Goal: Task Accomplishment & Management: Complete application form

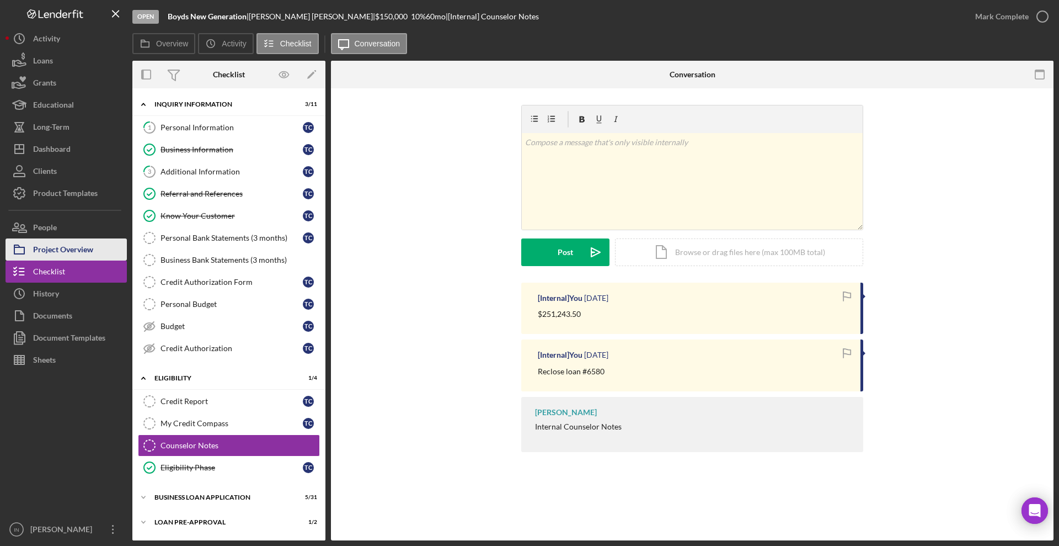
click at [72, 251] on div "Project Overview" at bounding box center [63, 250] width 60 height 25
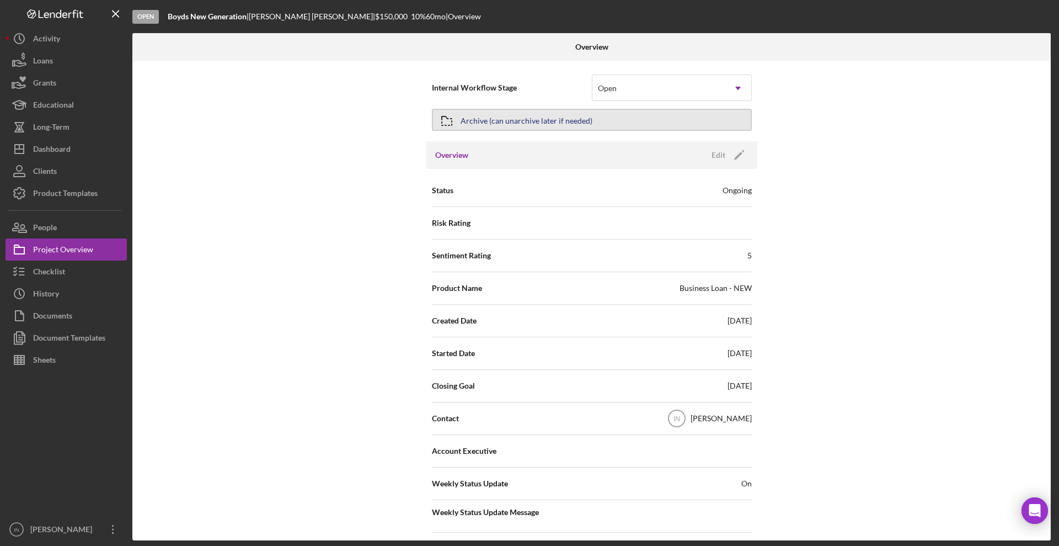
click at [589, 120] on button "Archive (can unarchive later if needed)" at bounding box center [592, 120] width 320 height 22
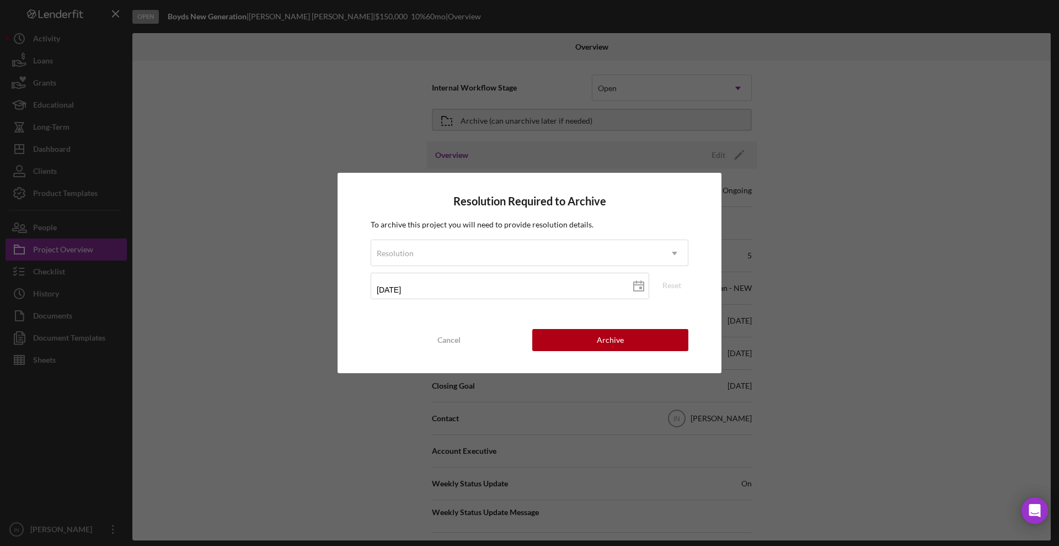
click at [835, 163] on div "Resolution Required to Archive To archive this project you will need to provide…" at bounding box center [529, 273] width 1059 height 546
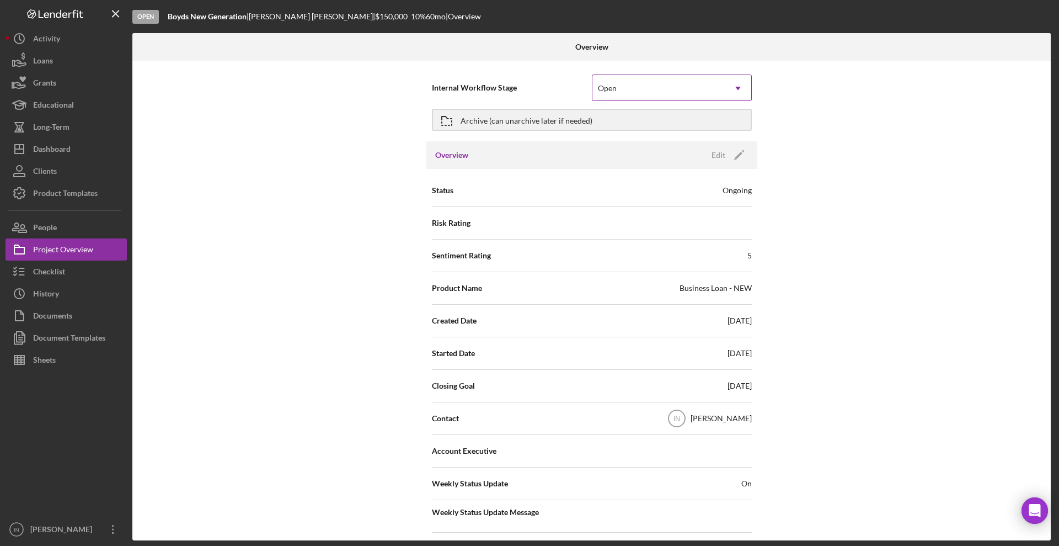
click at [719, 93] on div "Open" at bounding box center [658, 88] width 132 height 25
click at [322, 169] on div "Internal Workflow Stage Open Icon/Dropdown Arrow Archive (can unarchive later i…" at bounding box center [591, 300] width 918 height 479
click at [76, 277] on button "Checklist" at bounding box center [66, 271] width 121 height 22
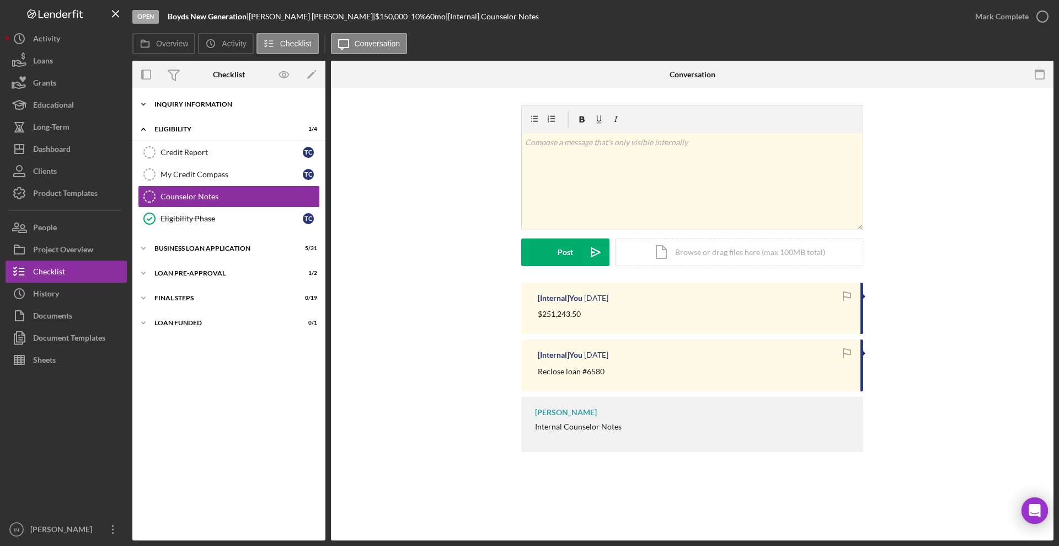
click at [211, 108] on div "Icon/Expander INQUIRY INFORMATION 3 / 11" at bounding box center [228, 104] width 193 height 22
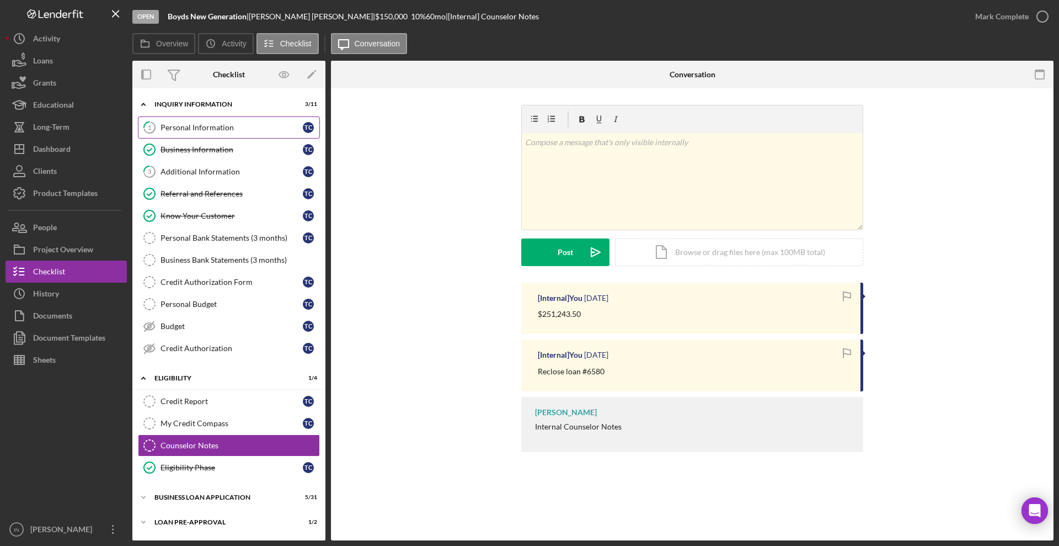
click at [205, 130] on div "Personal Information" at bounding box center [232, 127] width 142 height 9
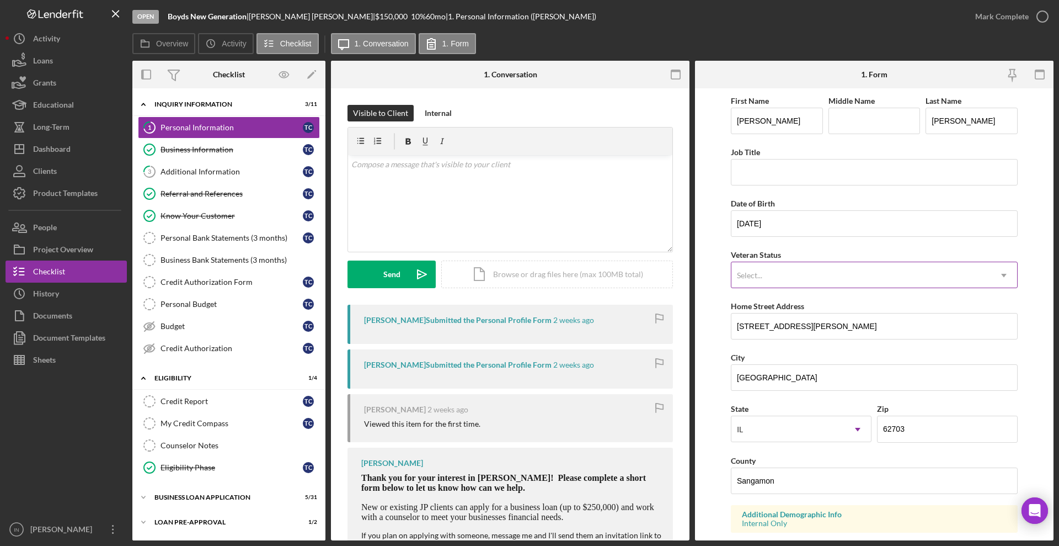
scroll to position [69, 0]
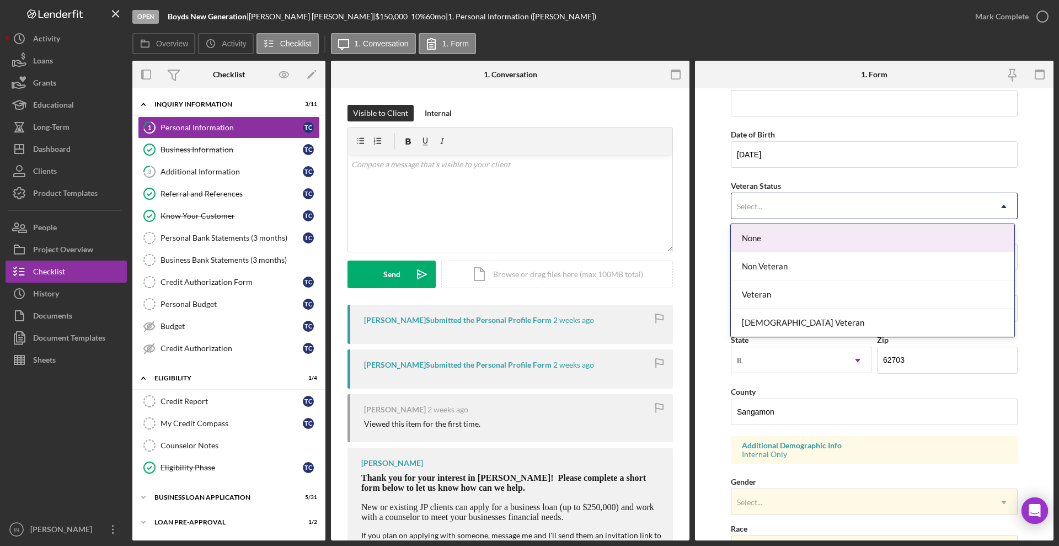
click at [843, 213] on div "Select..." at bounding box center [860, 206] width 259 height 25
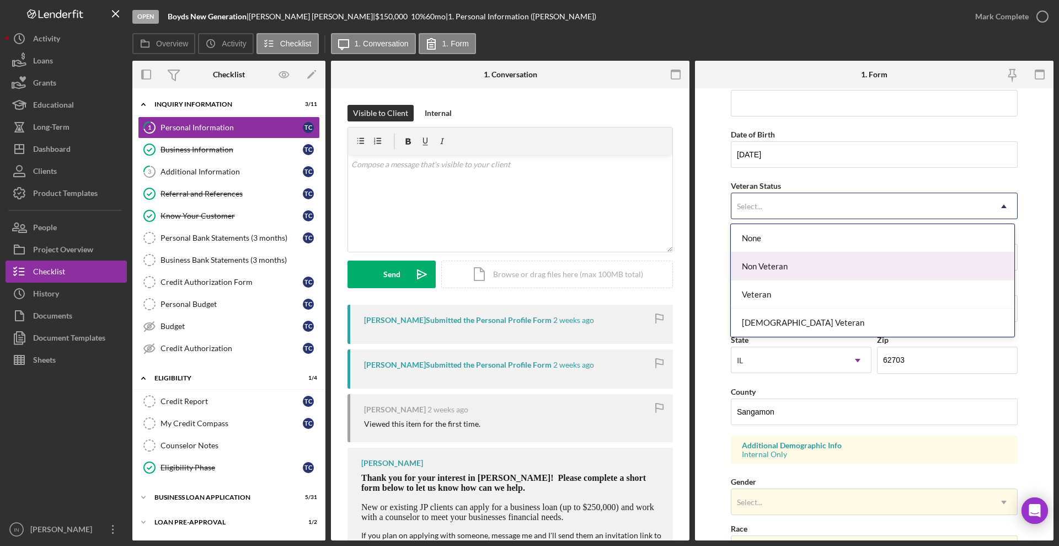
click at [838, 257] on div "Non Veteran" at bounding box center [872, 266] width 283 height 28
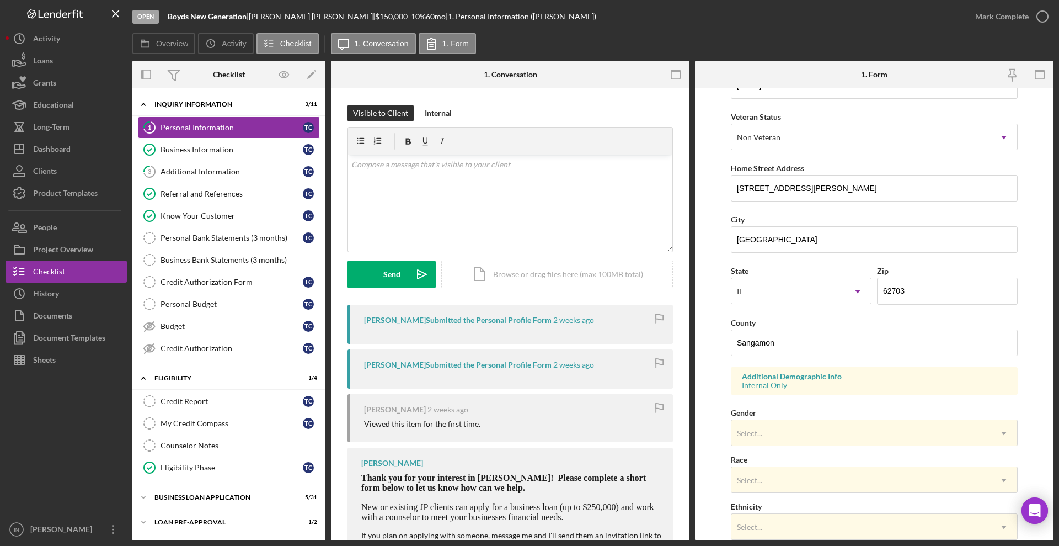
scroll to position [276, 0]
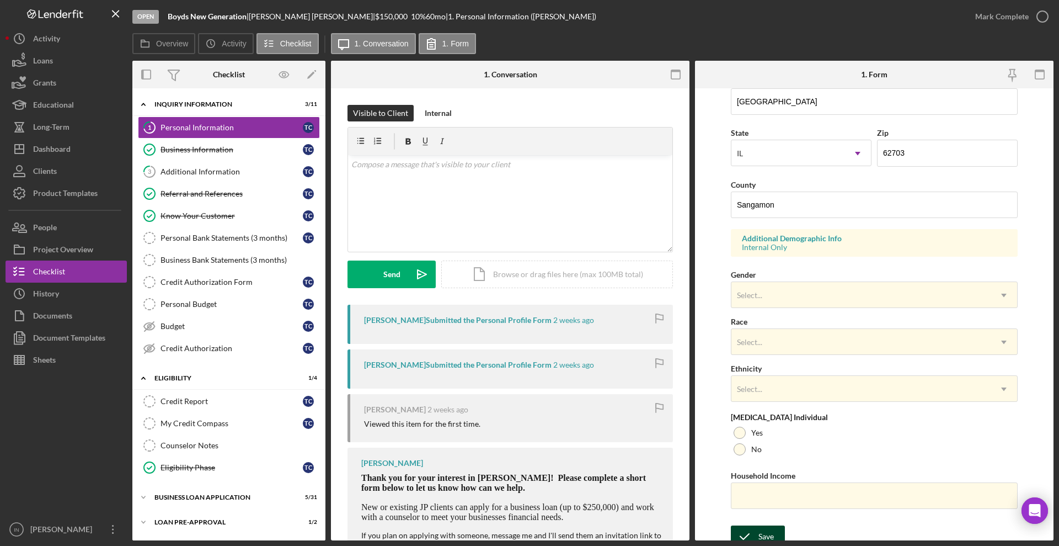
click at [771, 531] on div "Save" at bounding box center [765, 536] width 15 height 22
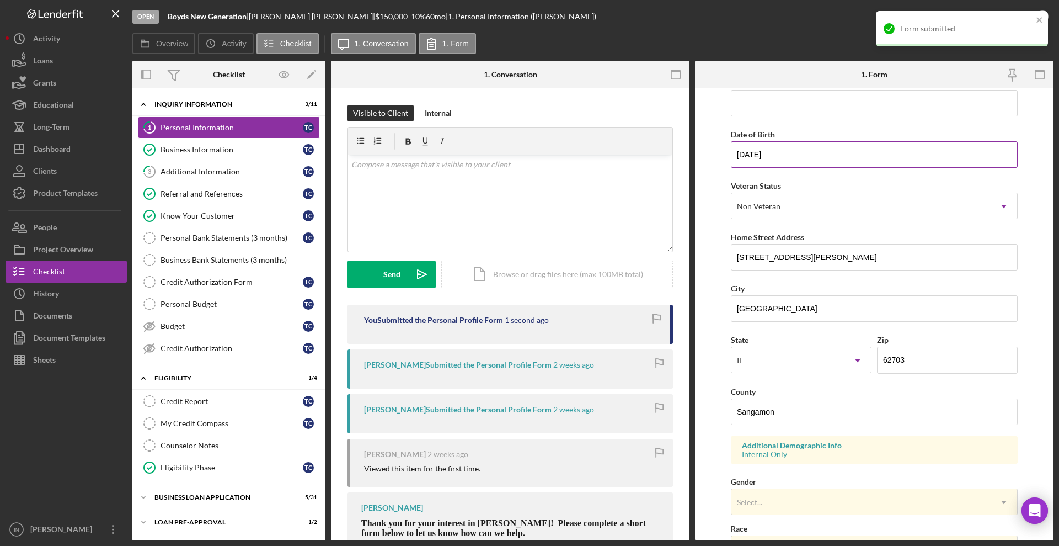
scroll to position [0, 0]
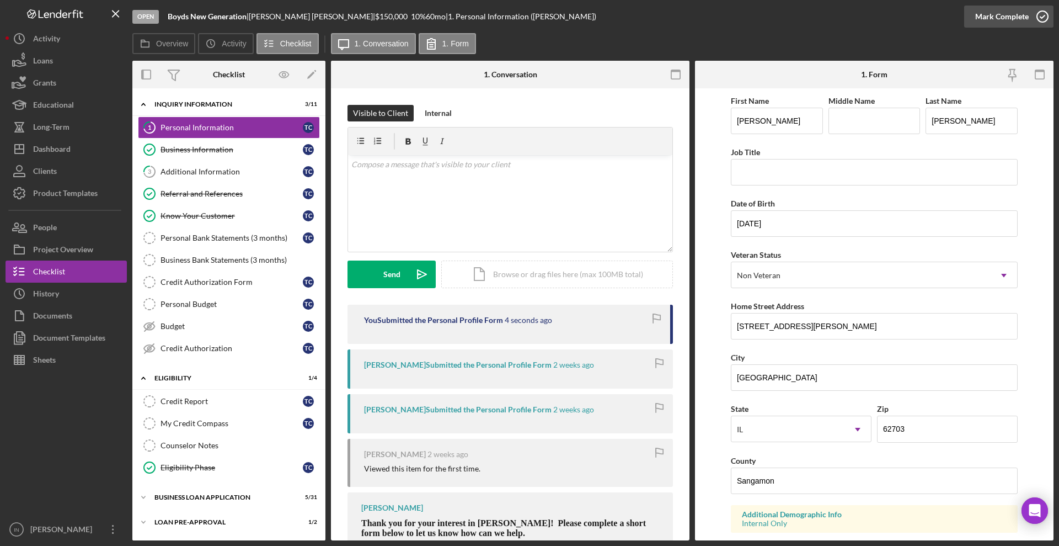
click at [999, 11] on div "Mark Complete" at bounding box center [1002, 17] width 54 height 22
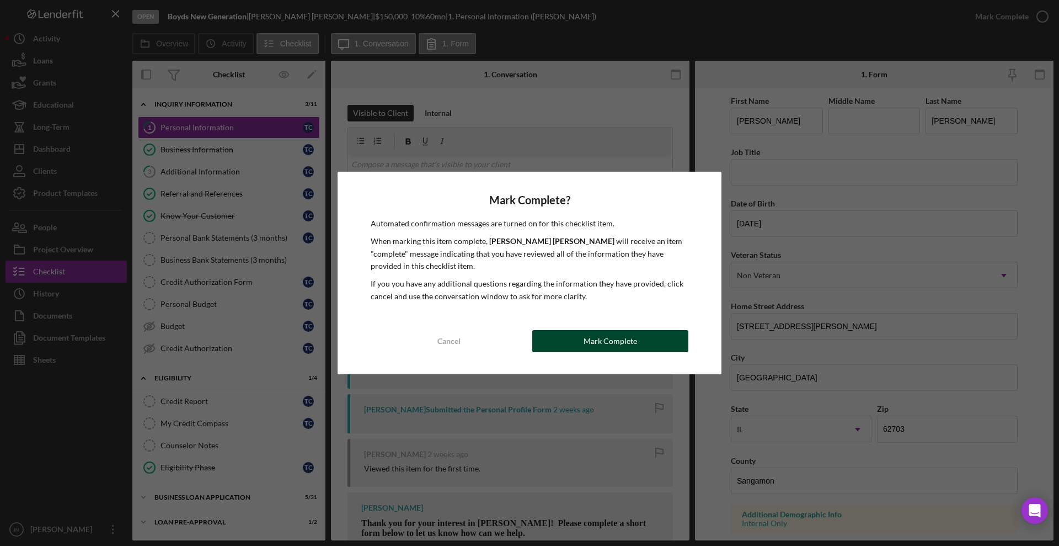
click at [632, 340] on div "Mark Complete" at bounding box center [611, 341] width 54 height 22
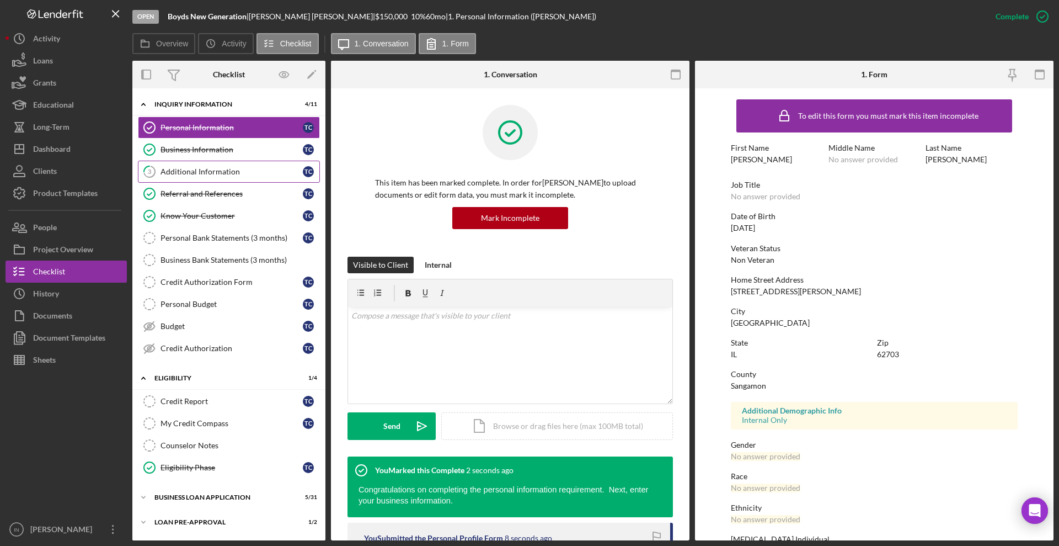
click at [199, 167] on div "Additional Information" at bounding box center [232, 171] width 142 height 9
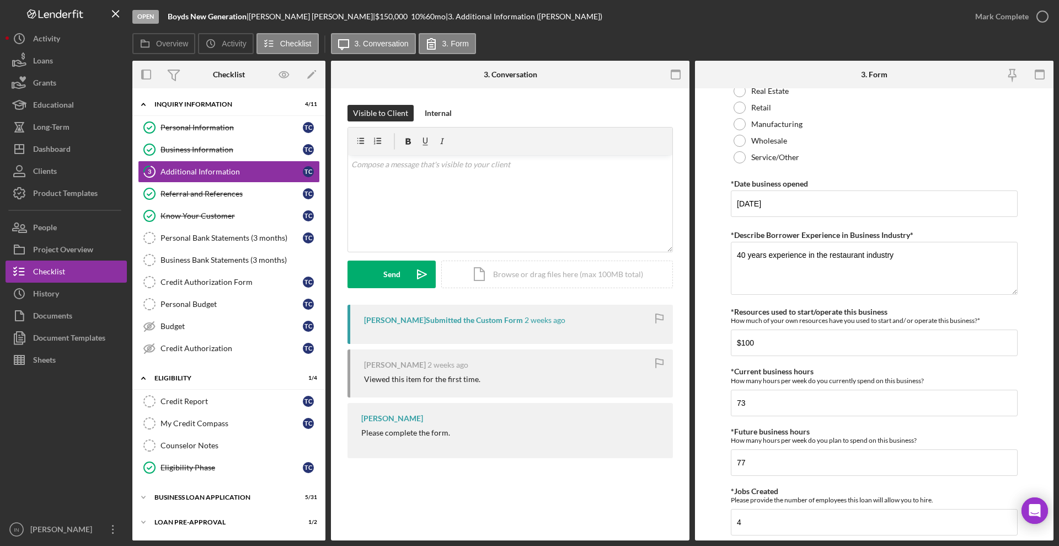
scroll to position [144, 0]
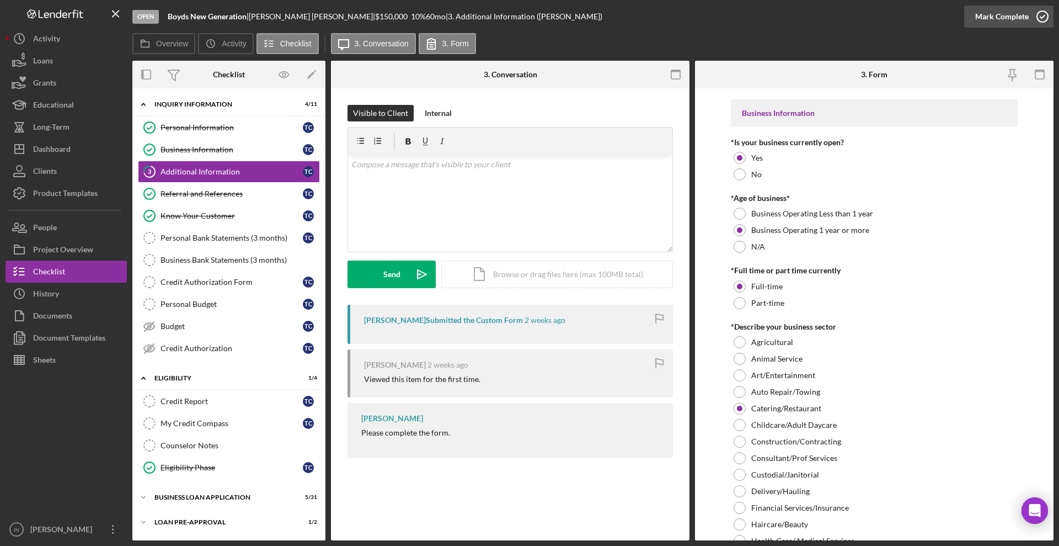
click at [1014, 17] on div "Mark Complete" at bounding box center [1002, 17] width 54 height 22
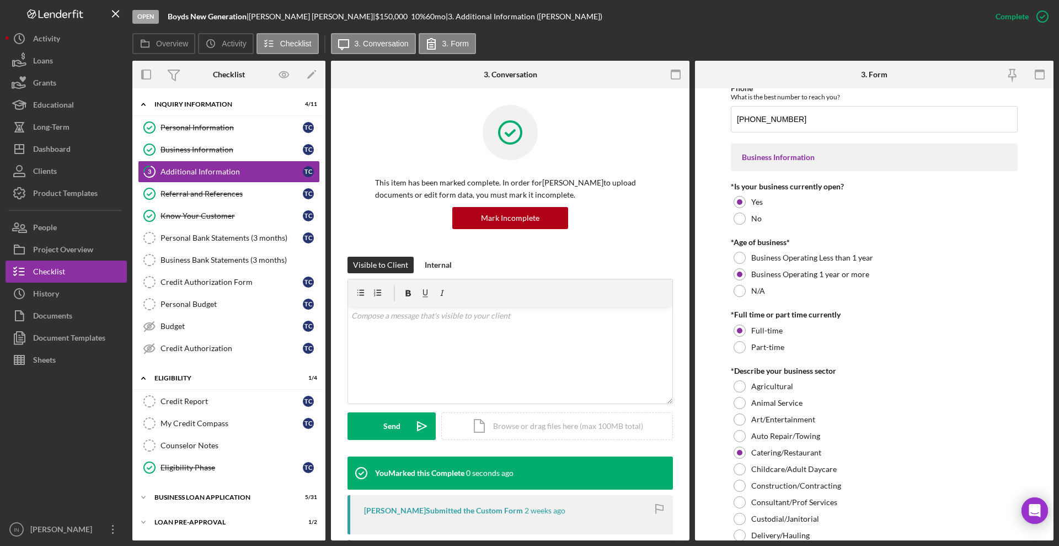
scroll to position [188, 0]
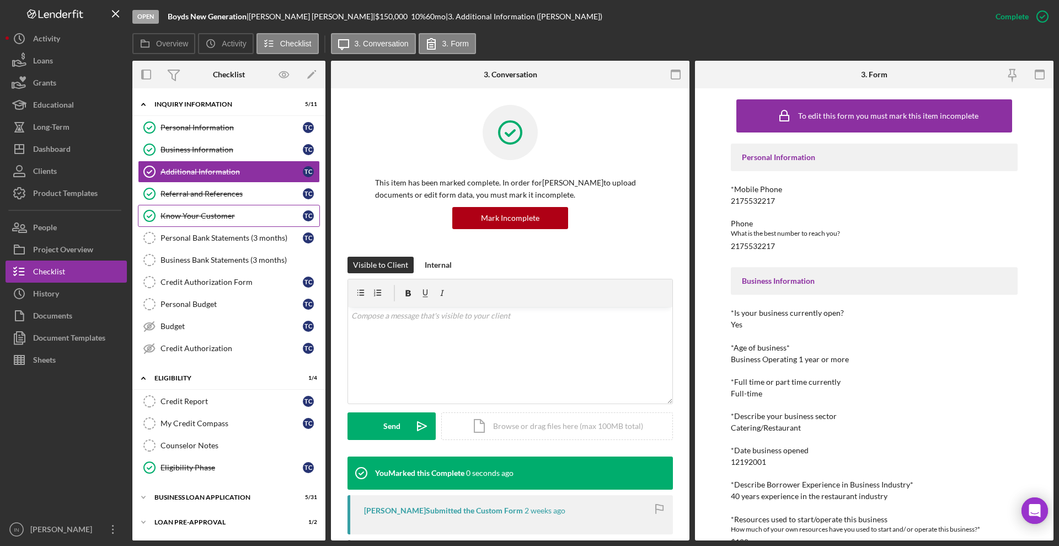
click at [202, 205] on link "Know Your Customer Know Your Customer T C" at bounding box center [229, 216] width 182 height 22
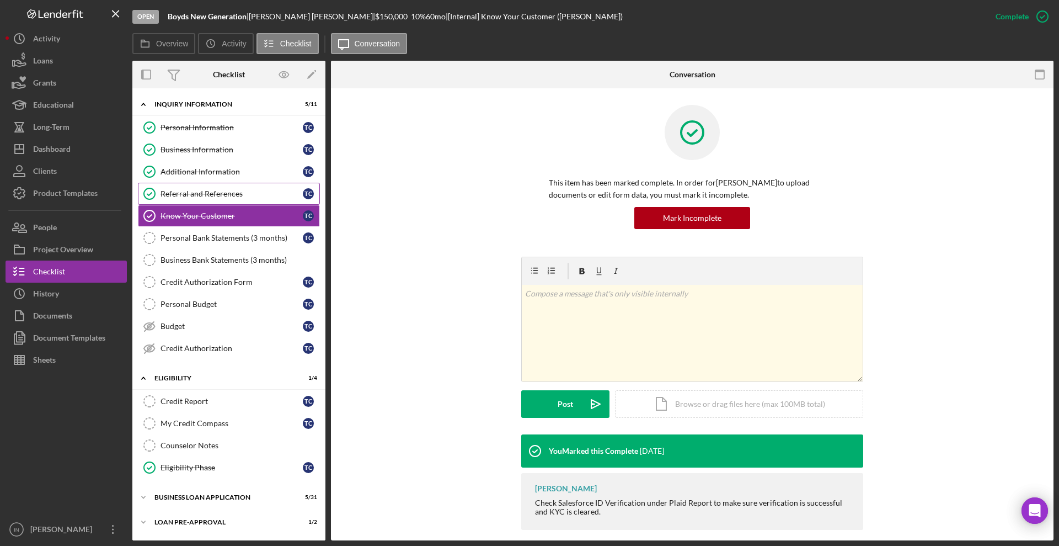
click at [208, 195] on div "Referral and References" at bounding box center [232, 193] width 142 height 9
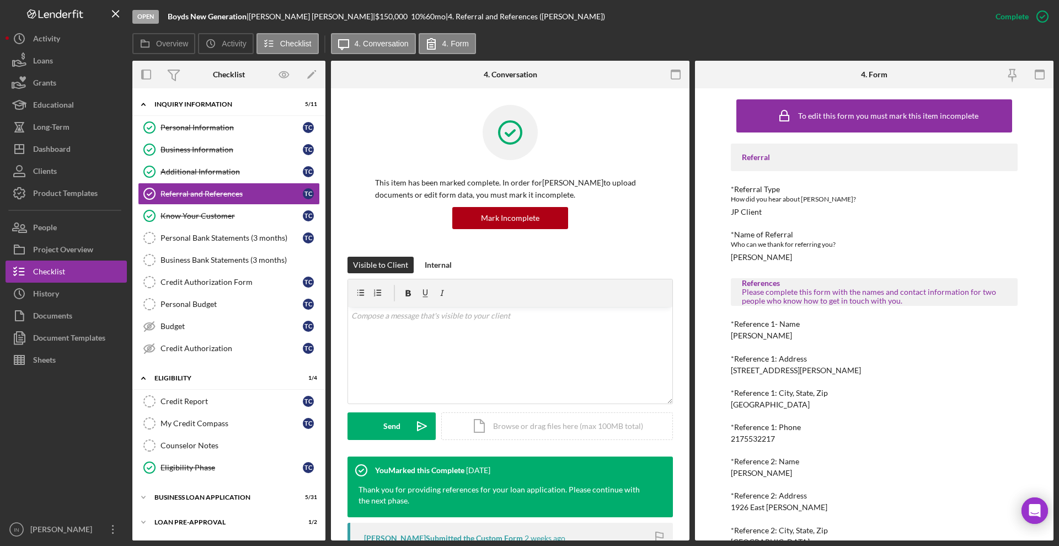
scroll to position [57, 0]
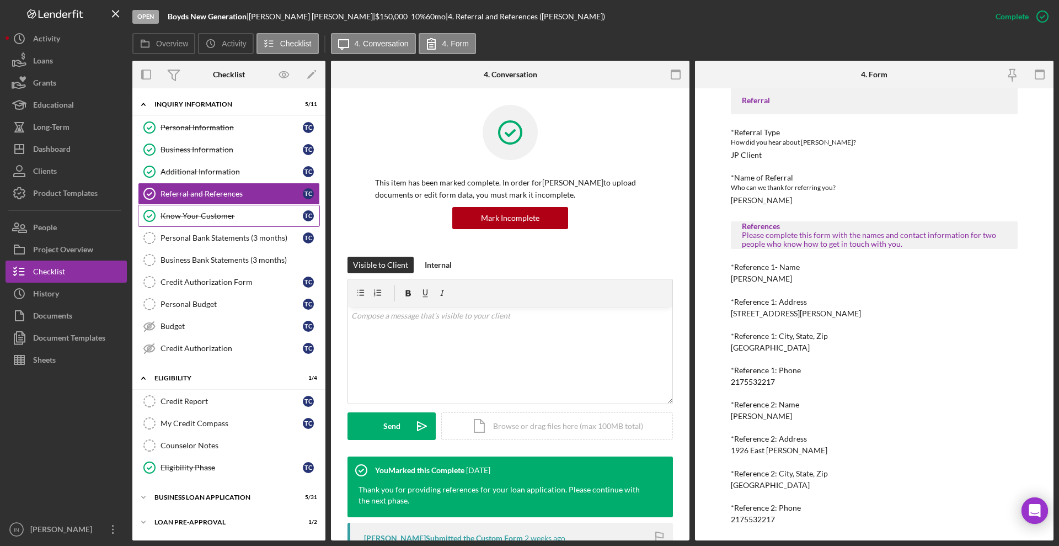
click at [208, 218] on div "Know Your Customer" at bounding box center [232, 215] width 142 height 9
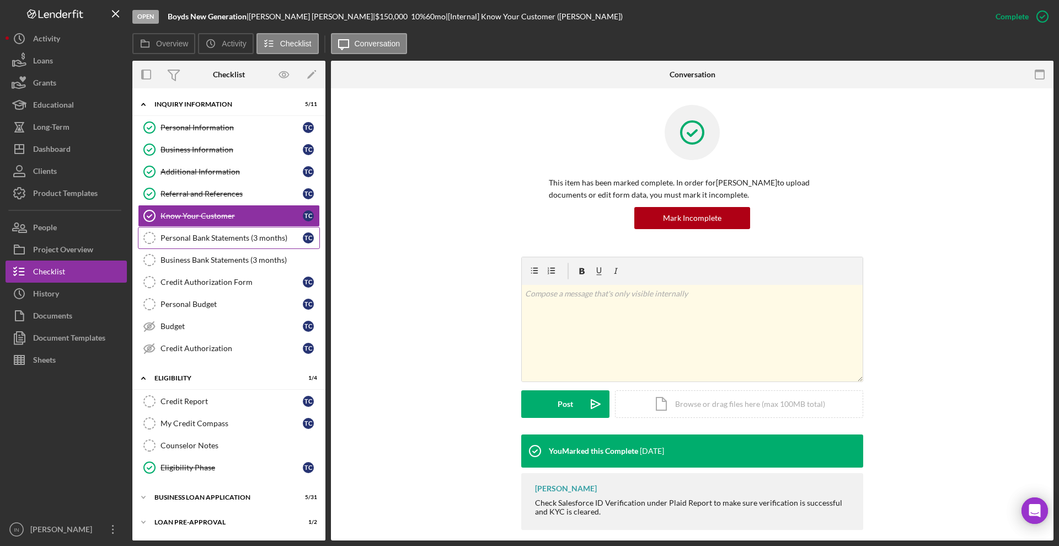
click at [222, 243] on link "Personal Bank Statements (3 months) Personal Bank Statements (3 months) T C" at bounding box center [229, 238] width 182 height 22
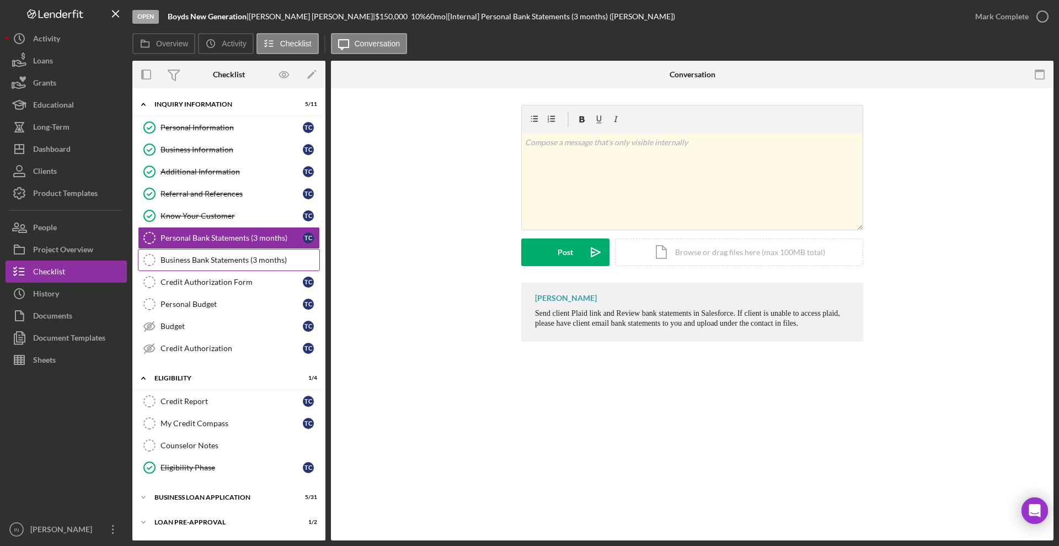
click at [234, 254] on link "Business Bank Statements (3 months) Business Bank Statements (3 months)" at bounding box center [229, 260] width 182 height 22
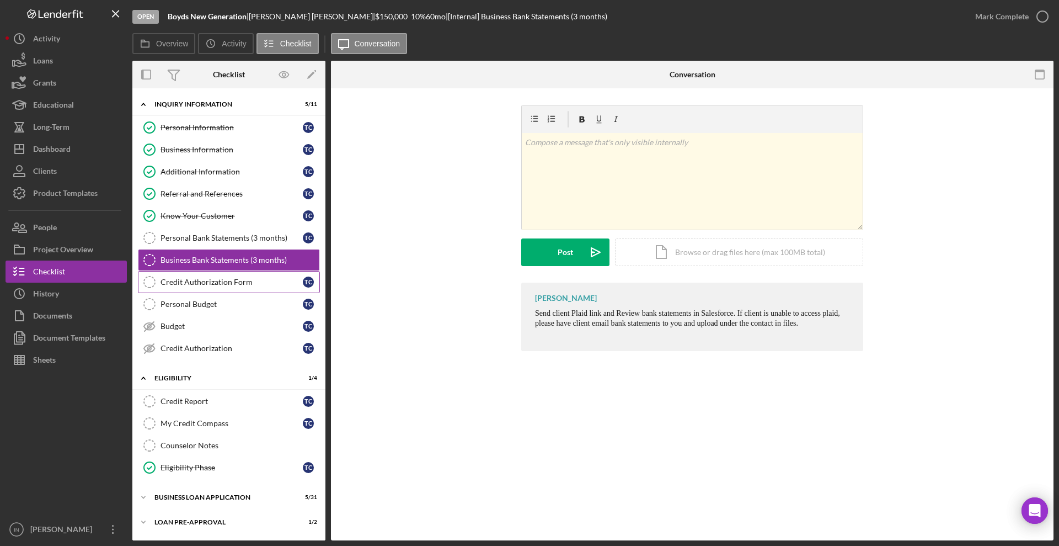
click at [240, 285] on div "Credit Authorization Form" at bounding box center [232, 281] width 142 height 9
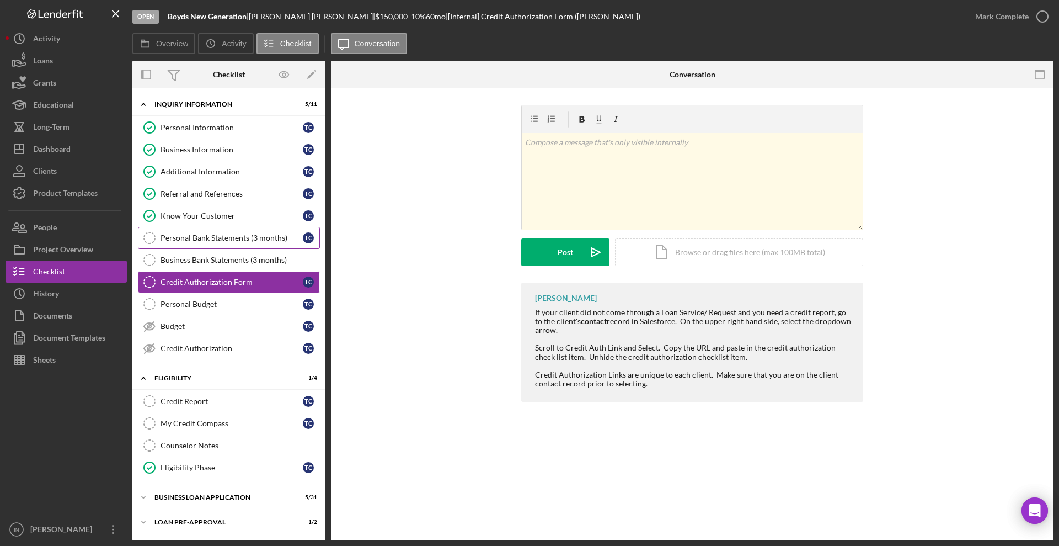
click at [212, 245] on link "Personal Bank Statements (3 months) Personal Bank Statements (3 months) T C" at bounding box center [229, 238] width 182 height 22
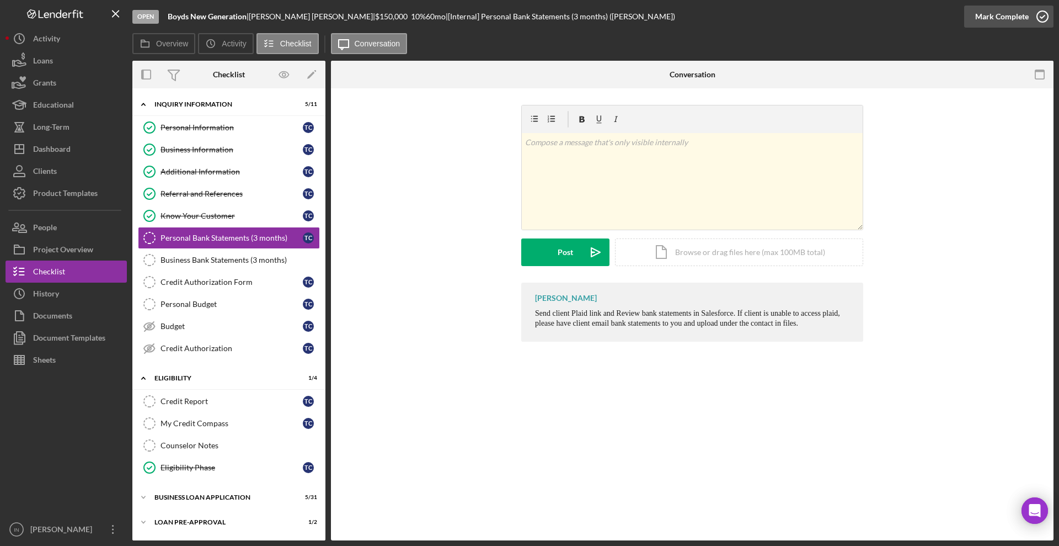
click at [993, 14] on div "Mark Complete" at bounding box center [1002, 17] width 54 height 22
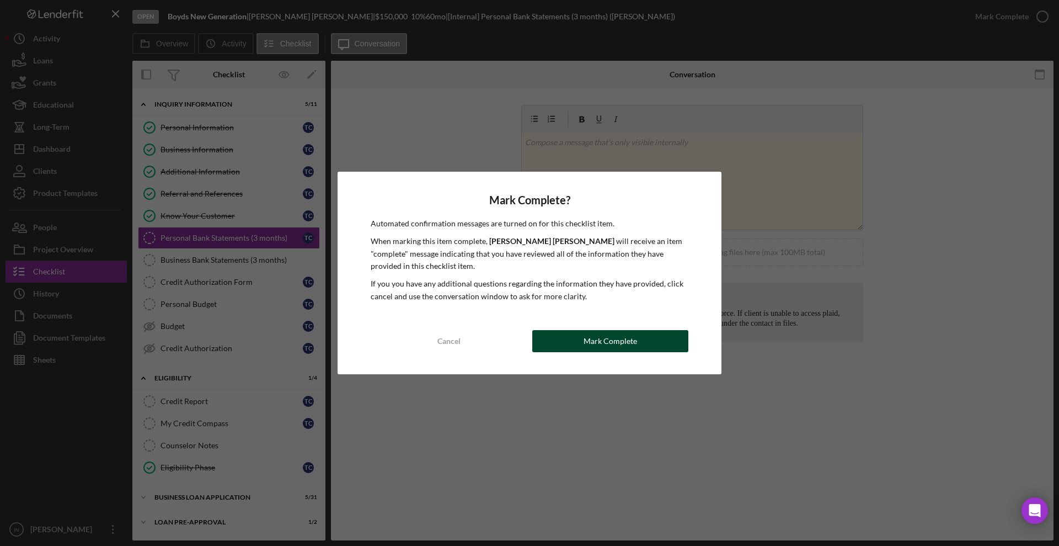
click at [602, 347] on div "Mark Complete" at bounding box center [611, 341] width 54 height 22
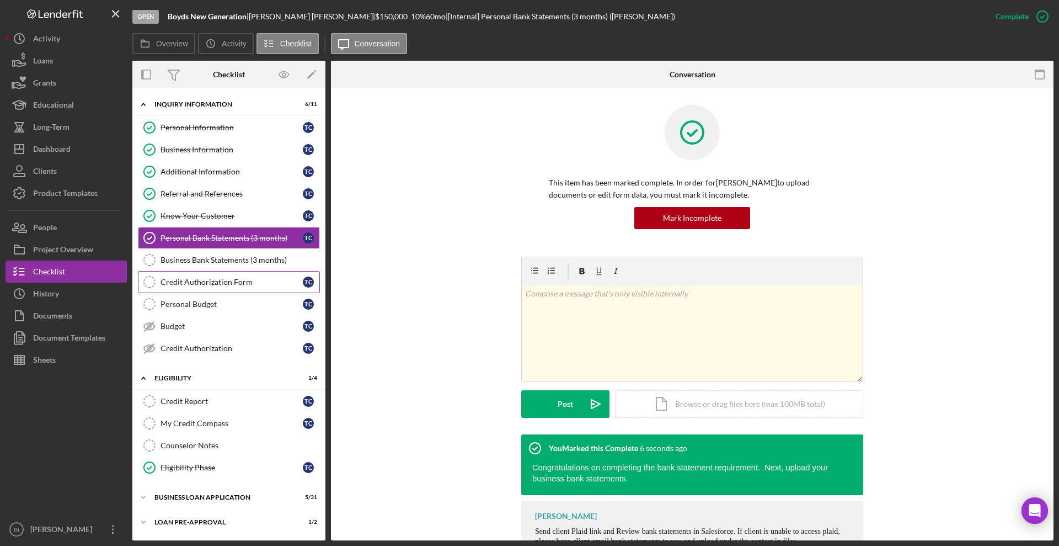
click at [226, 281] on div "Credit Authorization Form" at bounding box center [232, 281] width 142 height 9
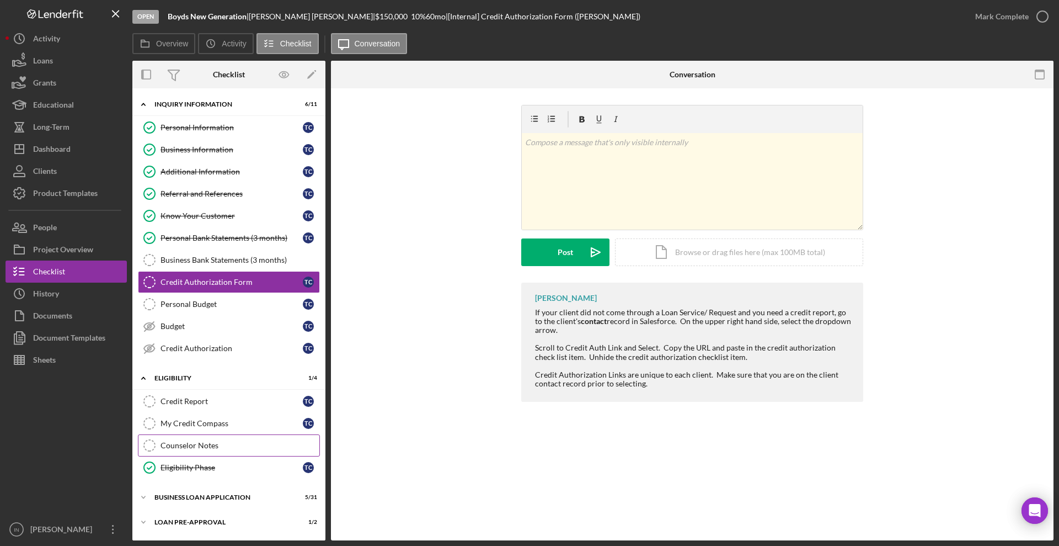
scroll to position [49, 0]
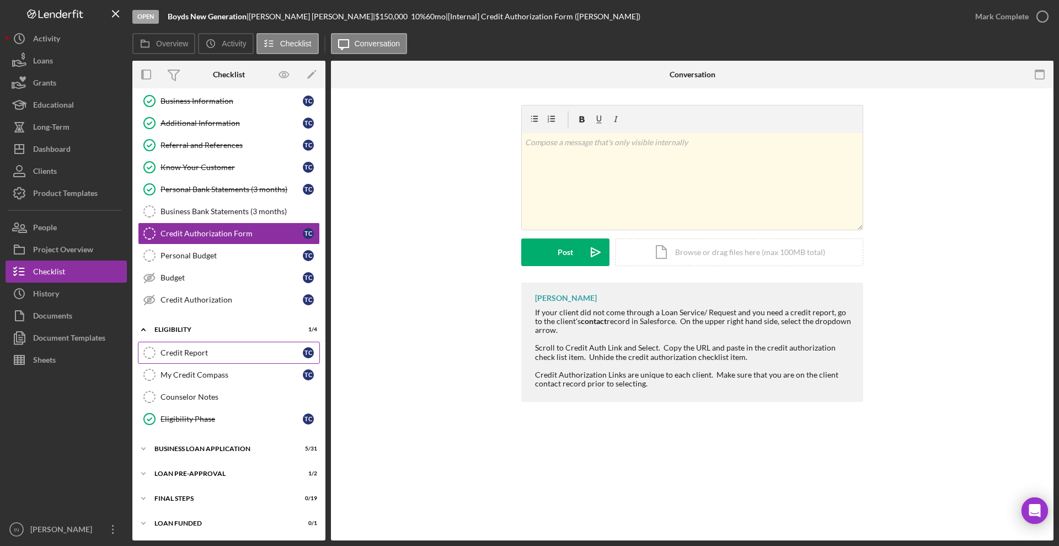
click at [194, 350] on div "Credit Report" at bounding box center [232, 352] width 142 height 9
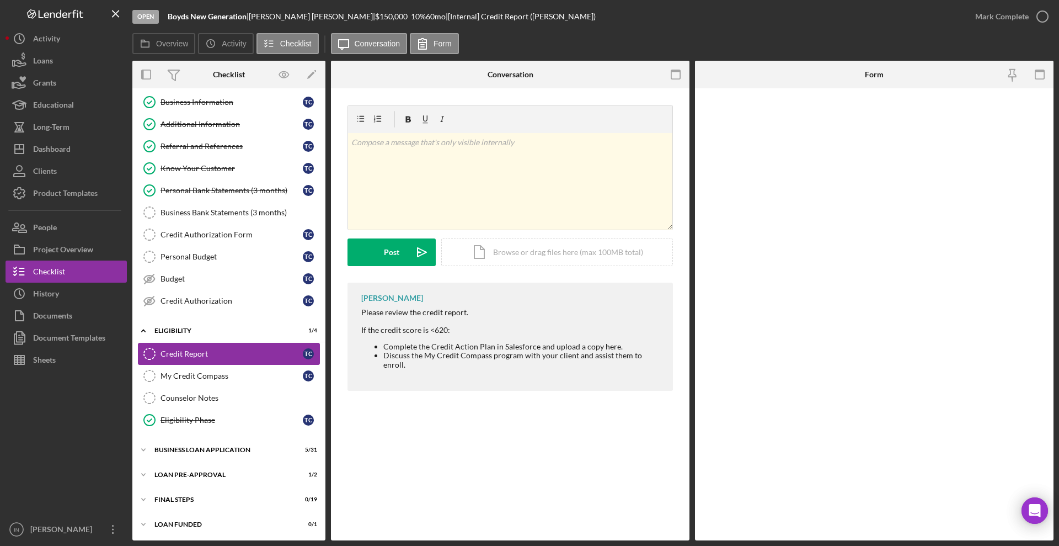
scroll to position [49, 0]
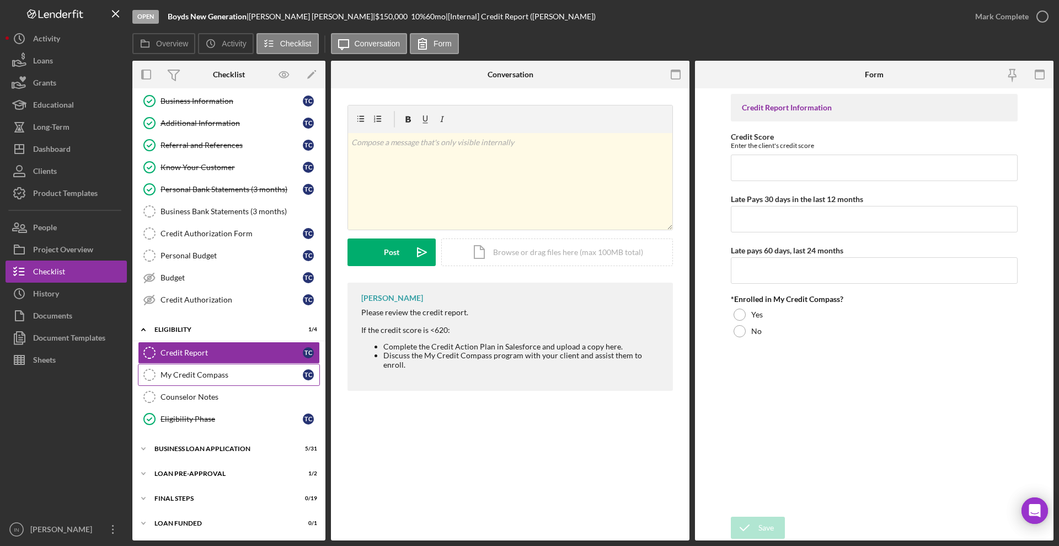
click at [251, 372] on div "My Credit Compass" at bounding box center [232, 374] width 142 height 9
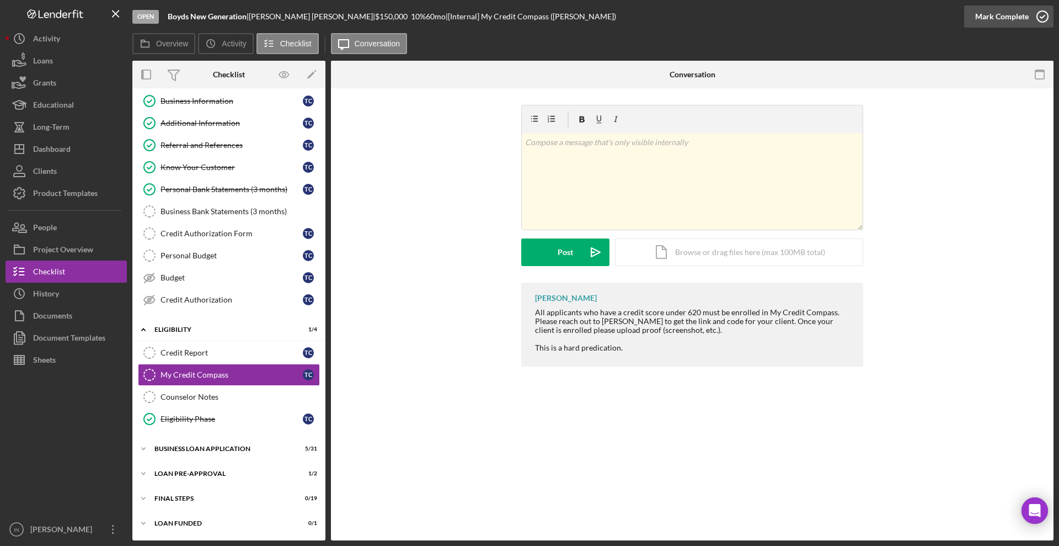
click at [998, 12] on div "Mark Complete" at bounding box center [1002, 17] width 54 height 22
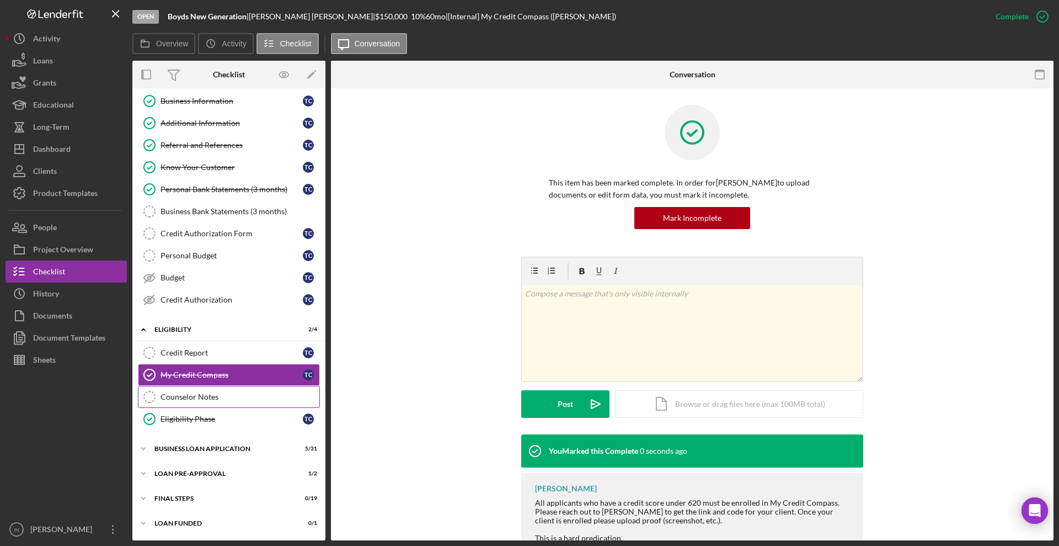
click at [229, 394] on div "Counselor Notes" at bounding box center [240, 396] width 159 height 9
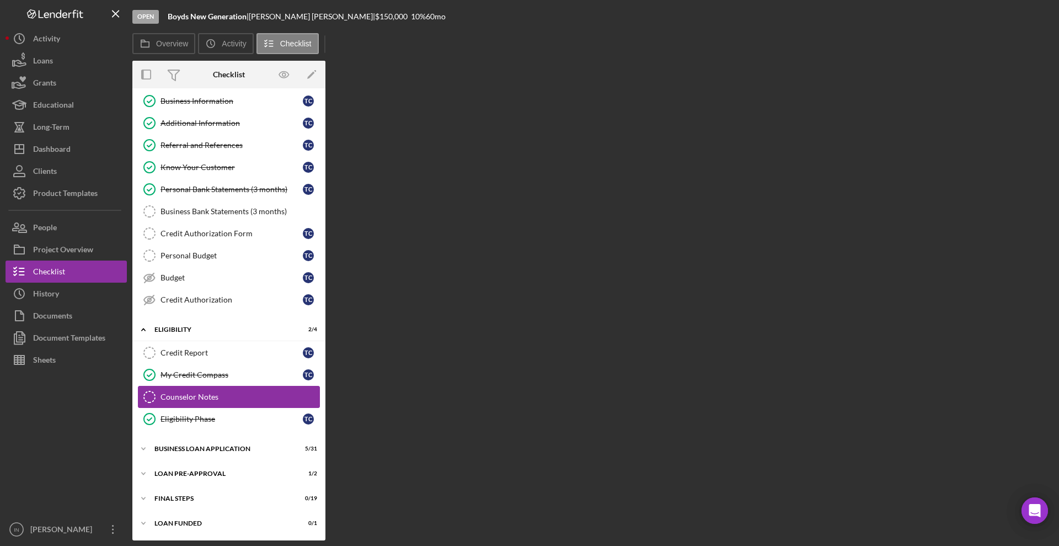
scroll to position [49, 0]
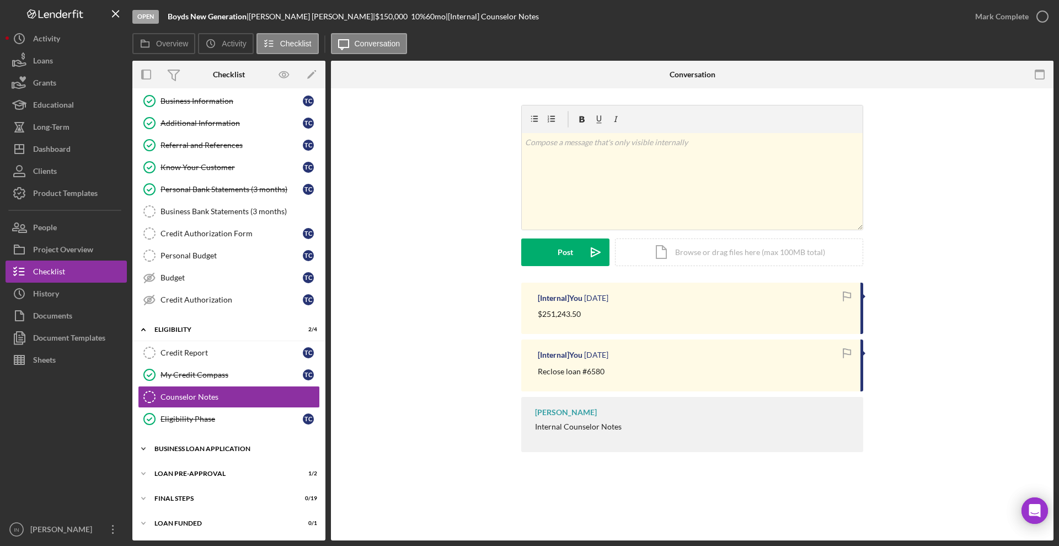
click at [193, 444] on div "Icon/Expander BUSINESS LOAN APPLICATION 5 / 31" at bounding box center [228, 448] width 193 height 22
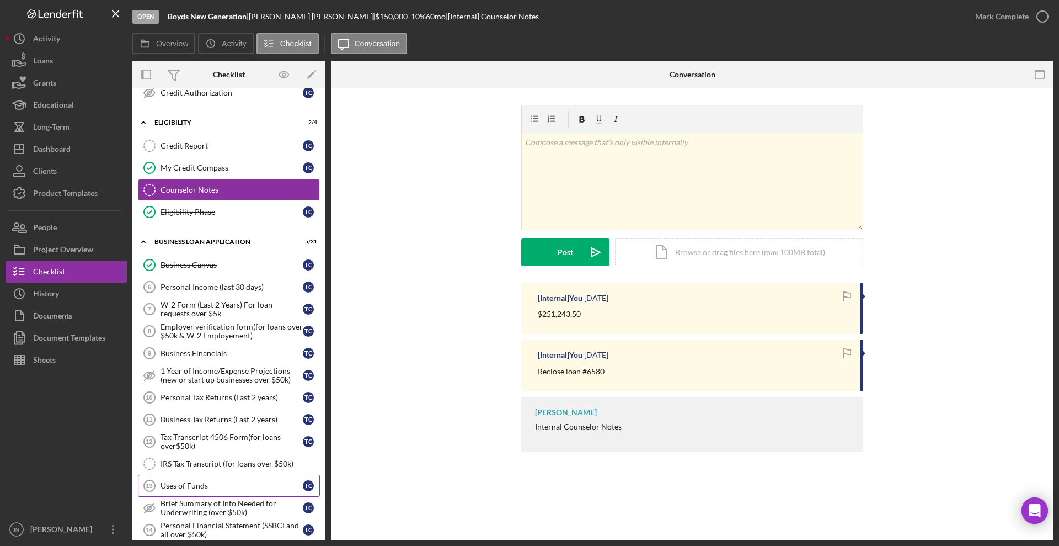
scroll to position [324, 0]
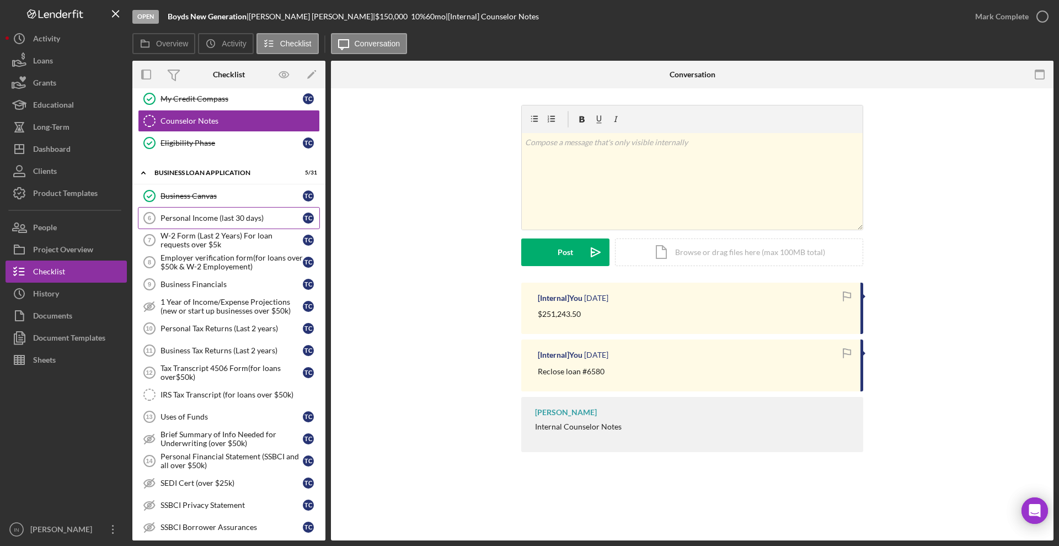
click at [222, 215] on div "Personal Income (last 30 days)" at bounding box center [232, 217] width 142 height 9
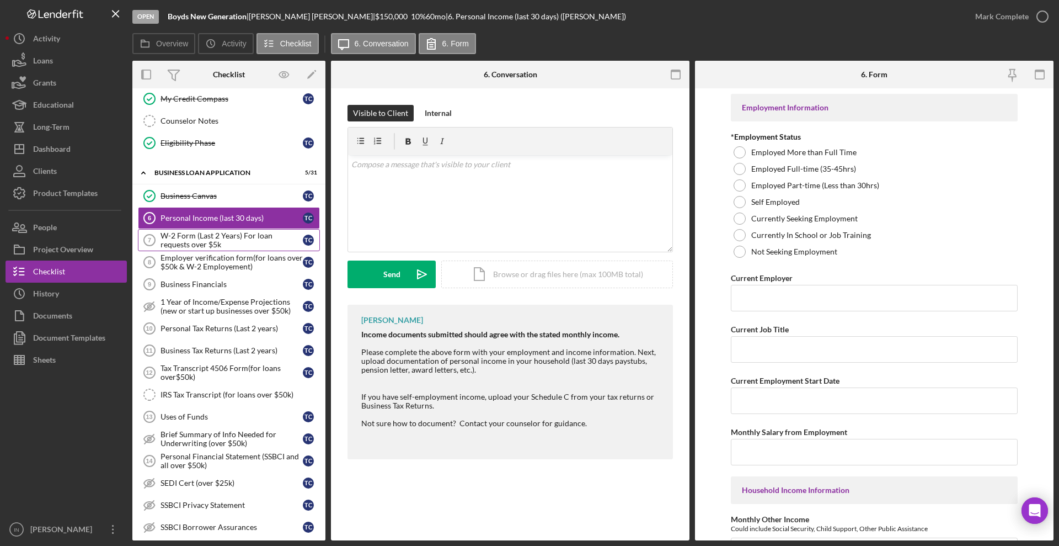
click at [211, 247] on div "W-2 Form (Last 2 Years) For loan requests over $5k" at bounding box center [232, 240] width 142 height 18
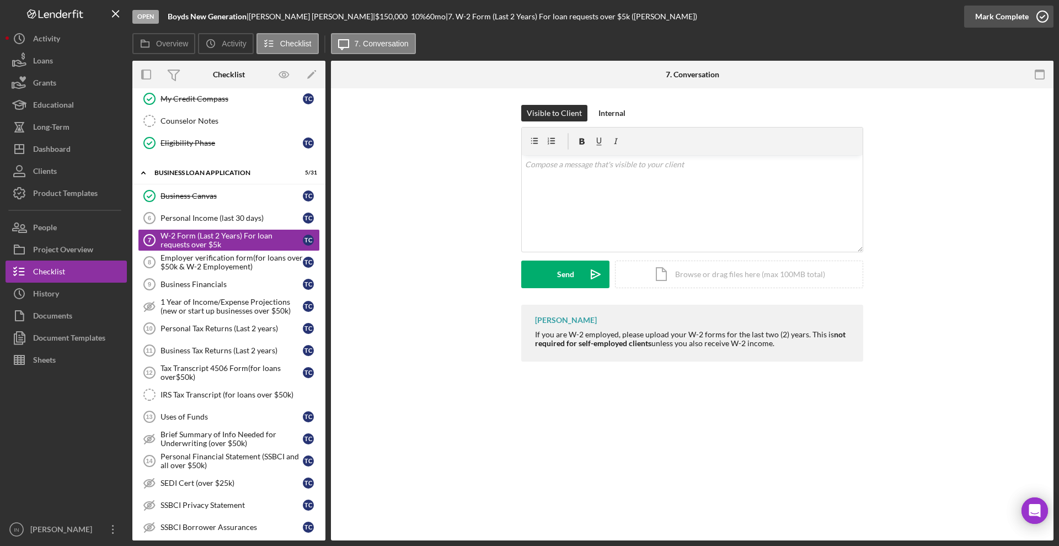
click at [1005, 15] on div "Mark Complete" at bounding box center [1002, 17] width 54 height 22
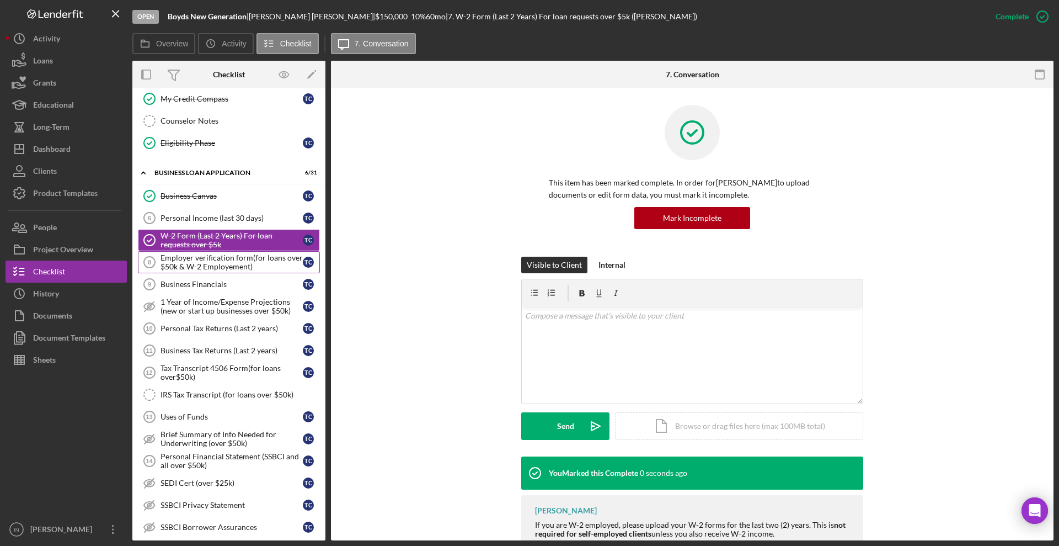
click at [200, 260] on div "Employer verification form(for loans over $50k & W-2 Employement)" at bounding box center [232, 262] width 142 height 18
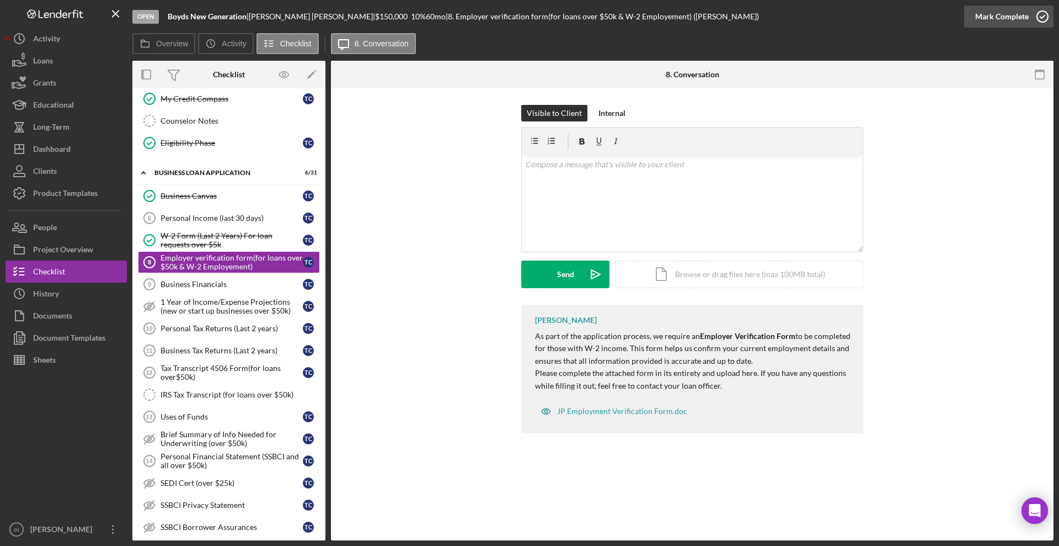
click at [1015, 17] on div "Mark Complete" at bounding box center [1002, 17] width 54 height 22
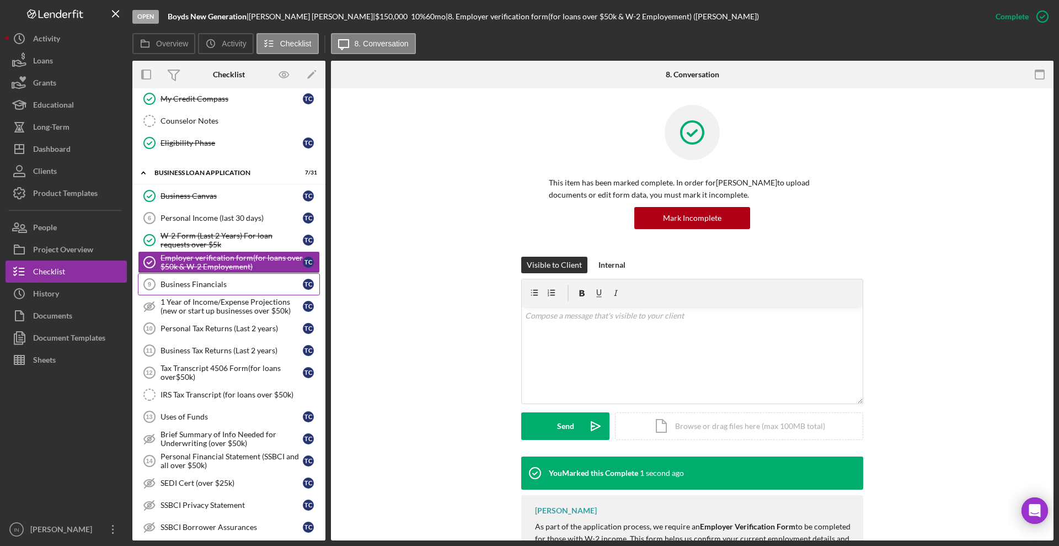
click at [221, 280] on div "Business Financials" at bounding box center [232, 284] width 142 height 9
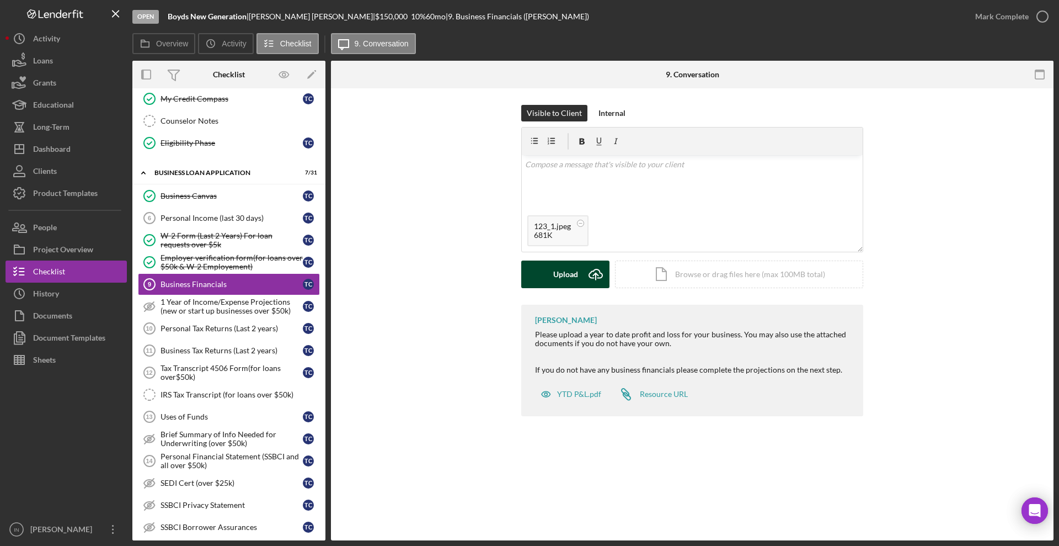
click at [573, 277] on div "Upload" at bounding box center [565, 274] width 25 height 28
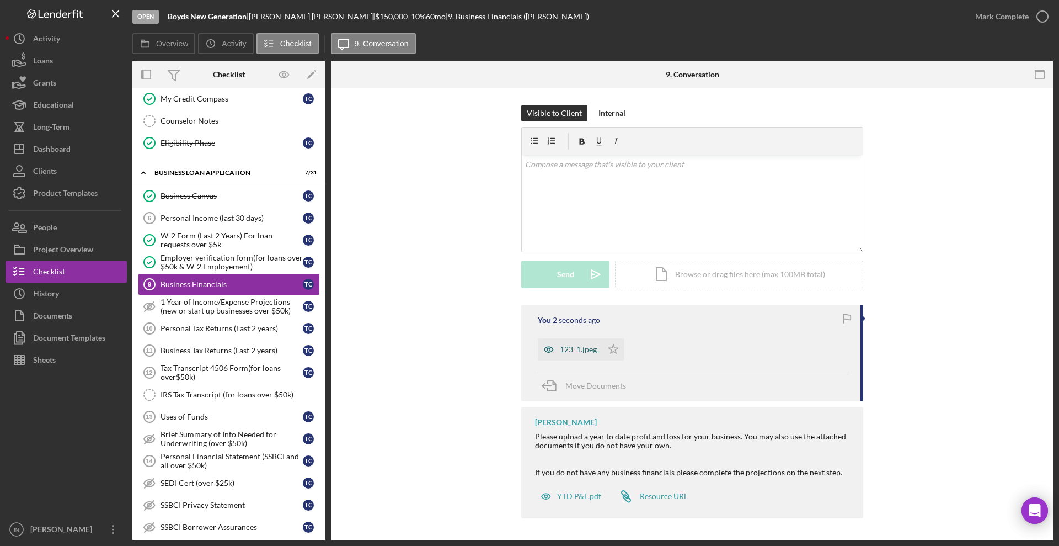
click at [588, 350] on div "123_1.jpeg" at bounding box center [578, 349] width 37 height 9
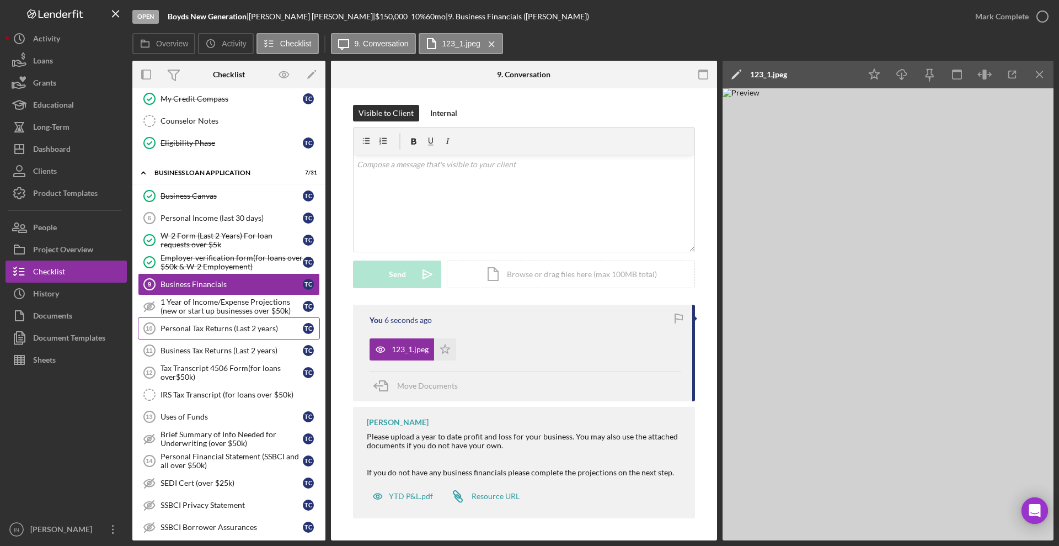
click at [189, 331] on div "Personal Tax Returns (Last 2 years)" at bounding box center [232, 328] width 142 height 9
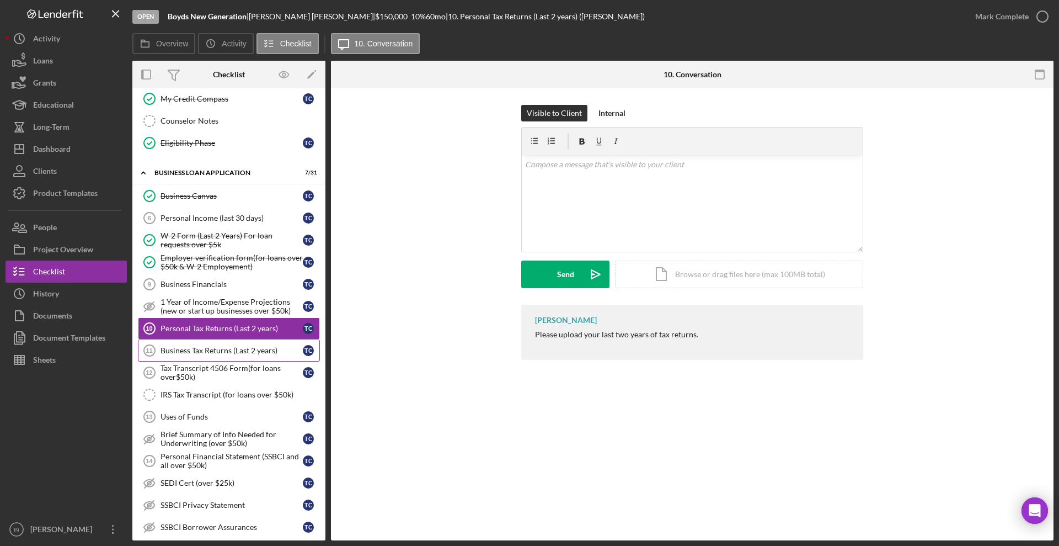
click at [228, 349] on div "Business Tax Returns (Last 2 years)" at bounding box center [232, 350] width 142 height 9
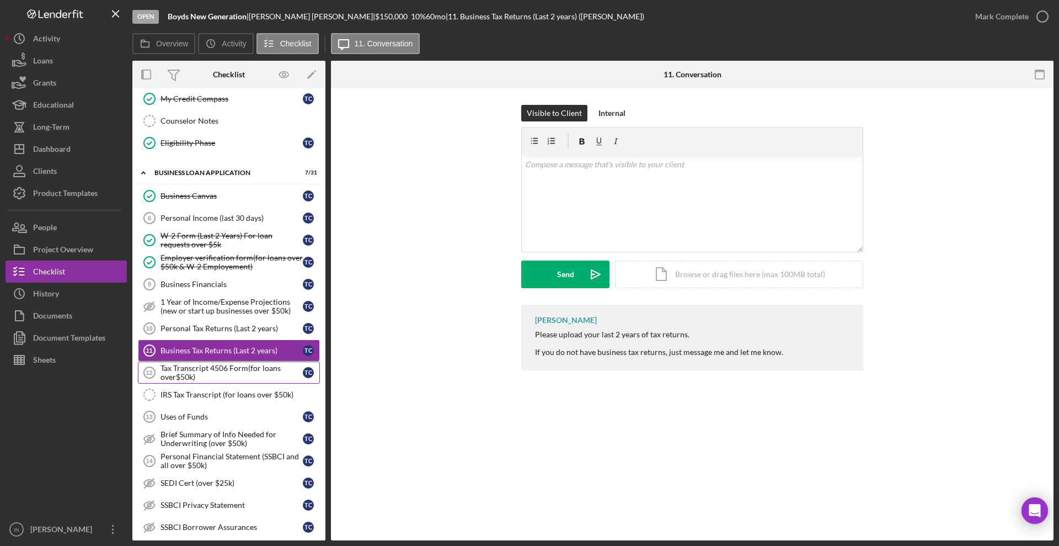
click at [210, 372] on div "Tax Transcript 4506 Form(for loans over$50k)" at bounding box center [232, 372] width 142 height 18
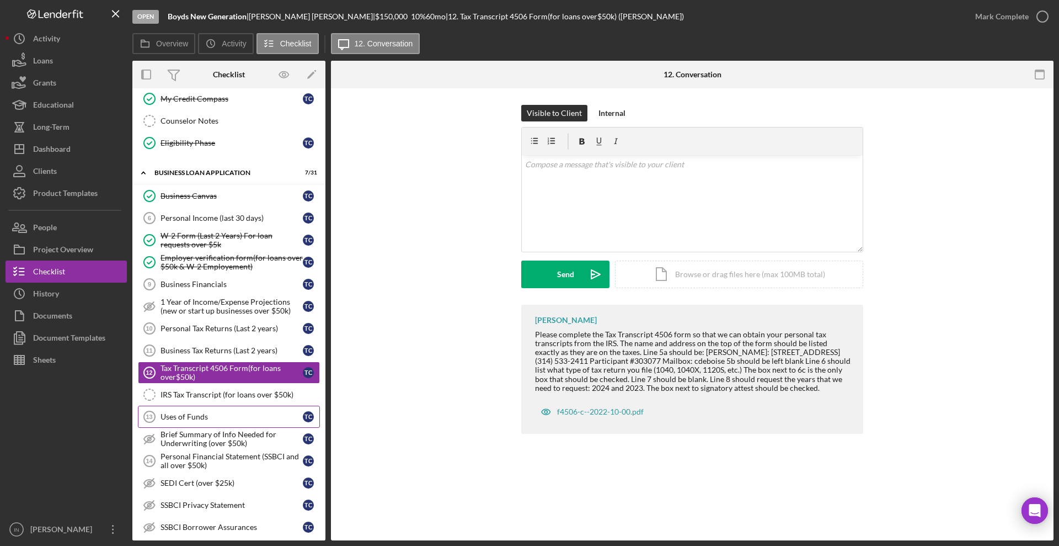
scroll to position [393, 0]
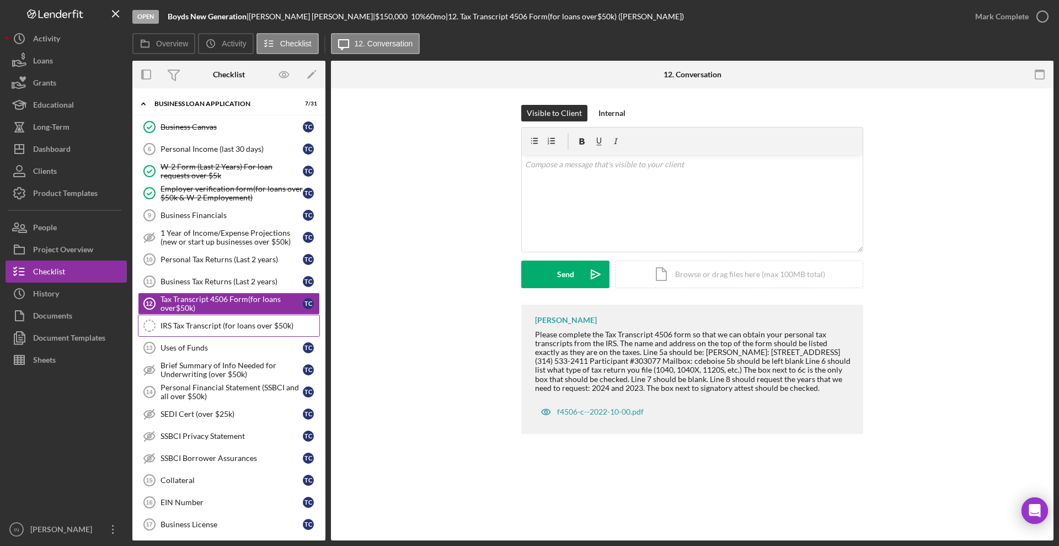
click at [225, 319] on link "IRS Tax Transcript (for loans over $50k) IRS Tax Transcript (for loans over $50…" at bounding box center [229, 325] width 182 height 22
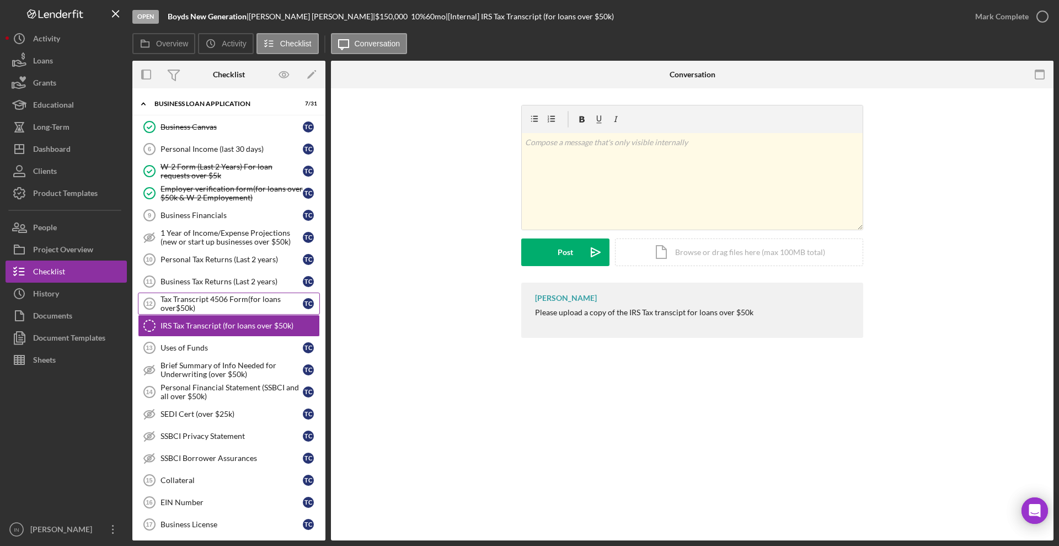
click at [264, 303] on div "Tax Transcript 4506 Form(for loans over$50k)" at bounding box center [232, 304] width 142 height 18
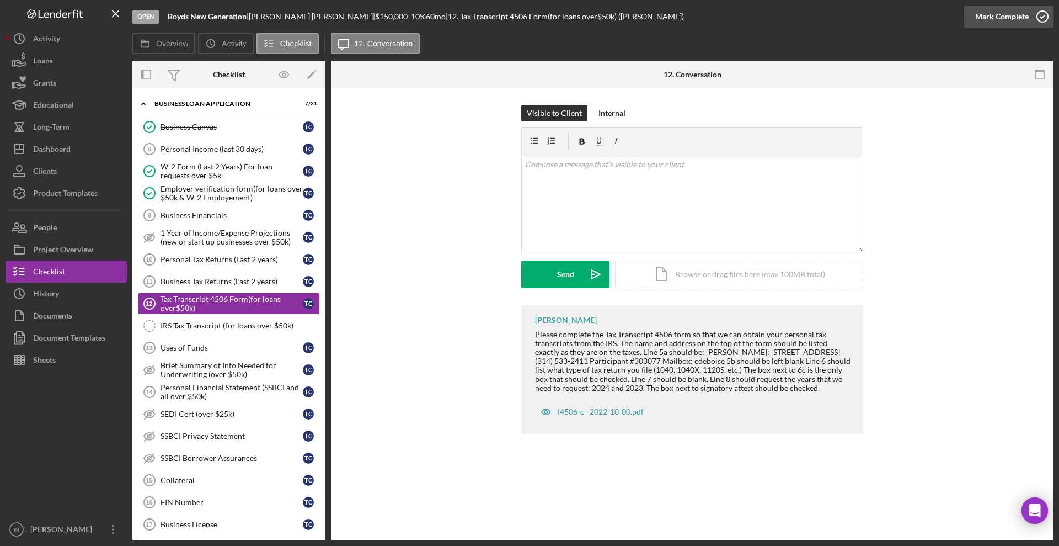
click at [1017, 21] on div "Mark Complete" at bounding box center [1002, 17] width 54 height 22
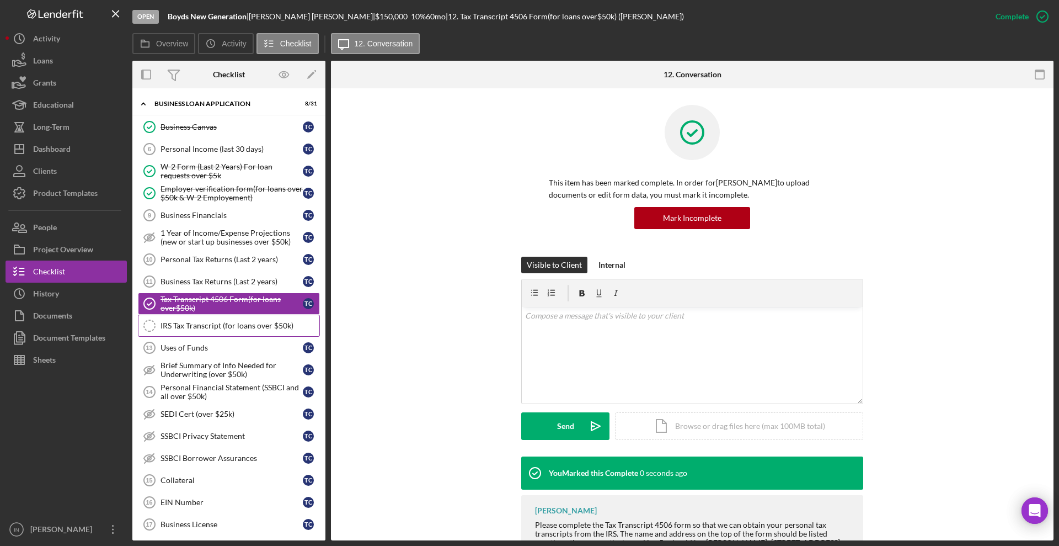
click at [180, 331] on link "IRS Tax Transcript (for loans over $50k) IRS Tax Transcript (for loans over $50…" at bounding box center [229, 325] width 182 height 22
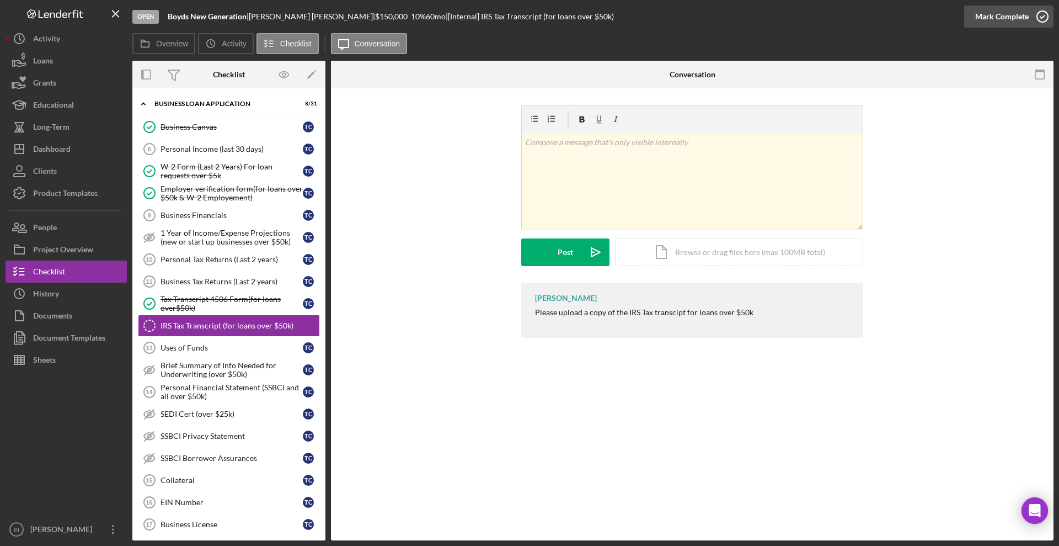
click at [1036, 15] on icon "button" at bounding box center [1043, 17] width 28 height 28
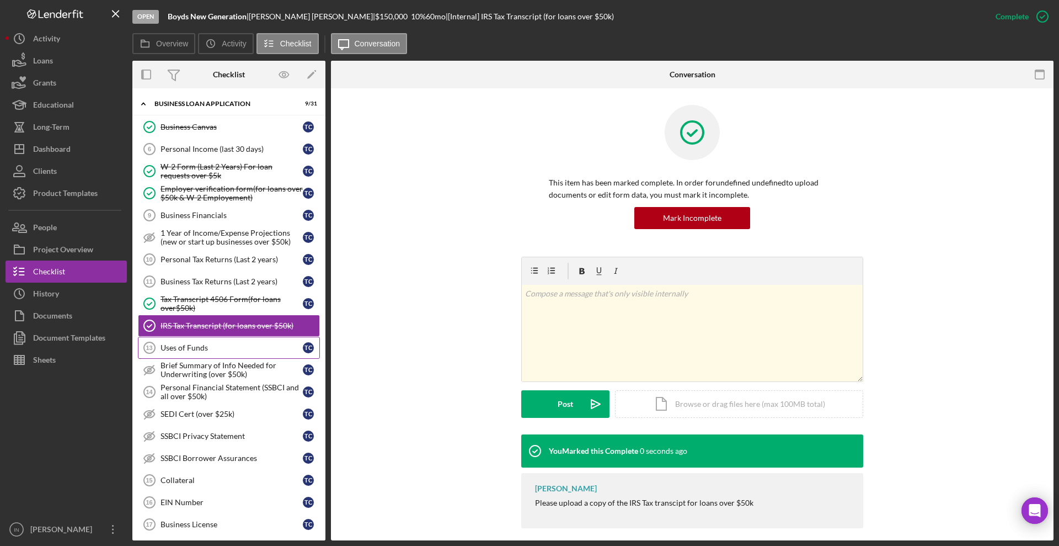
click at [180, 347] on div "Uses of Funds" at bounding box center [232, 347] width 142 height 9
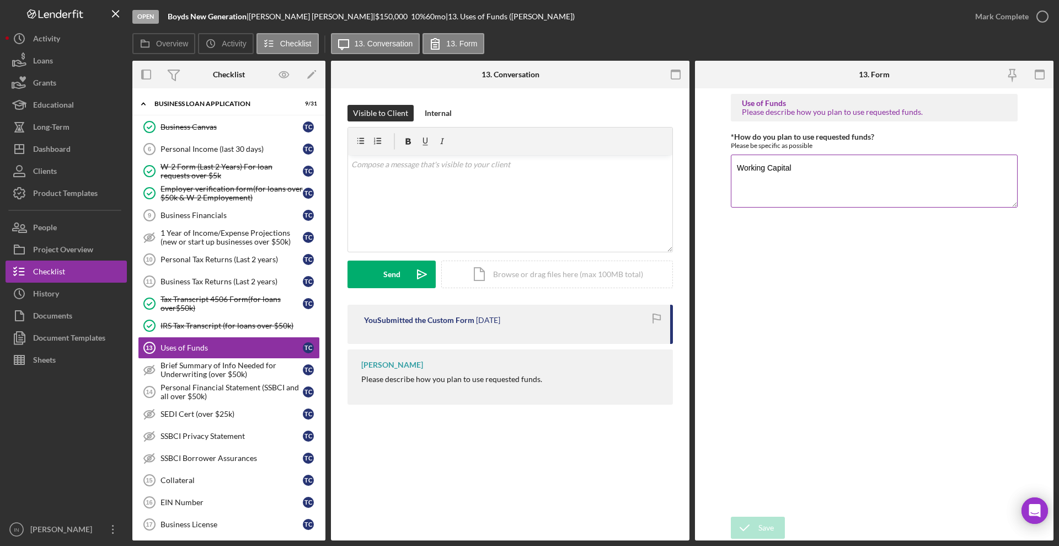
click at [803, 165] on textarea "Working Capital" at bounding box center [874, 180] width 287 height 53
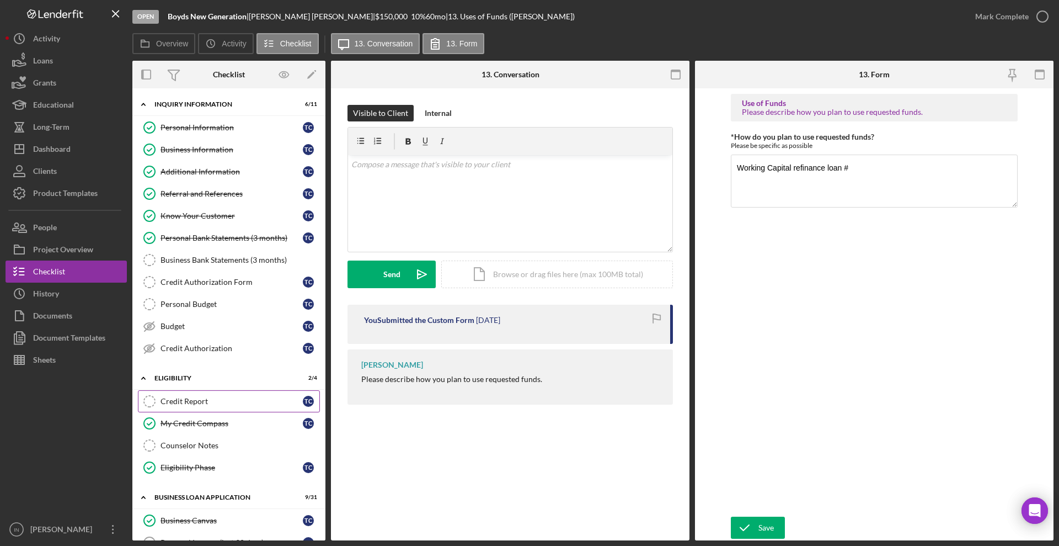
click at [208, 401] on div "Credit Report" at bounding box center [232, 401] width 142 height 9
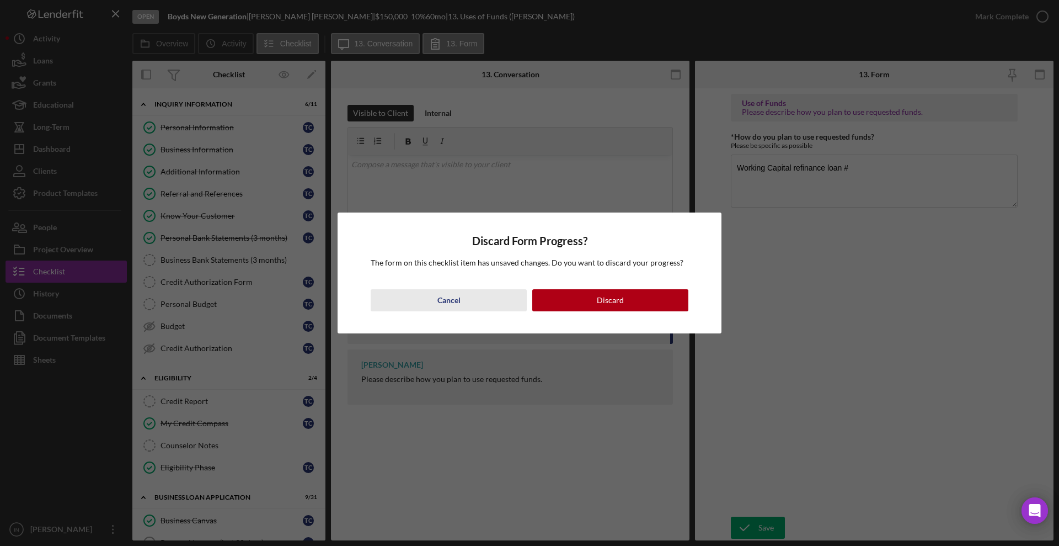
click at [460, 297] on div "Cancel" at bounding box center [448, 300] width 23 height 22
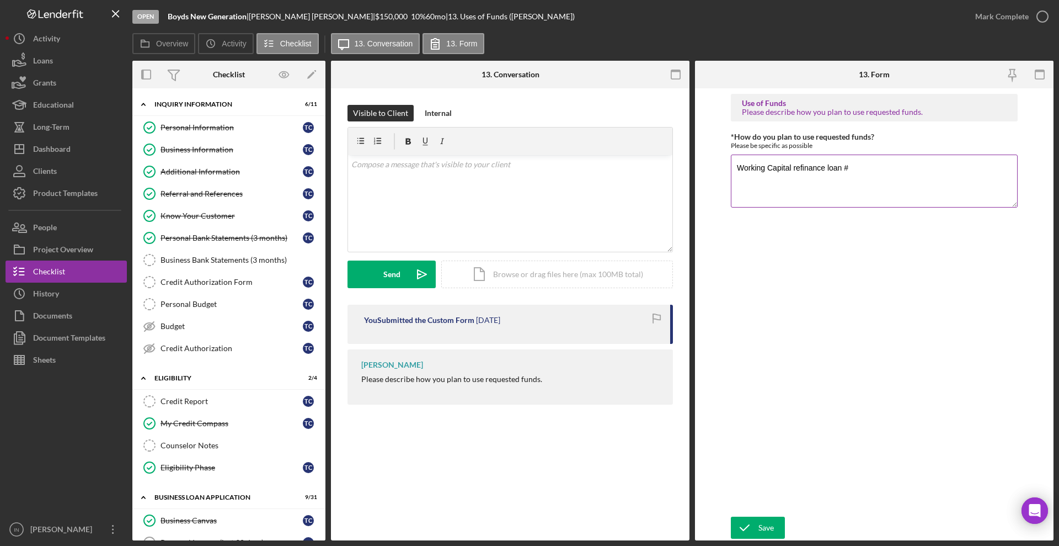
click at [871, 171] on textarea "Working Capital refinance loan #" at bounding box center [874, 180] width 287 height 53
type textarea "Working Capital refinance loan #6580"
click at [757, 522] on icon "submit" at bounding box center [745, 528] width 28 height 28
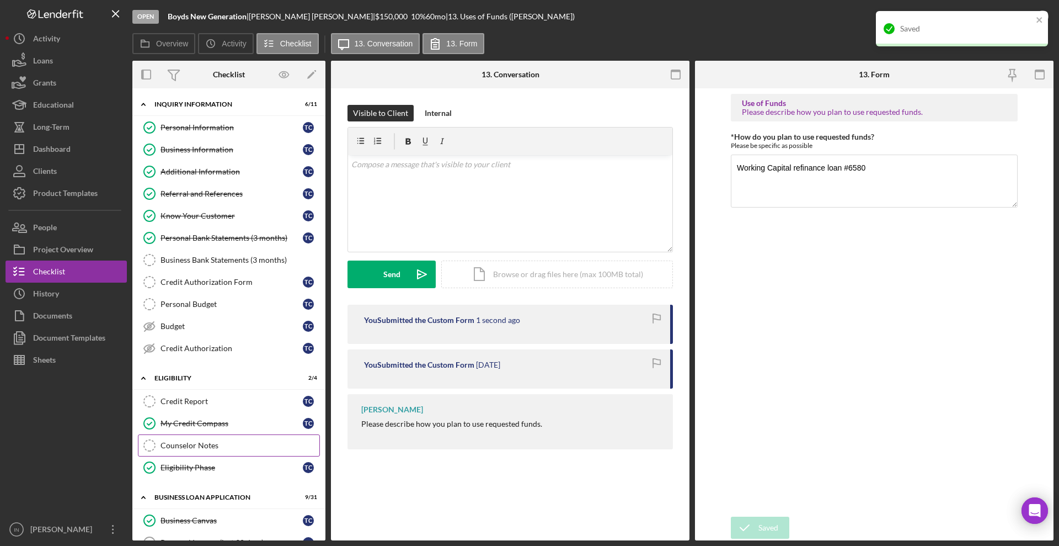
click at [194, 445] on div "Counselor Notes" at bounding box center [240, 445] width 159 height 9
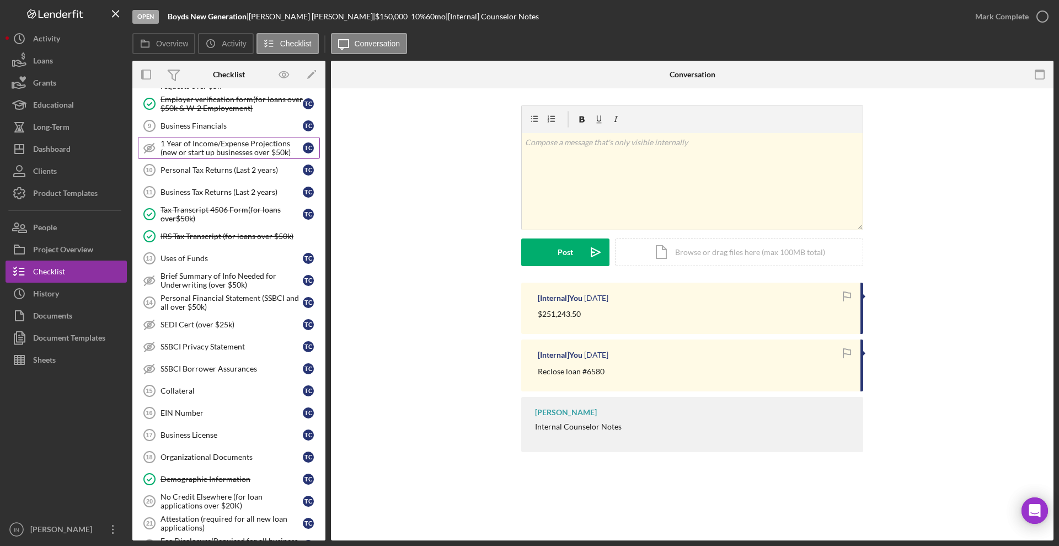
scroll to position [345, 0]
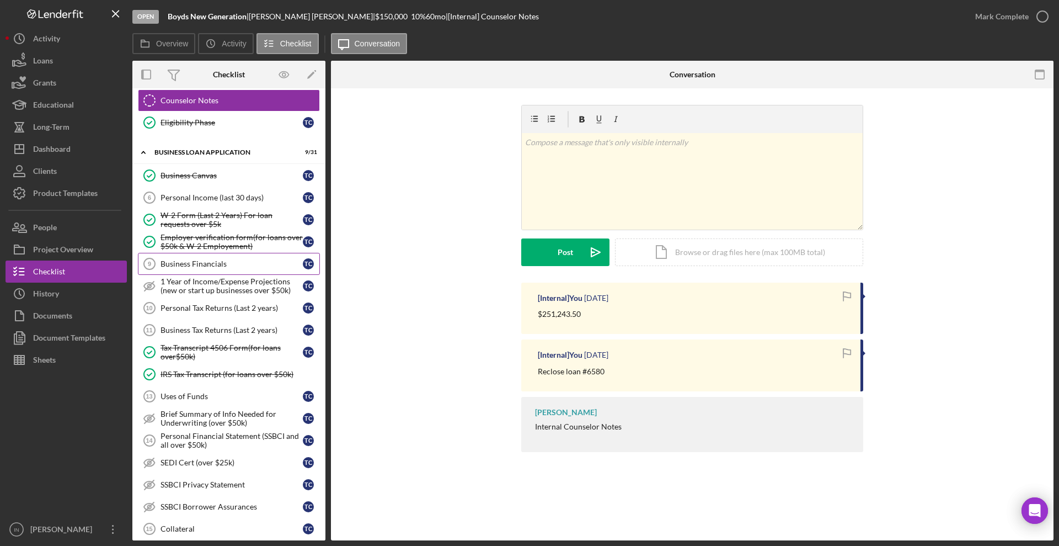
click at [200, 259] on div "Business Financials" at bounding box center [232, 263] width 142 height 9
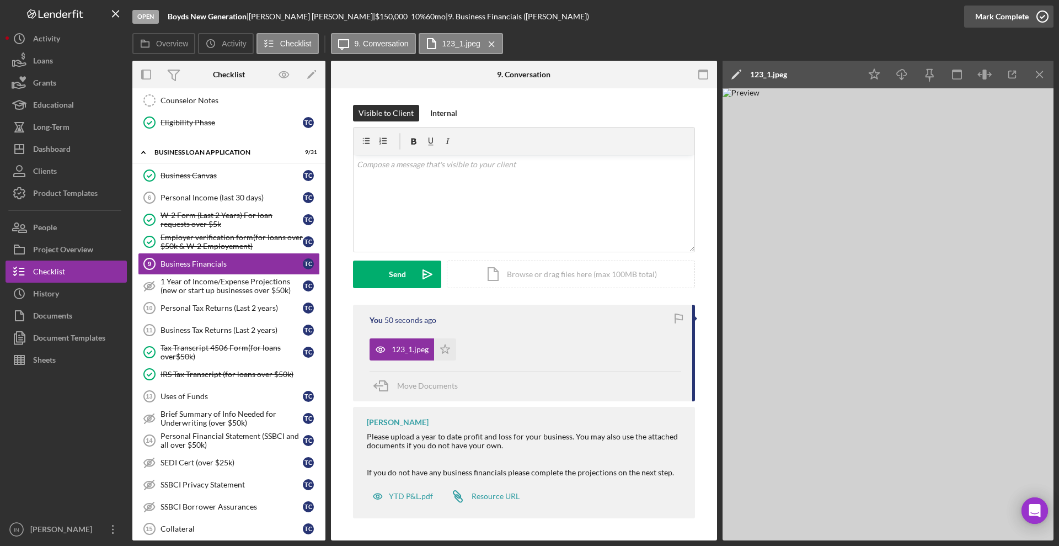
click at [990, 14] on div "Mark Complete" at bounding box center [1002, 17] width 54 height 22
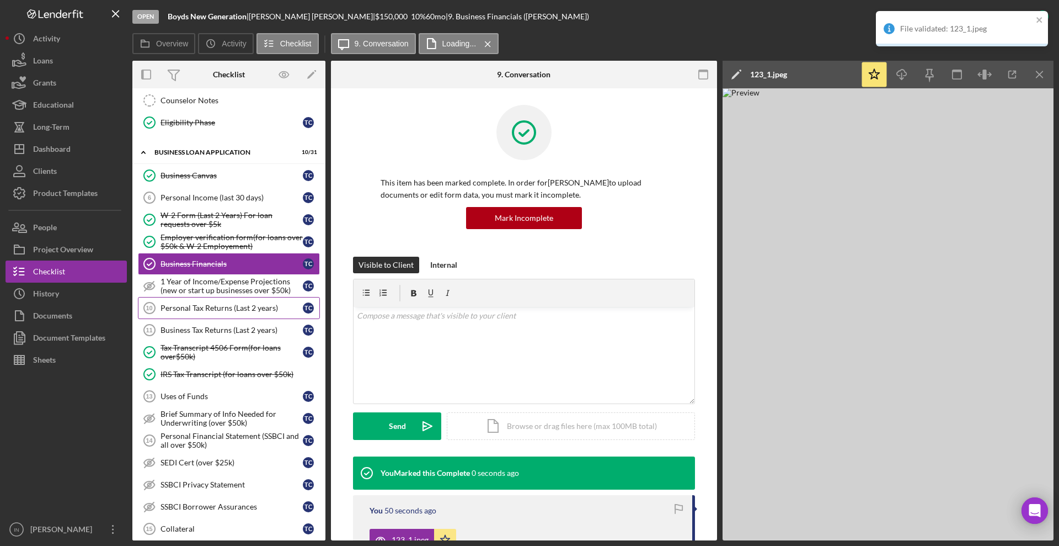
click at [225, 303] on div "Personal Tax Returns (Last 2 years)" at bounding box center [232, 307] width 142 height 9
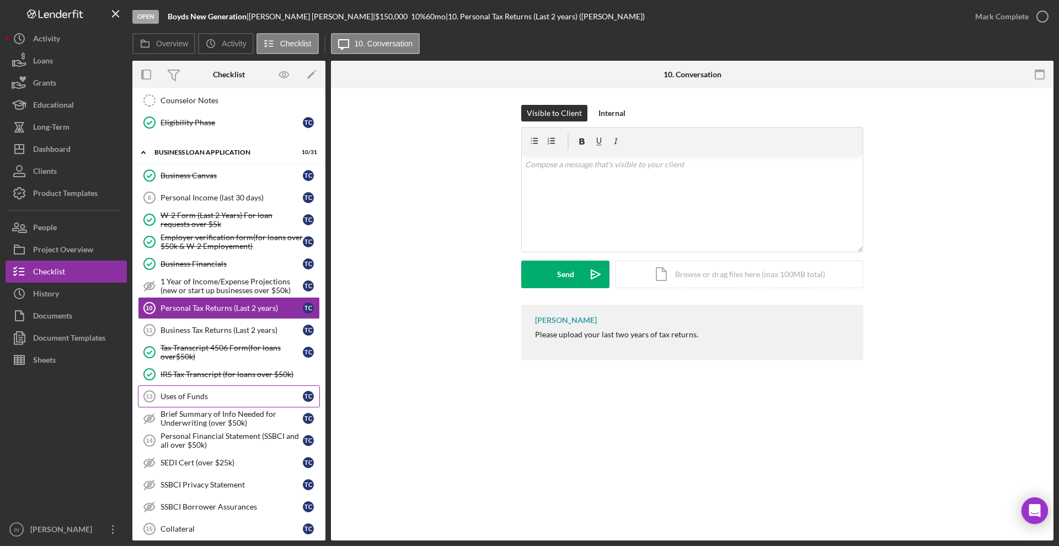
click at [216, 393] on div "Uses of Funds" at bounding box center [232, 396] width 142 height 9
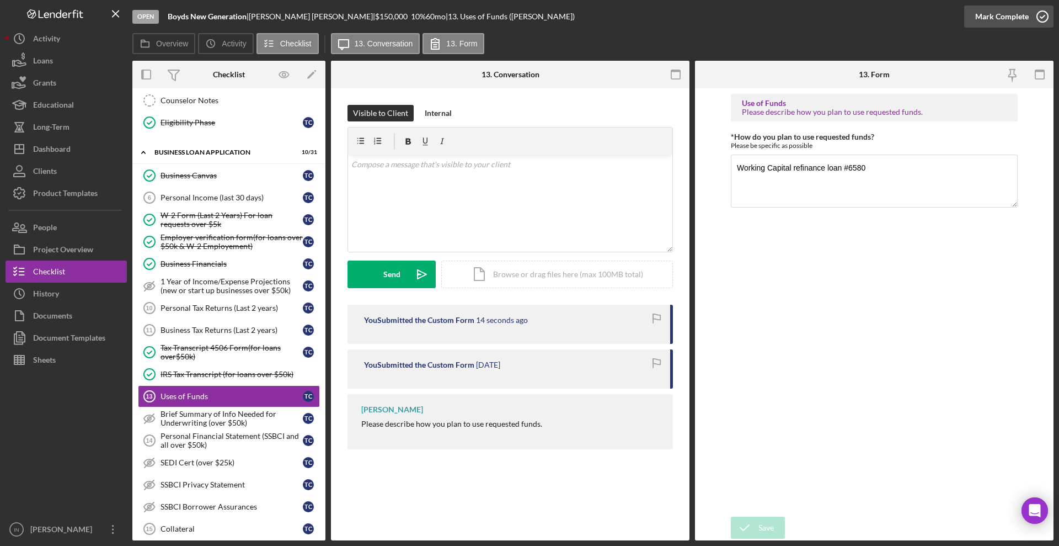
click at [1003, 10] on div "Mark Complete" at bounding box center [1002, 17] width 54 height 22
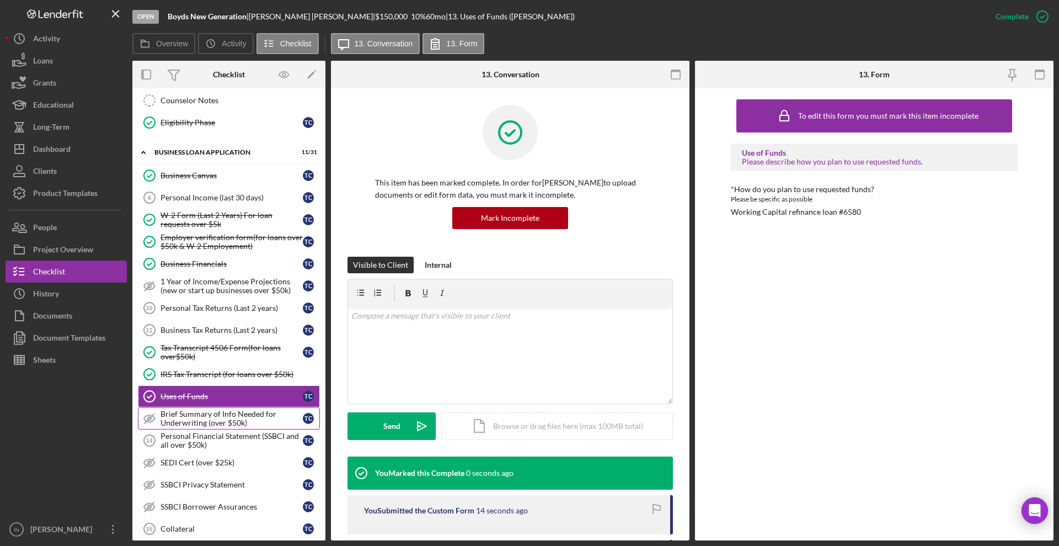
scroll to position [414, 0]
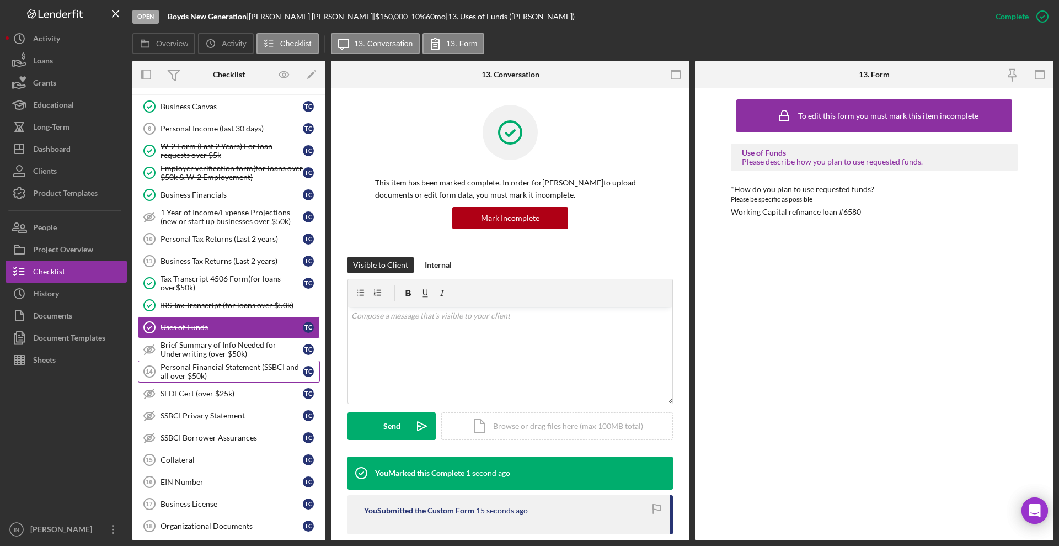
click at [212, 370] on div "Personal Financial Statement (SSBCI and all over $50k)" at bounding box center [232, 371] width 142 height 18
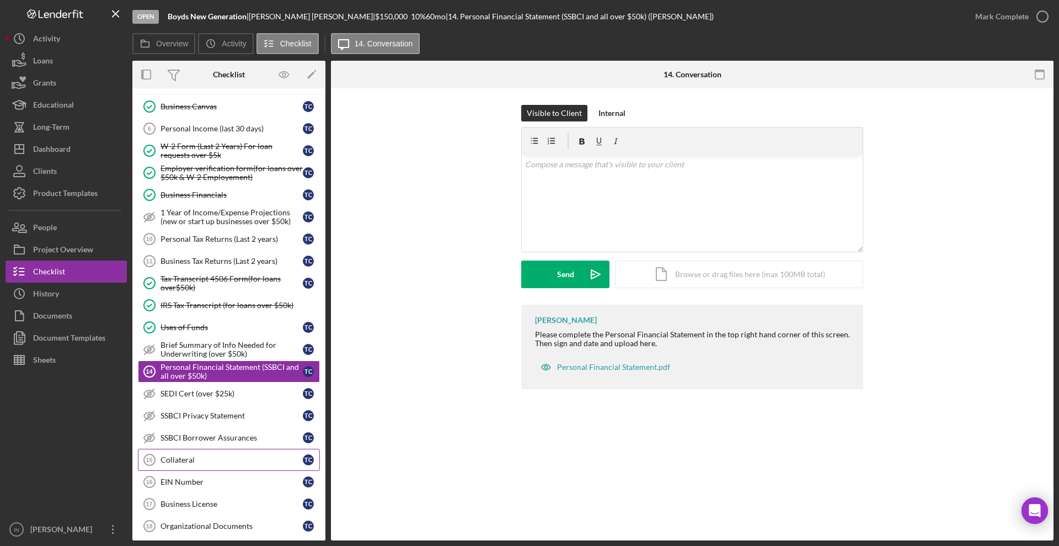
click at [174, 455] on div "Collateral" at bounding box center [232, 459] width 142 height 9
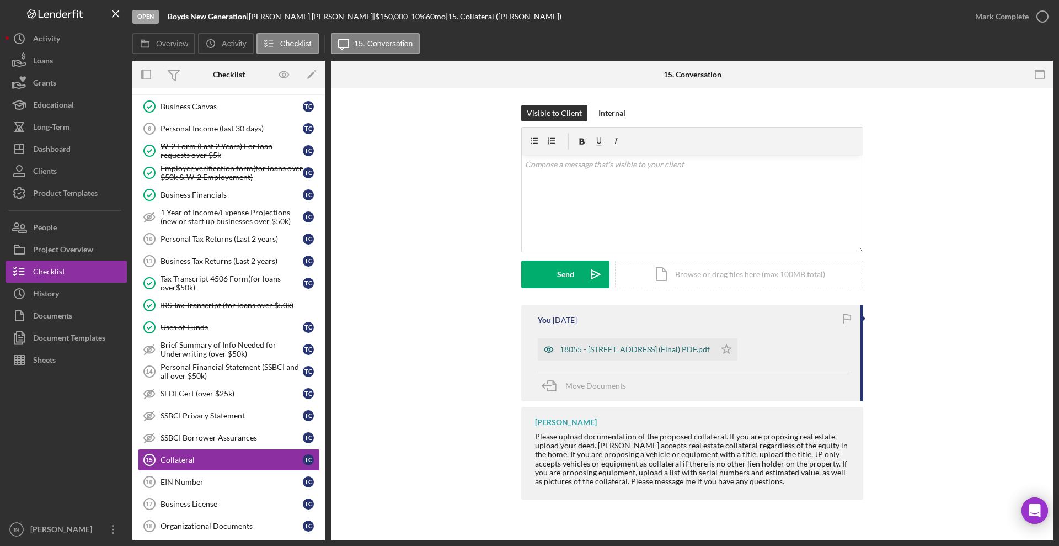
click at [652, 350] on div "18055 - [STREET_ADDRESS] (Final) PDF.pdf" at bounding box center [635, 349] width 150 height 9
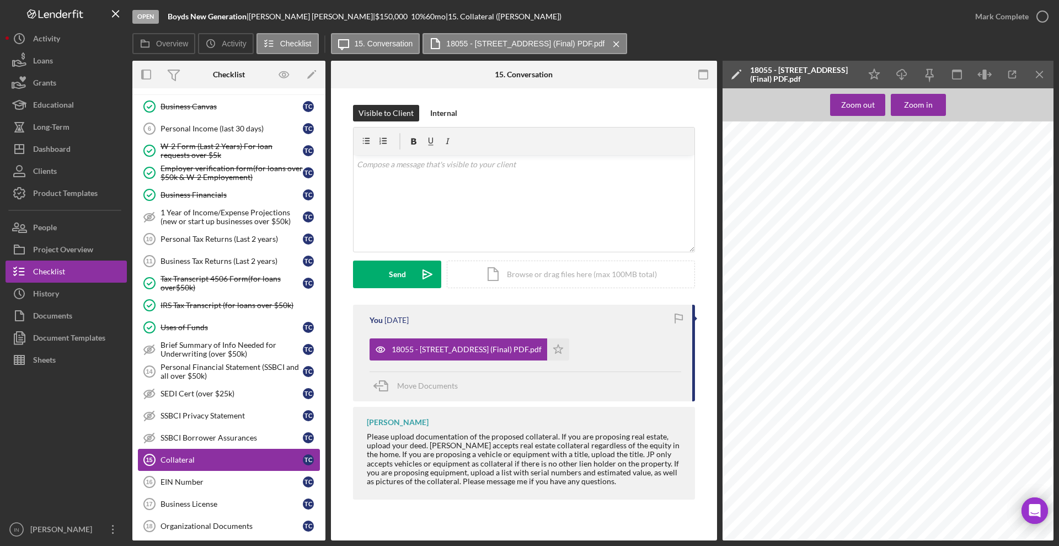
scroll to position [483, 0]
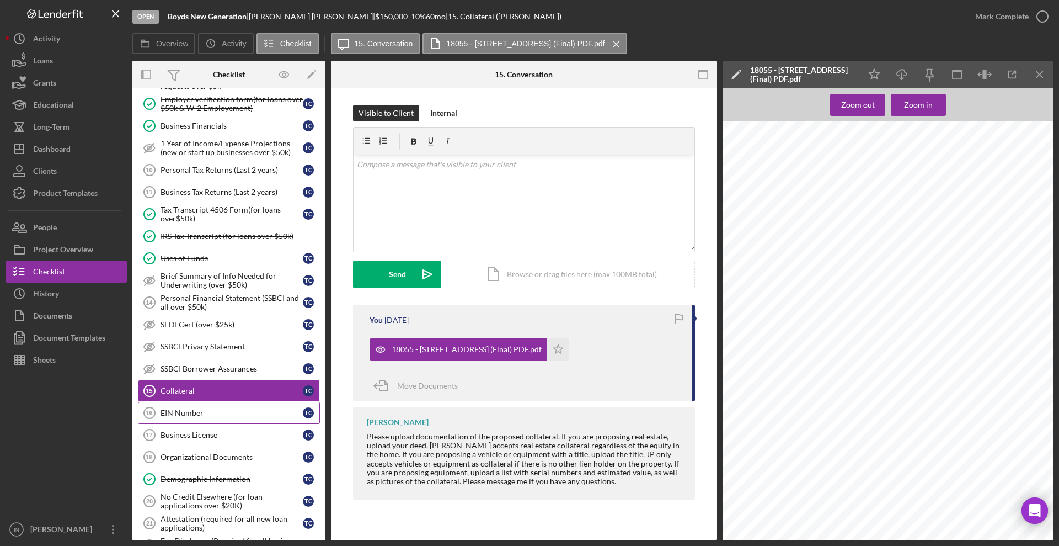
click at [197, 416] on div "EIN Number" at bounding box center [232, 412] width 142 height 9
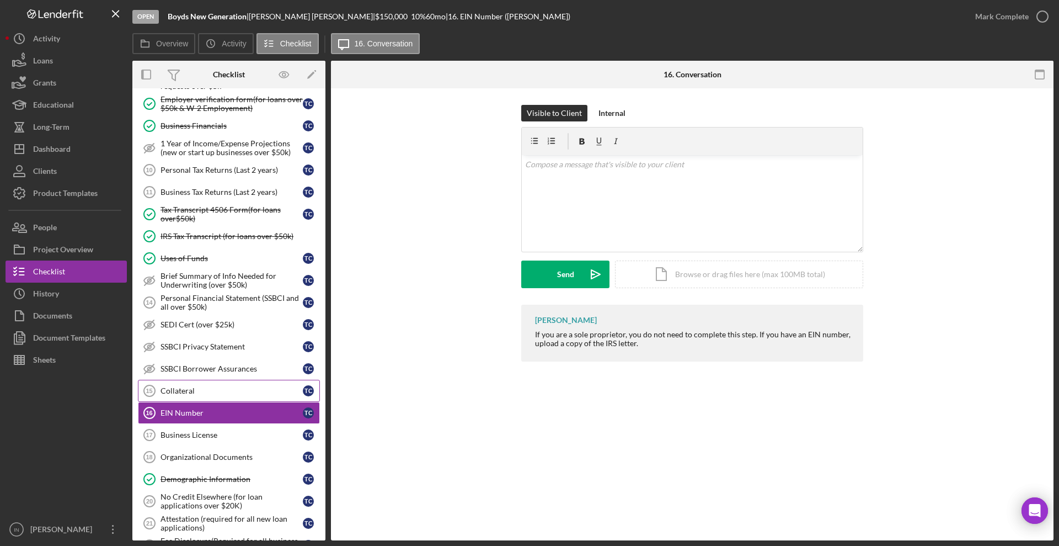
click at [199, 393] on div "Collateral" at bounding box center [232, 390] width 142 height 9
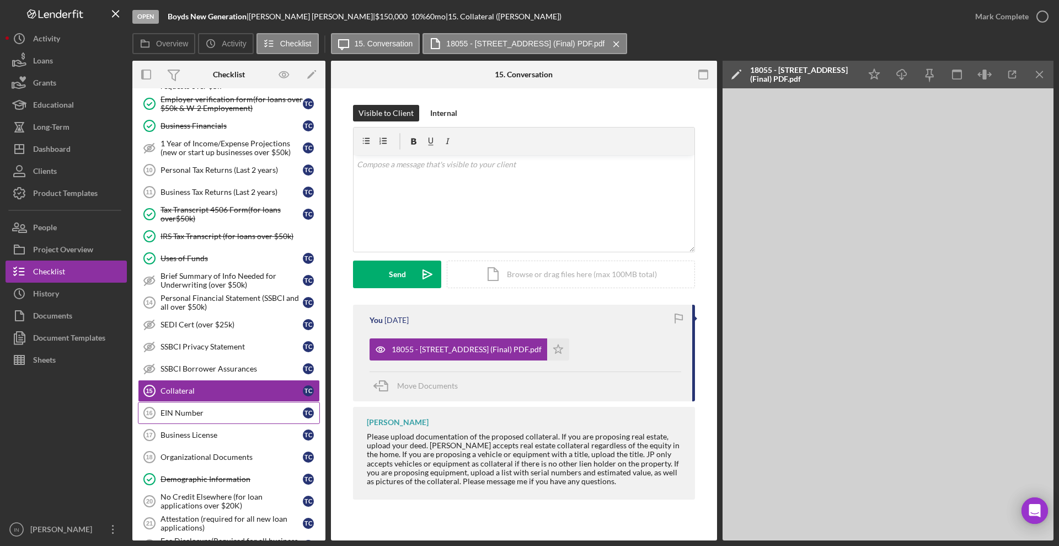
click at [200, 408] on div "EIN Number" at bounding box center [232, 412] width 142 height 9
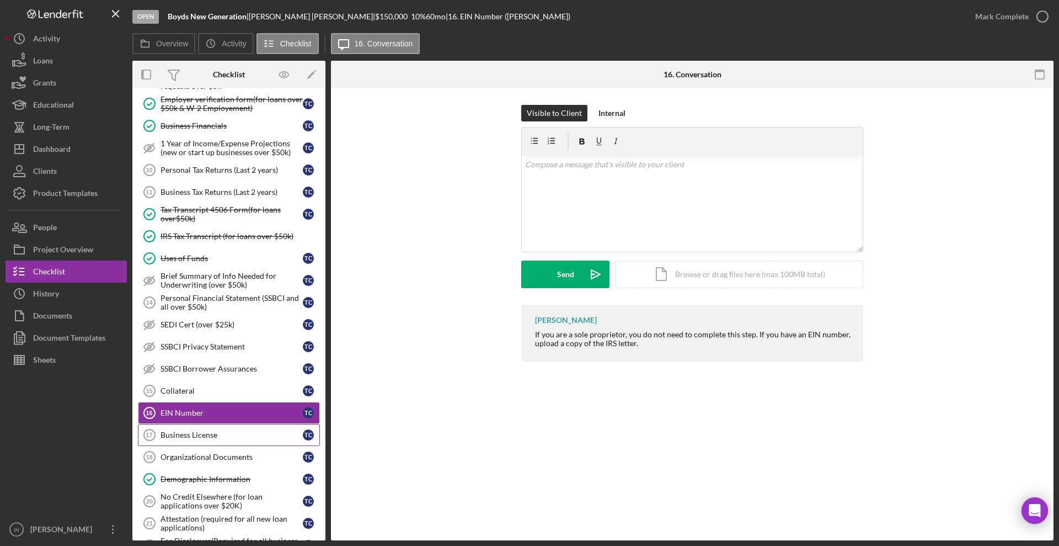
click at [213, 435] on div "Business License" at bounding box center [232, 434] width 142 height 9
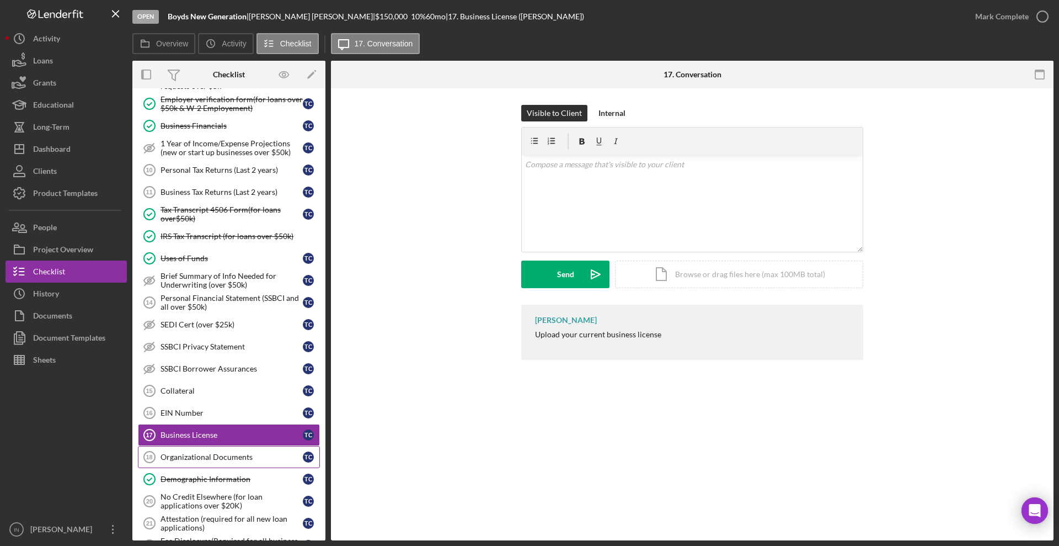
click at [218, 459] on div "Organizational Documents" at bounding box center [232, 456] width 142 height 9
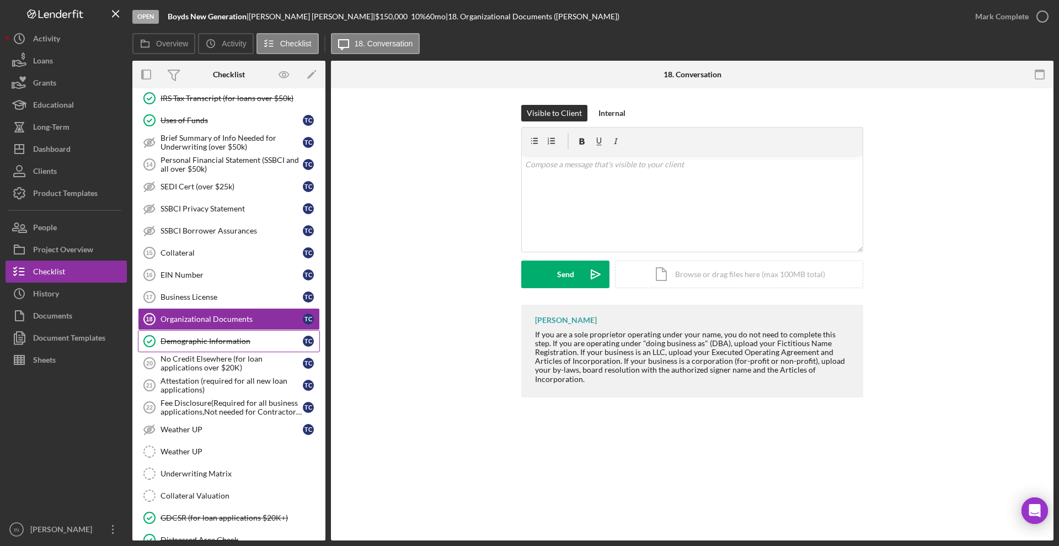
scroll to position [689, 0]
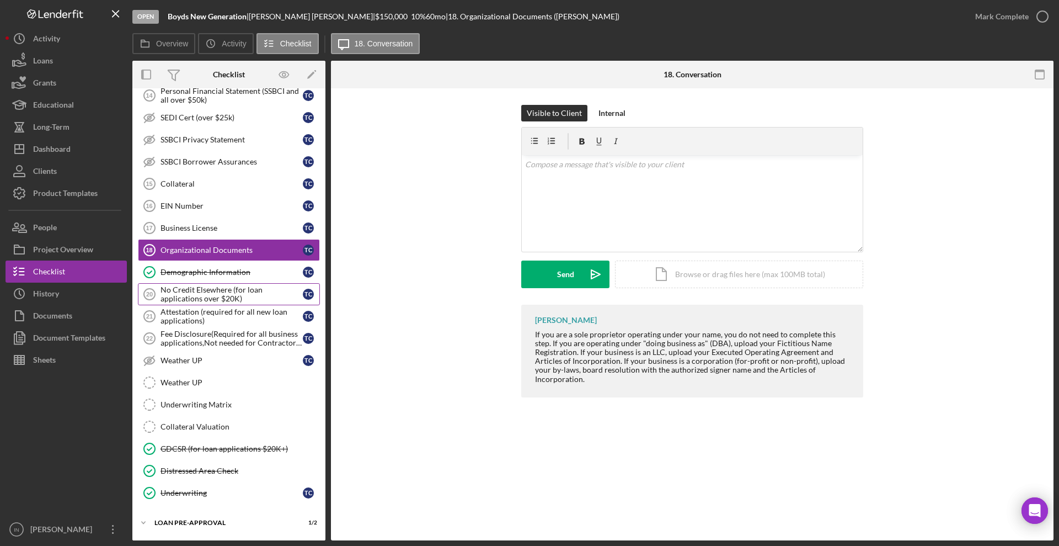
click at [216, 302] on div "No Credit Elsewhere (for loan applications over $20K)" at bounding box center [232, 294] width 142 height 18
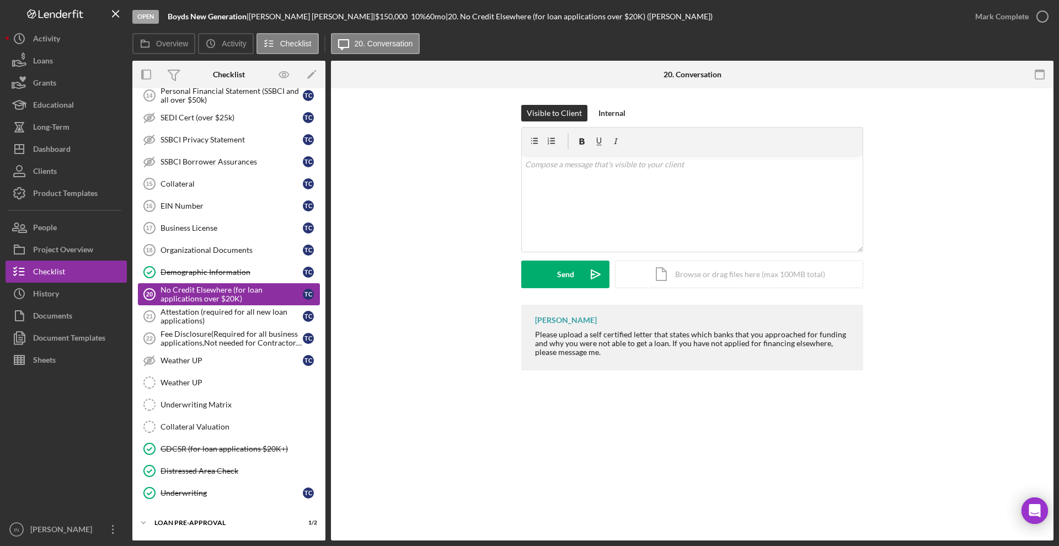
click at [221, 304] on link "No Credit Elsewhere (for loan applications over $20K) 20 No Credit Elsewhere (f…" at bounding box center [229, 294] width 182 height 22
click at [215, 318] on div "Attestation (required for all new loan applications)" at bounding box center [232, 316] width 142 height 18
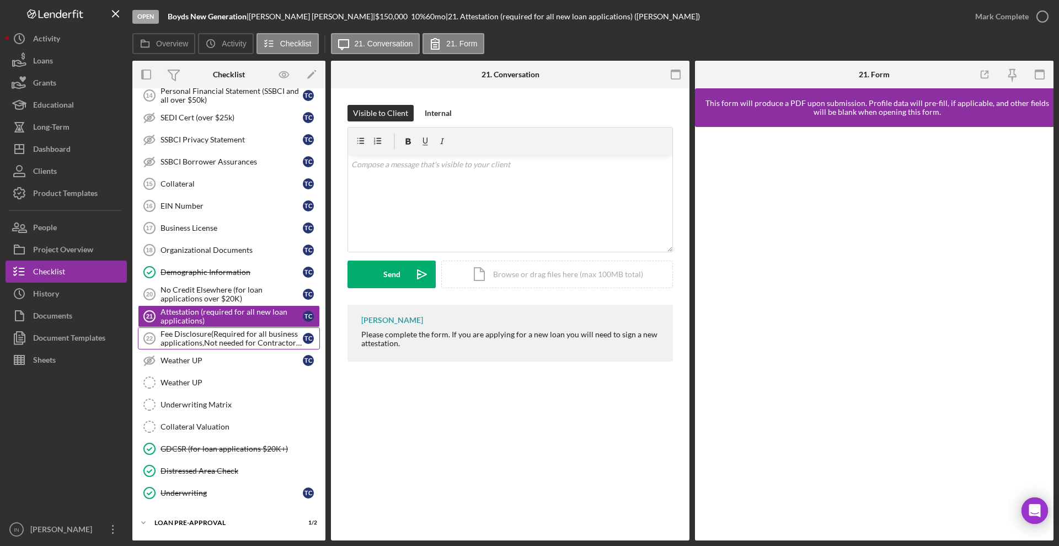
click at [228, 336] on div "Fee Disclosure(Required for all business applications,Not needed for Contractor…" at bounding box center [232, 338] width 142 height 18
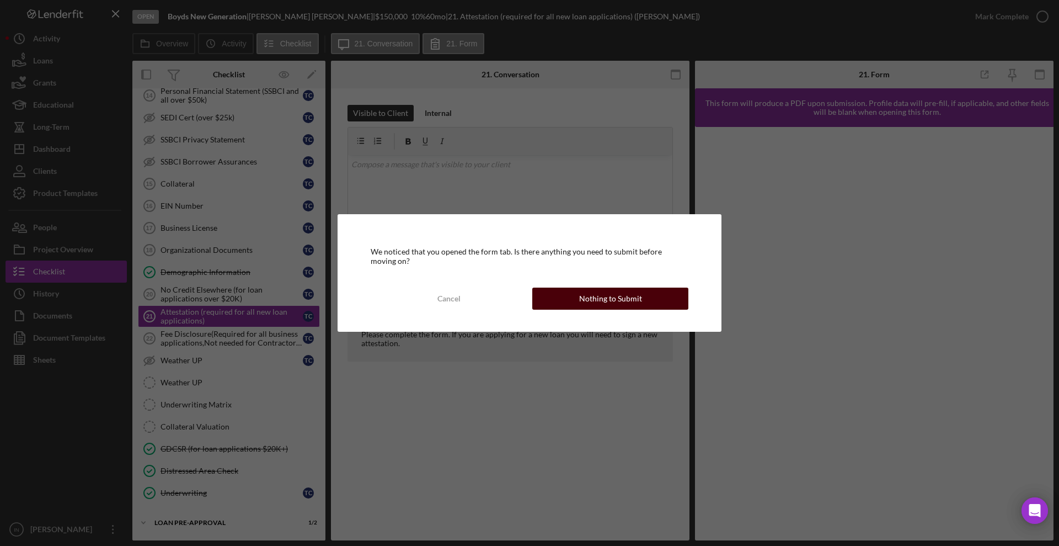
click at [608, 300] on div "Nothing to Submit" at bounding box center [610, 298] width 63 height 22
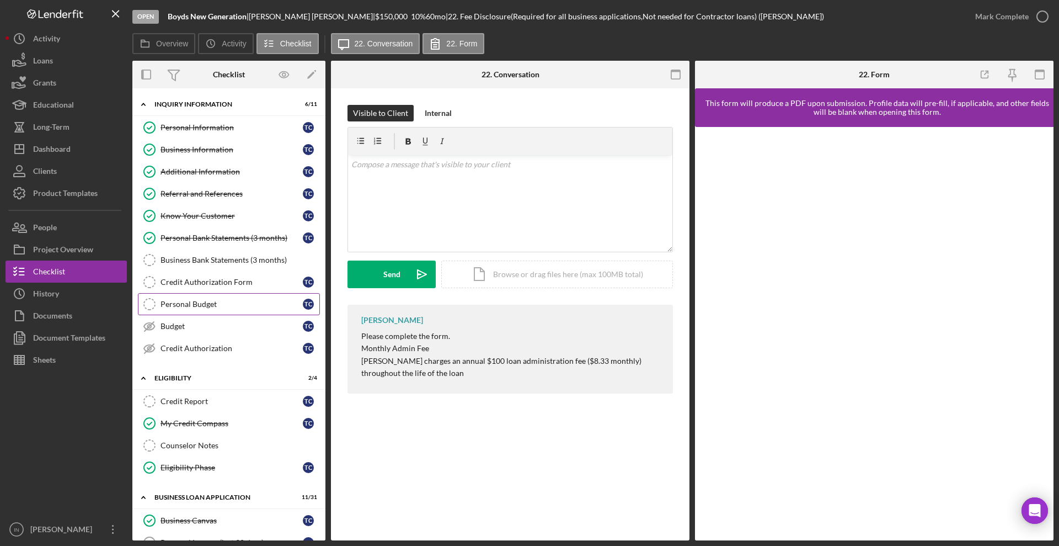
click at [203, 306] on div "Personal Budget" at bounding box center [232, 304] width 142 height 9
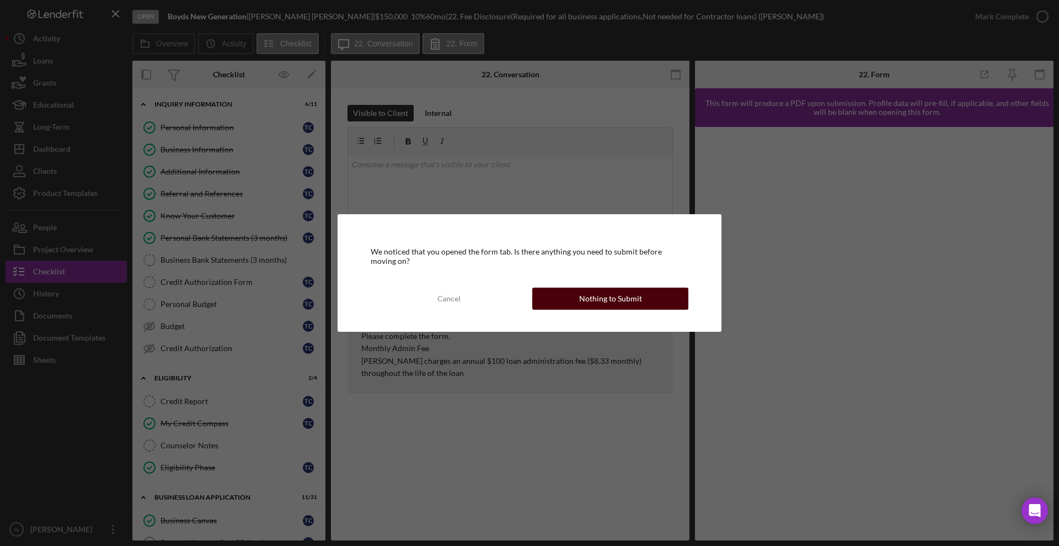
click at [655, 294] on button "Nothing to Submit" at bounding box center [610, 298] width 156 height 22
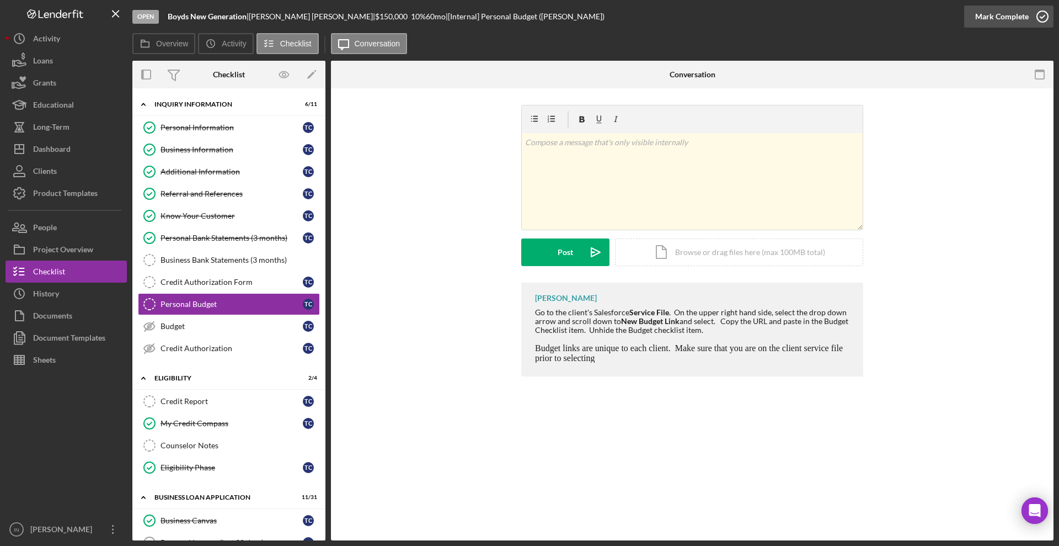
click at [1017, 17] on div "Mark Complete" at bounding box center [1002, 17] width 54 height 22
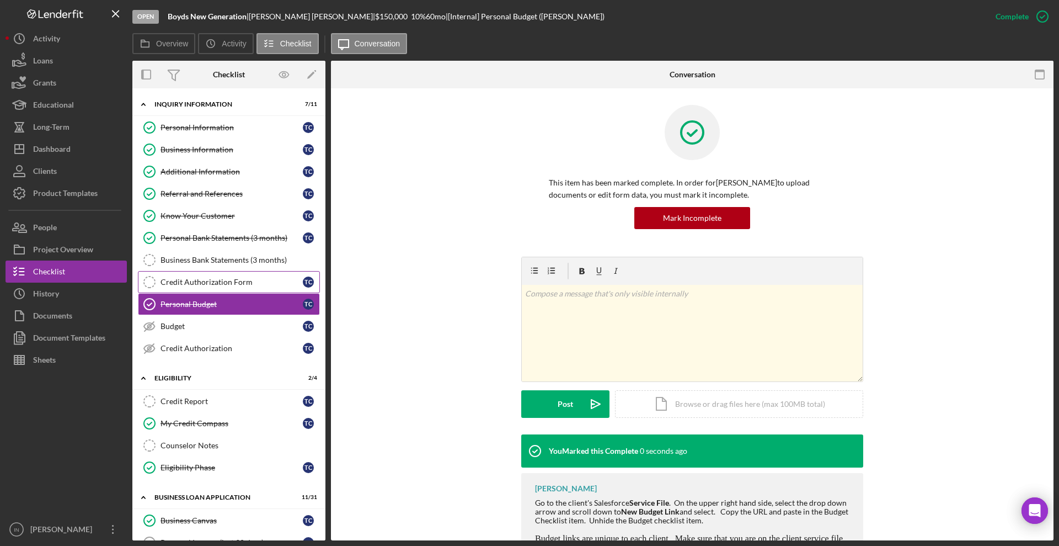
click at [237, 281] on div "Credit Authorization Form" at bounding box center [232, 281] width 142 height 9
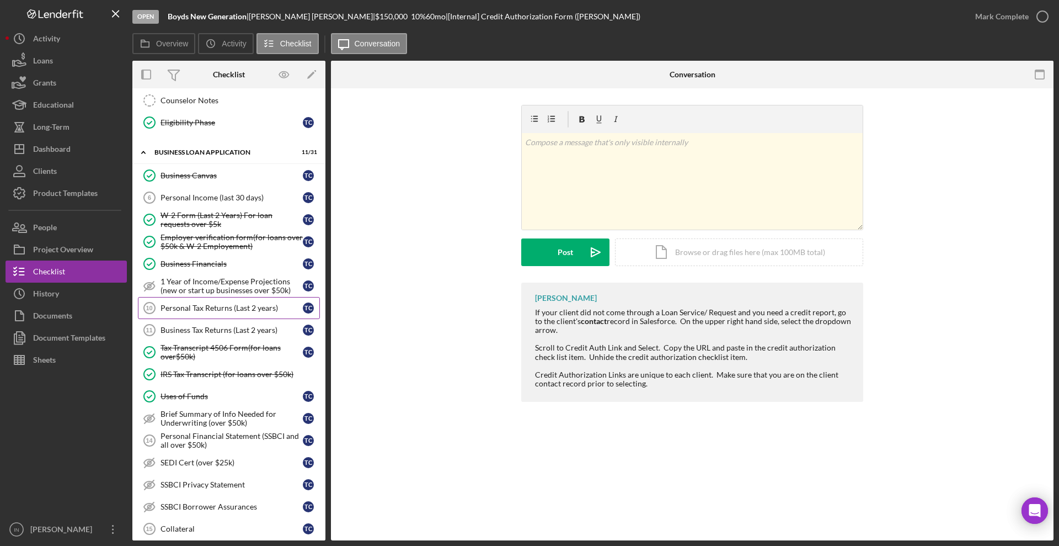
scroll to position [483, 0]
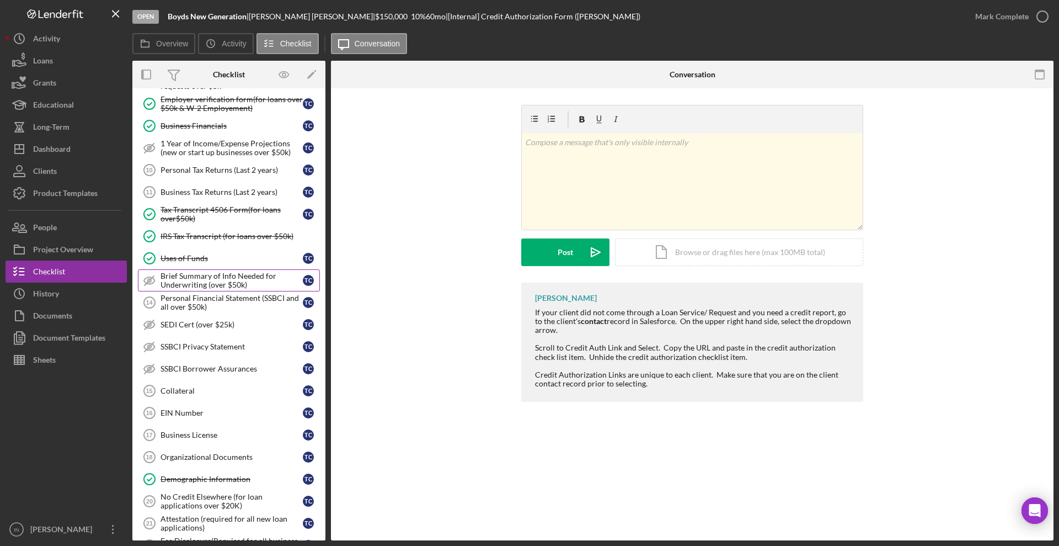
click at [211, 284] on div "Brief Summary of Info Needed for Underwriting (over $50k)" at bounding box center [232, 280] width 142 height 18
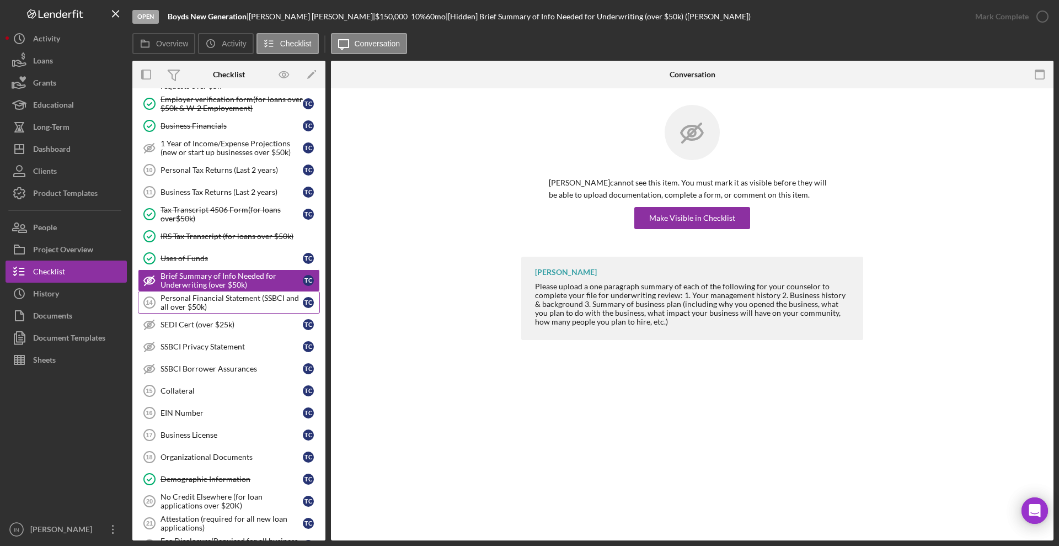
click at [210, 299] on div "Personal Financial Statement (SSBCI and all over $50k)" at bounding box center [232, 302] width 142 height 18
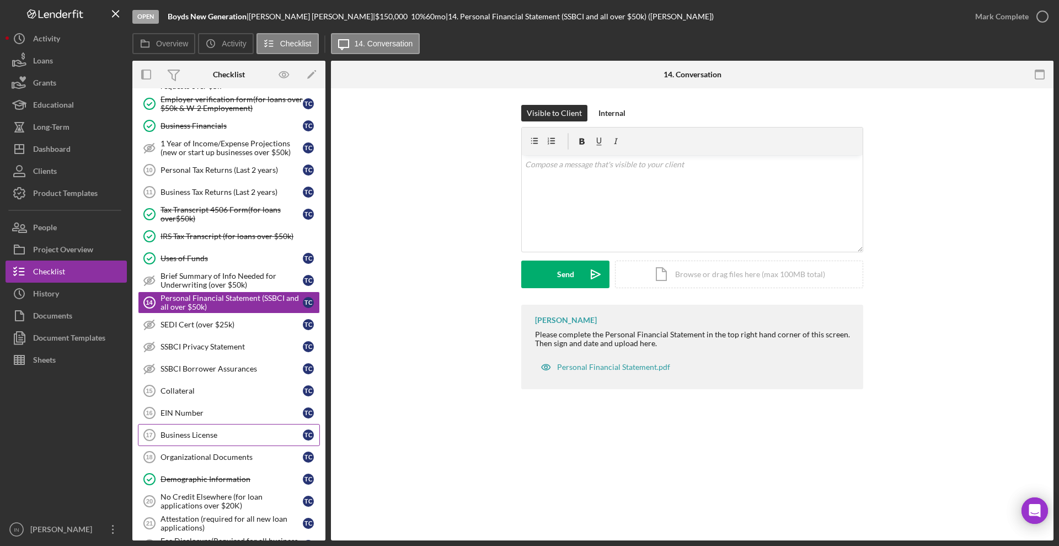
scroll to position [552, 0]
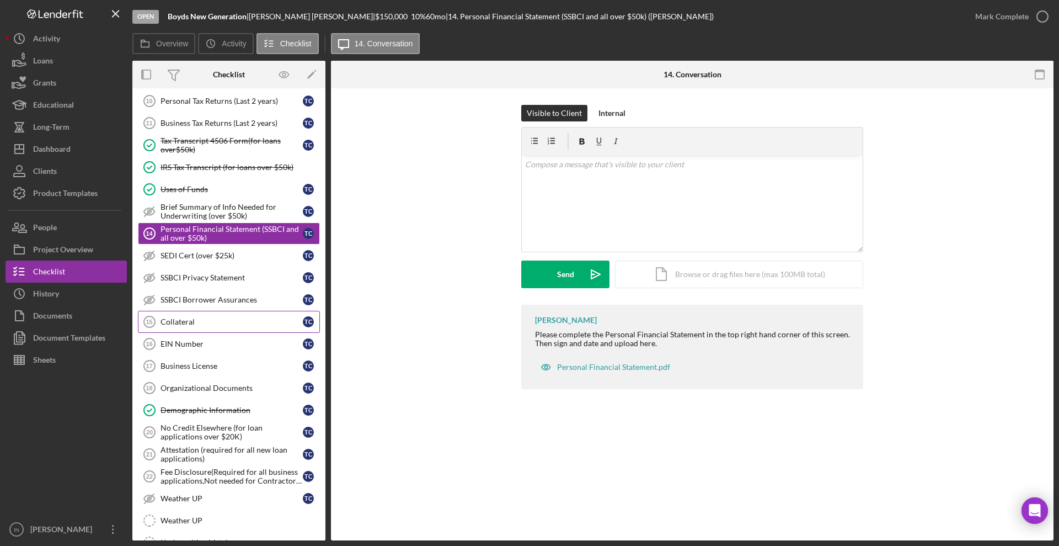
click at [207, 321] on div "Collateral" at bounding box center [232, 321] width 142 height 9
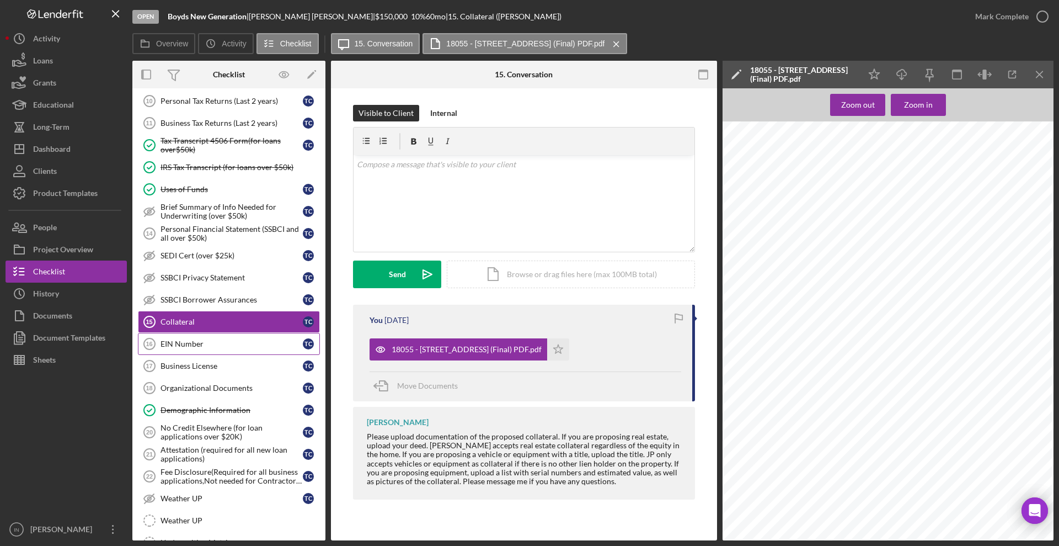
click at [206, 346] on div "EIN Number" at bounding box center [232, 343] width 142 height 9
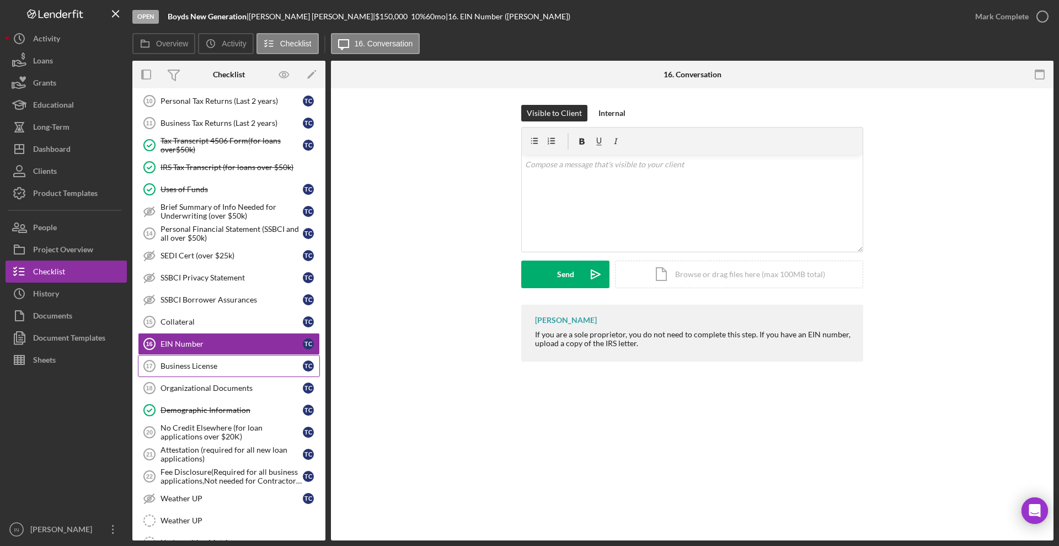
click at [210, 368] on div "Business License" at bounding box center [232, 365] width 142 height 9
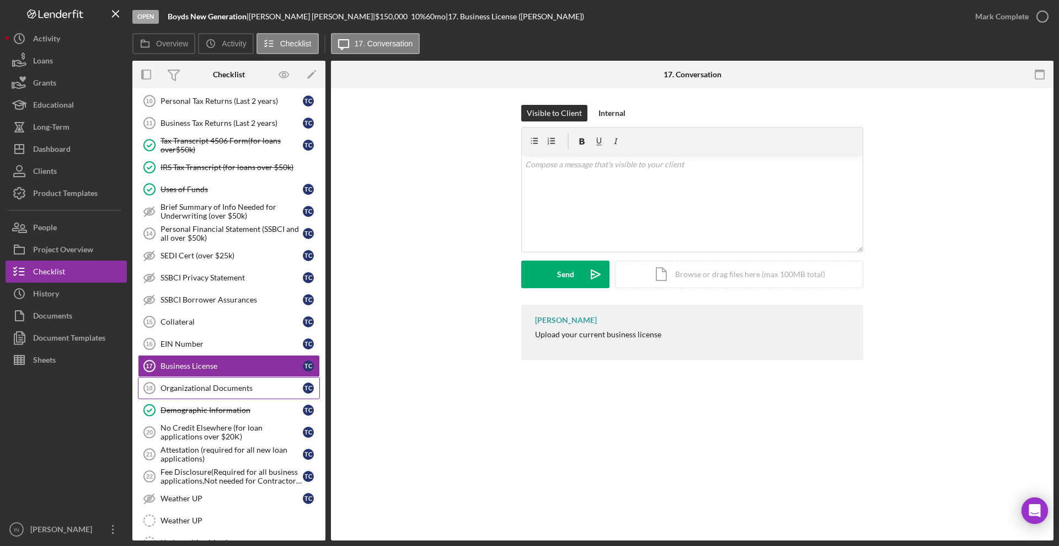
click at [194, 385] on div "Organizational Documents" at bounding box center [232, 387] width 142 height 9
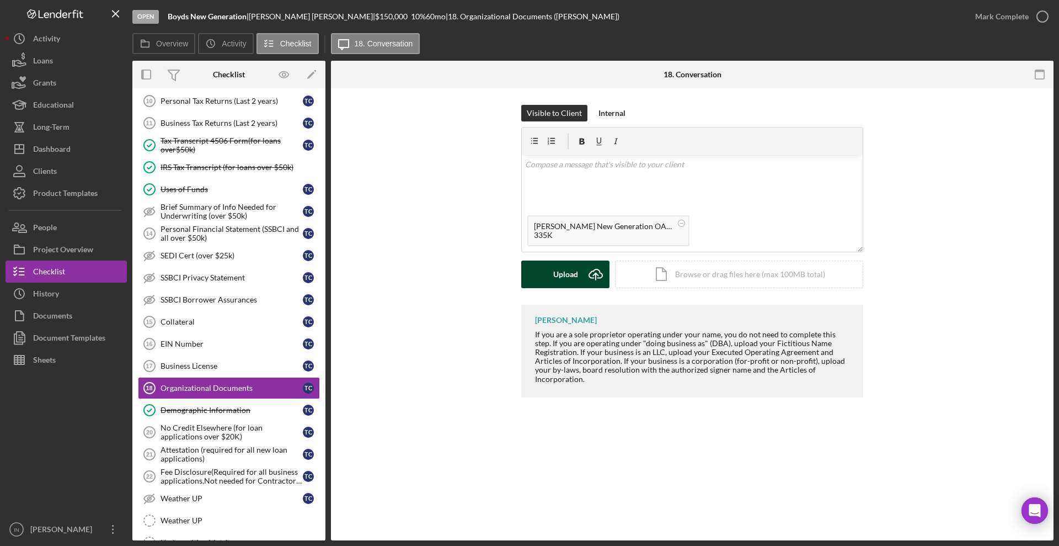
click at [581, 272] on button "Upload Icon/Upload" at bounding box center [565, 274] width 88 height 28
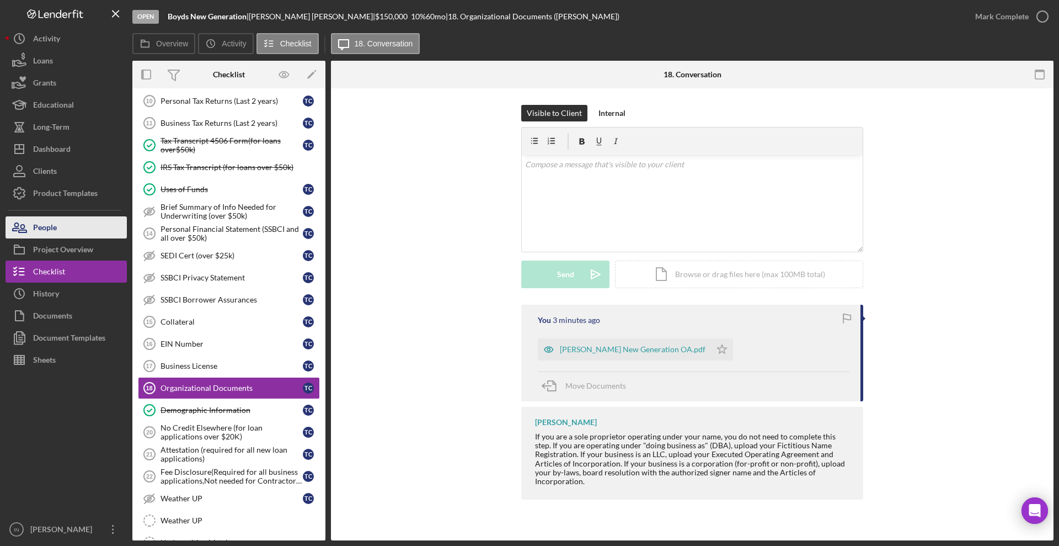
click at [59, 222] on button "People" at bounding box center [66, 227] width 121 height 22
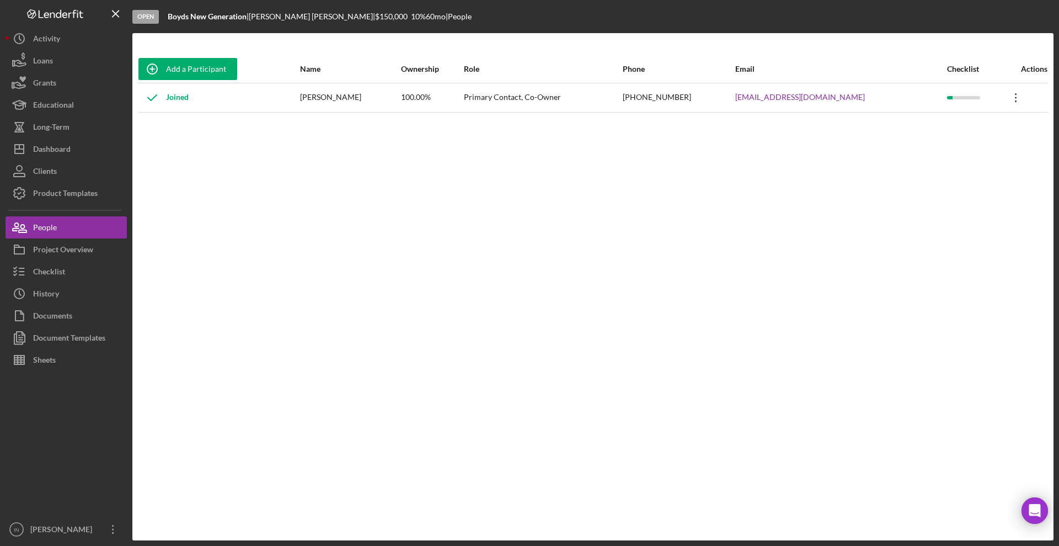
click at [1005, 93] on icon "Icon/Overflow" at bounding box center [1016, 98] width 28 height 28
click at [57, 149] on div "Dashboard" at bounding box center [52, 150] width 38 height 25
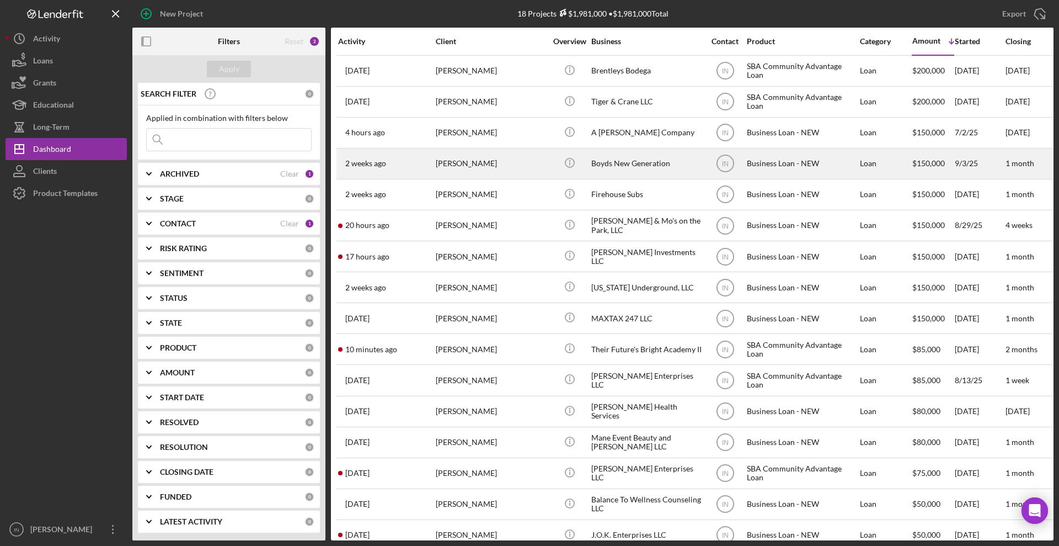
click at [486, 161] on div "[PERSON_NAME]" at bounding box center [491, 163] width 110 height 29
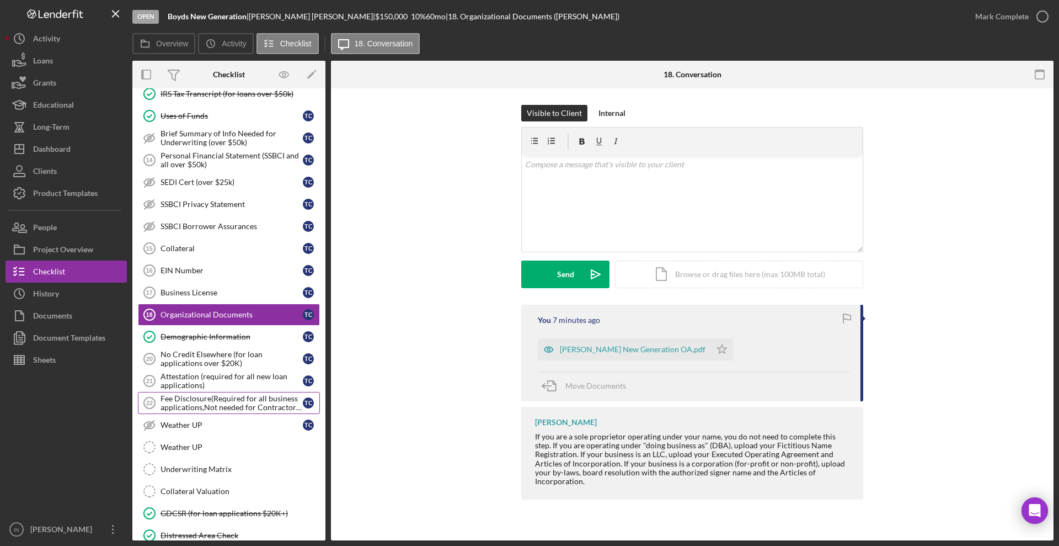
scroll to position [395, 0]
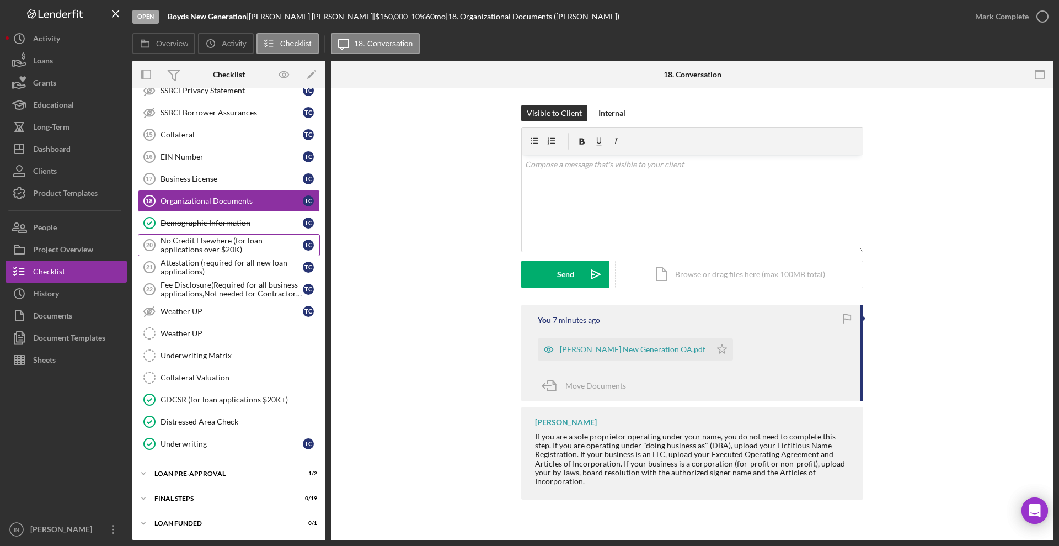
click at [211, 246] on div "No Credit Elsewhere (for loan applications over $20K)" at bounding box center [232, 245] width 142 height 18
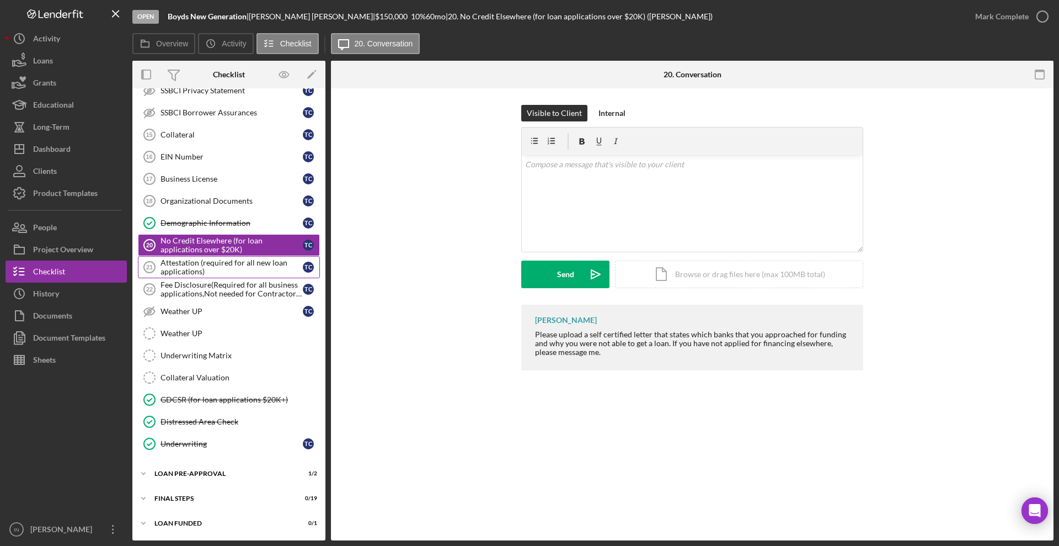
scroll to position [395, 0]
click at [226, 286] on div "Fee Disclosure(Required for all business applications,Not needed for Contractor…" at bounding box center [232, 289] width 142 height 18
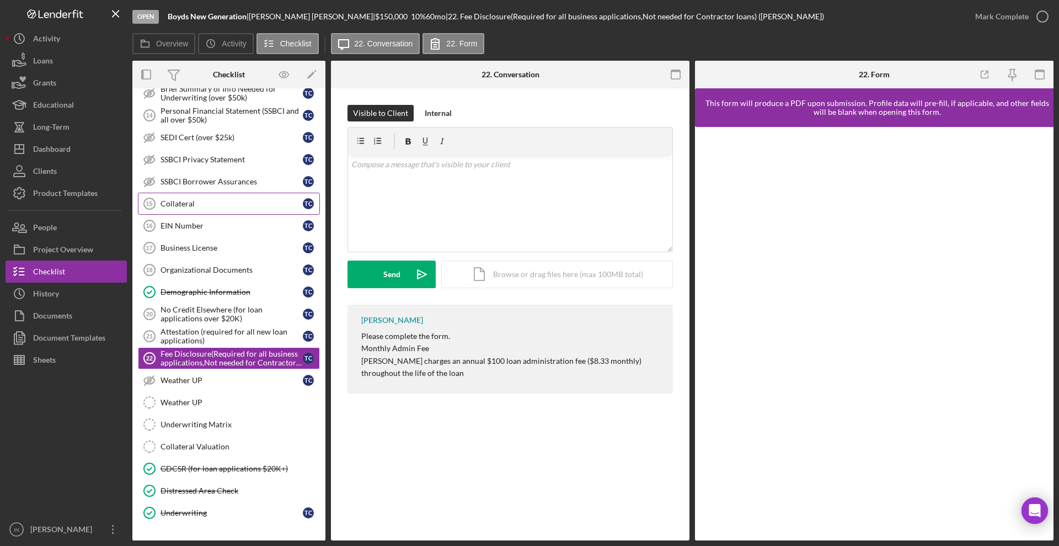
scroll to position [258, 0]
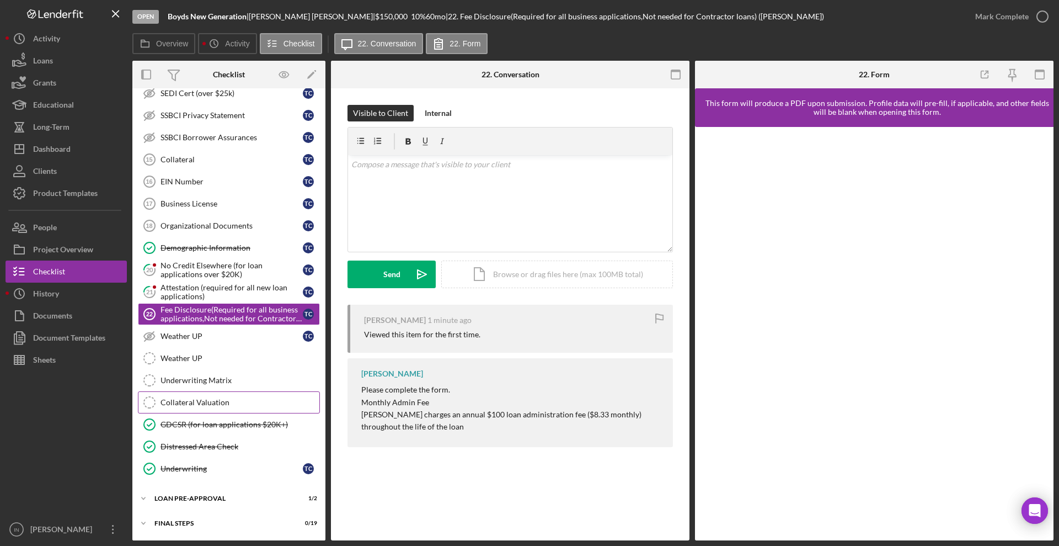
scroll to position [395, 0]
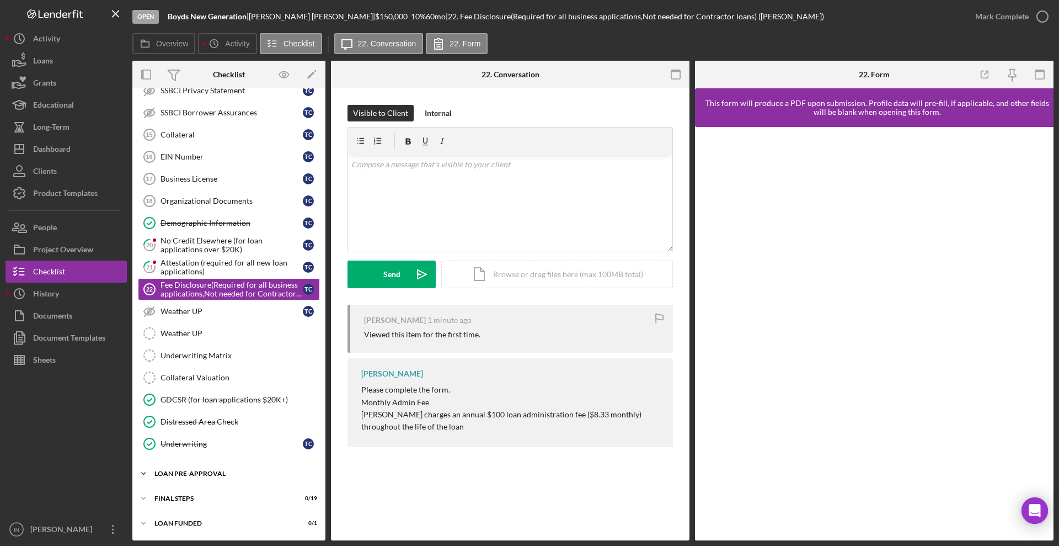
click at [224, 470] on div "LOAN PRE-APPROVAL" at bounding box center [232, 473] width 157 height 7
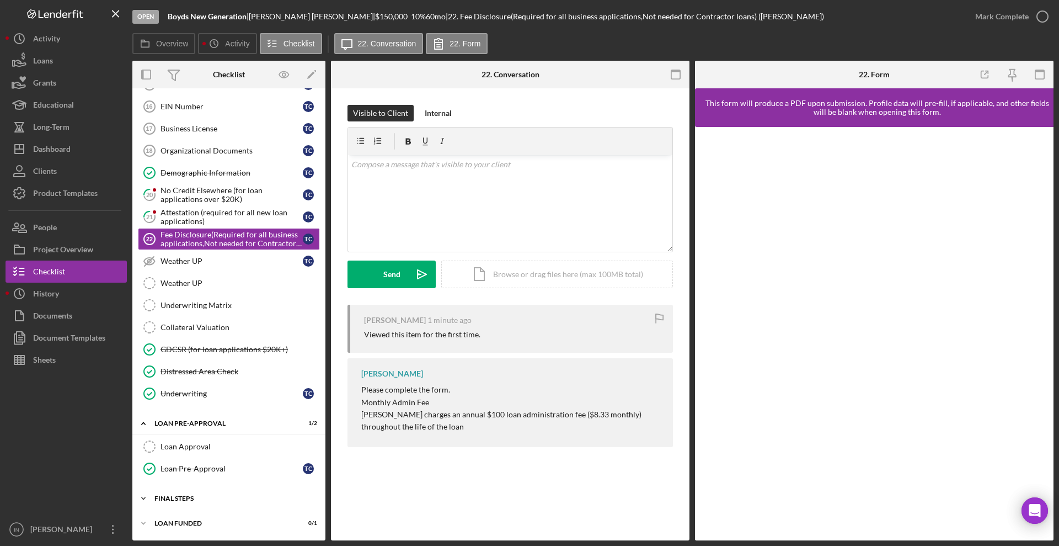
click at [196, 491] on div "Icon/Expander FINAL STEPS 0 / 19" at bounding box center [228, 498] width 193 height 22
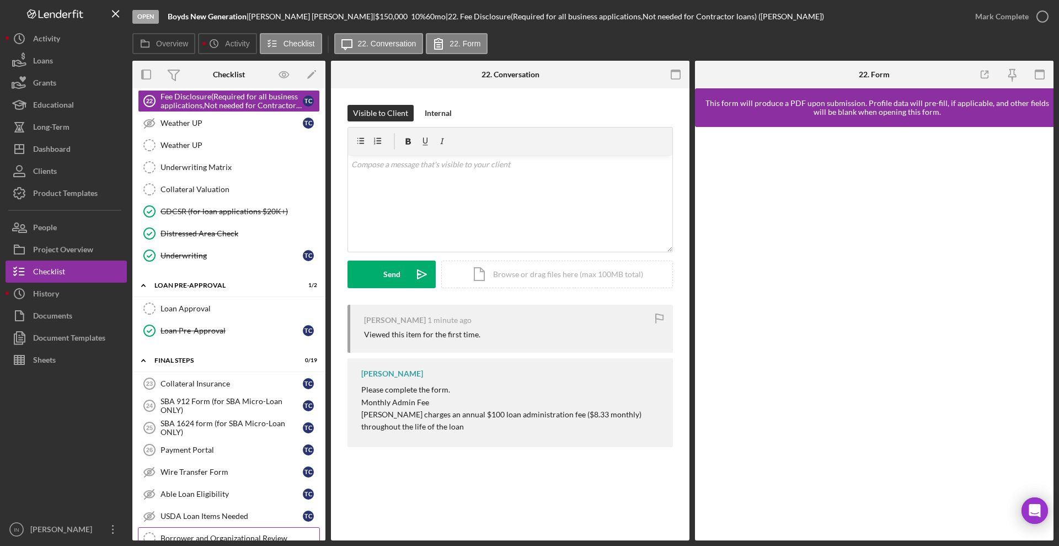
scroll to position [653, 0]
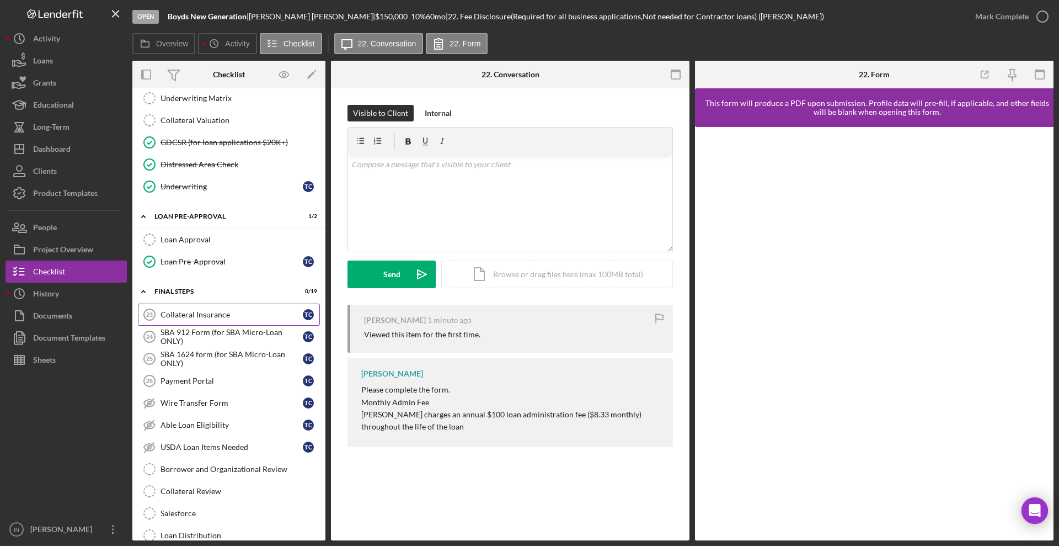
click at [200, 319] on link "Collateral Insurance 23 Collateral Insurance T C" at bounding box center [229, 314] width 182 height 22
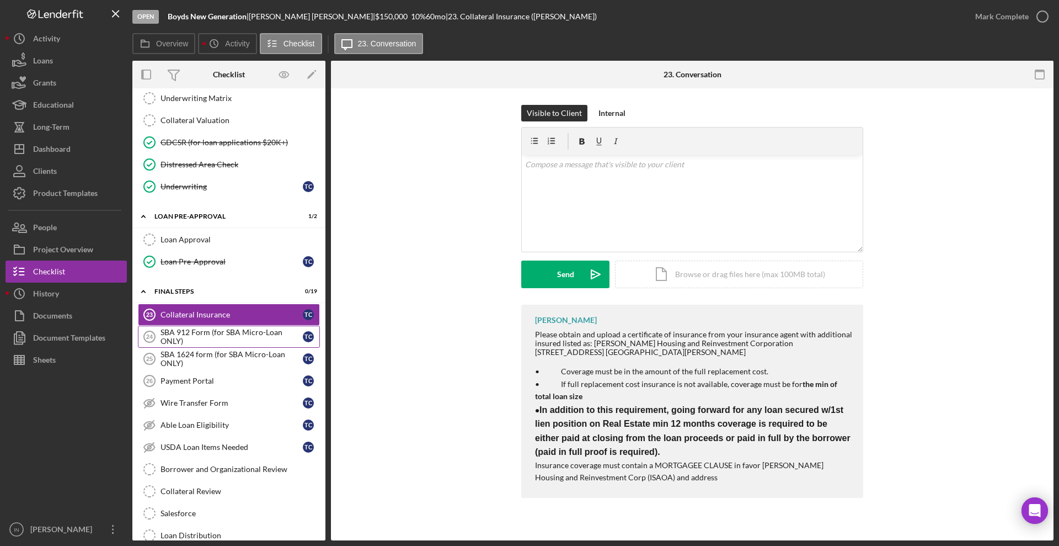
click at [197, 344] on div "SBA 912 Form (for SBA Micro-Loan ONLY)" at bounding box center [232, 337] width 142 height 18
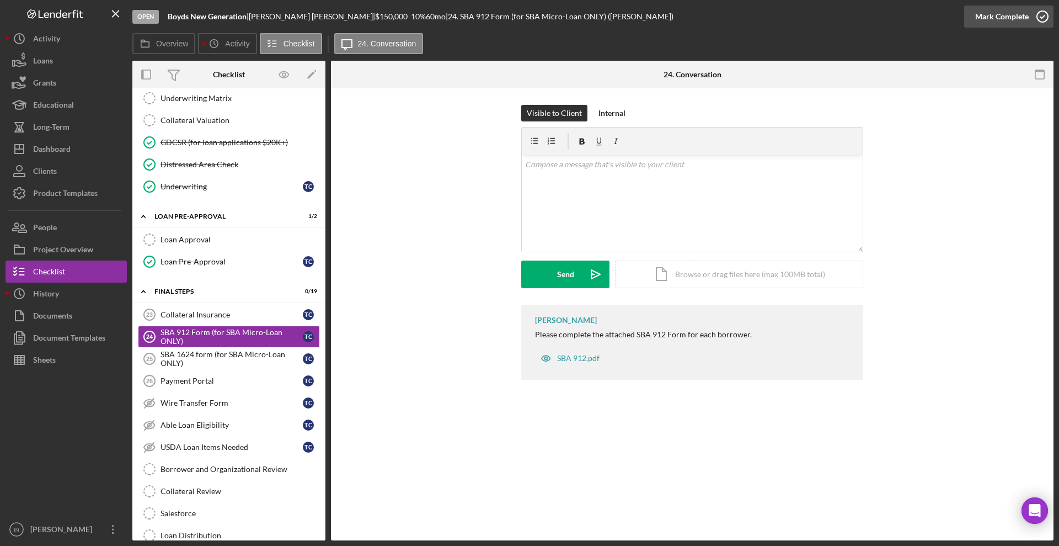
click at [991, 9] on div "Mark Complete" at bounding box center [1002, 17] width 54 height 22
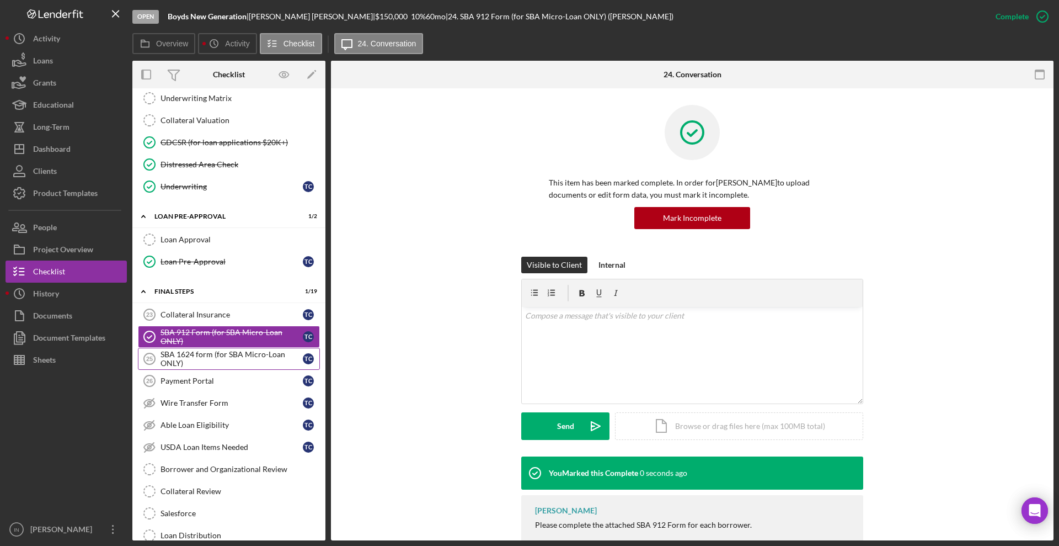
click at [215, 360] on div "SBA 1624 form (for SBA Micro-Loan ONLY)" at bounding box center [232, 359] width 142 height 18
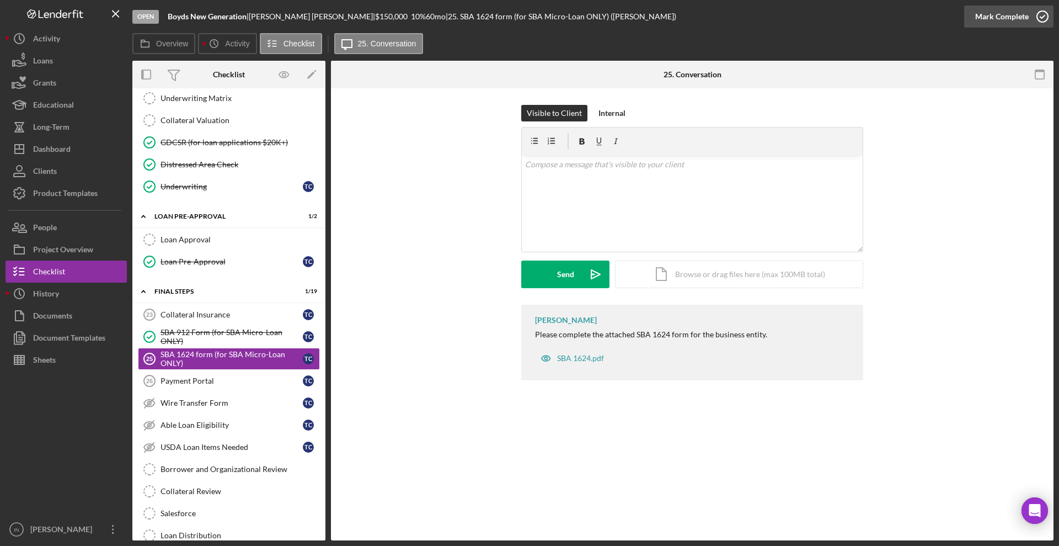
click at [1020, 9] on div "Mark Complete" at bounding box center [1002, 17] width 54 height 22
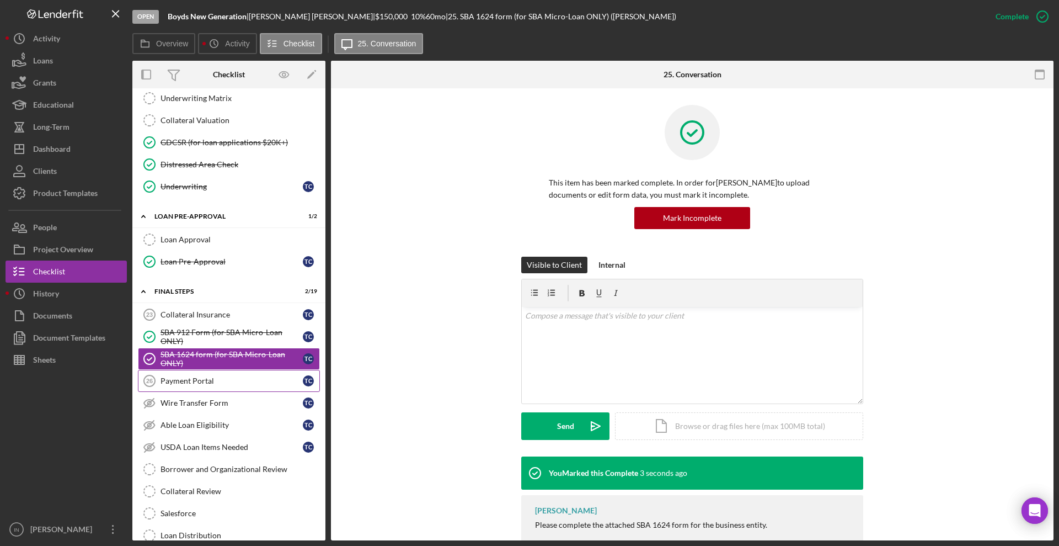
click at [227, 383] on div "Payment Portal" at bounding box center [232, 380] width 142 height 9
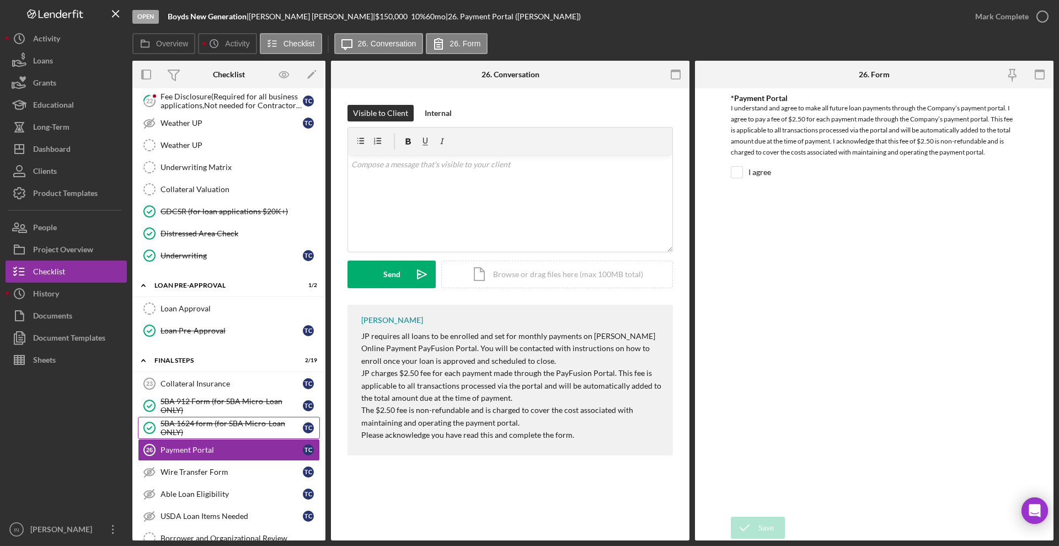
scroll to position [377, 0]
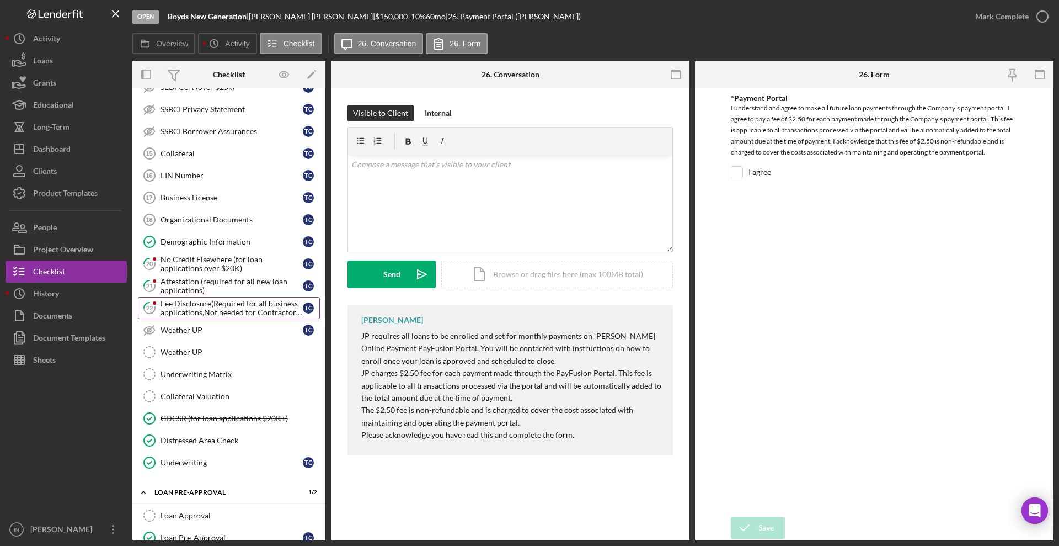
click at [230, 311] on div "Fee Disclosure(Required for all business applications,Not needed for Contractor…" at bounding box center [232, 308] width 142 height 18
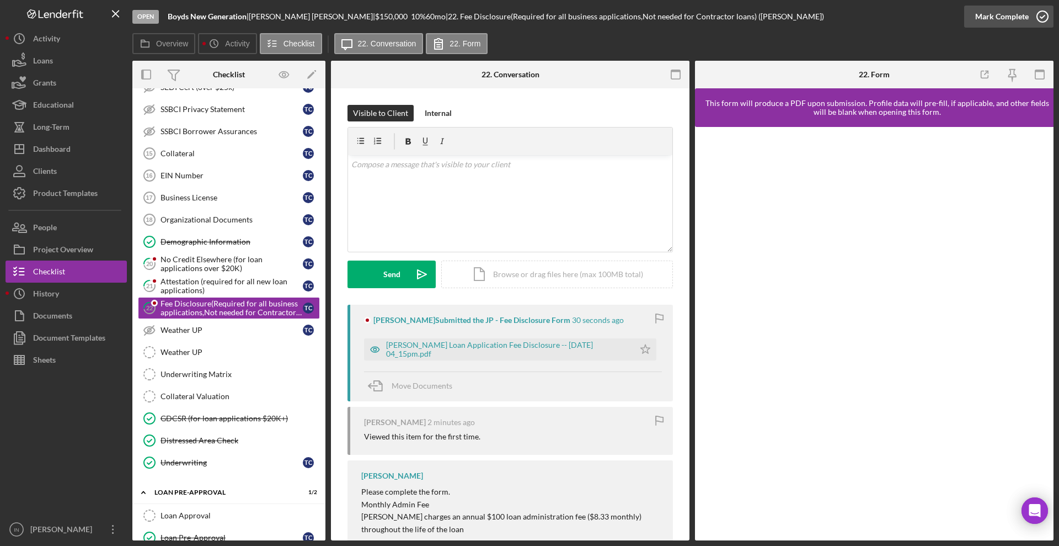
click at [1002, 12] on div "Mark Complete" at bounding box center [1002, 17] width 54 height 22
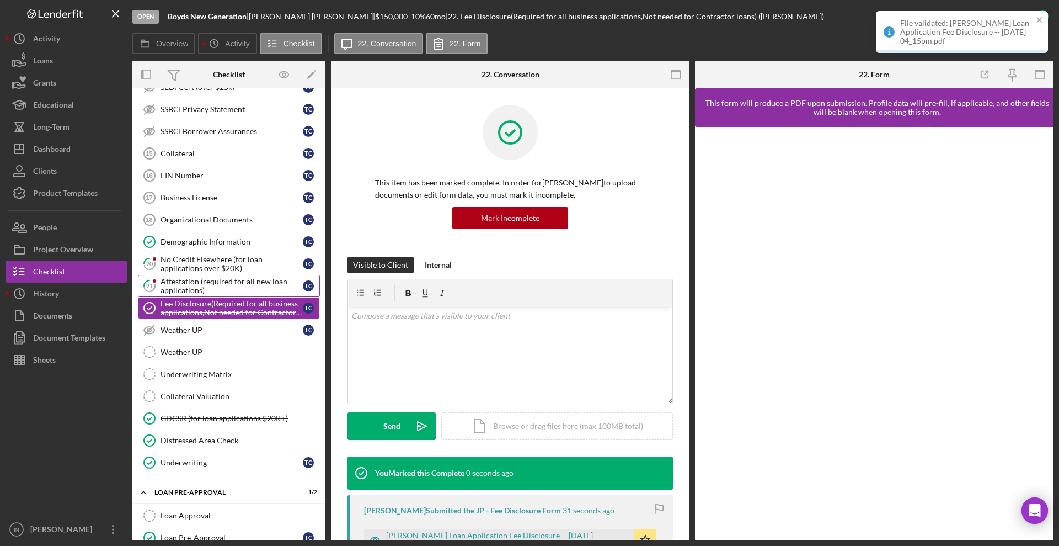
click at [201, 289] on div "Attestation (required for all new loan applications)" at bounding box center [232, 286] width 142 height 18
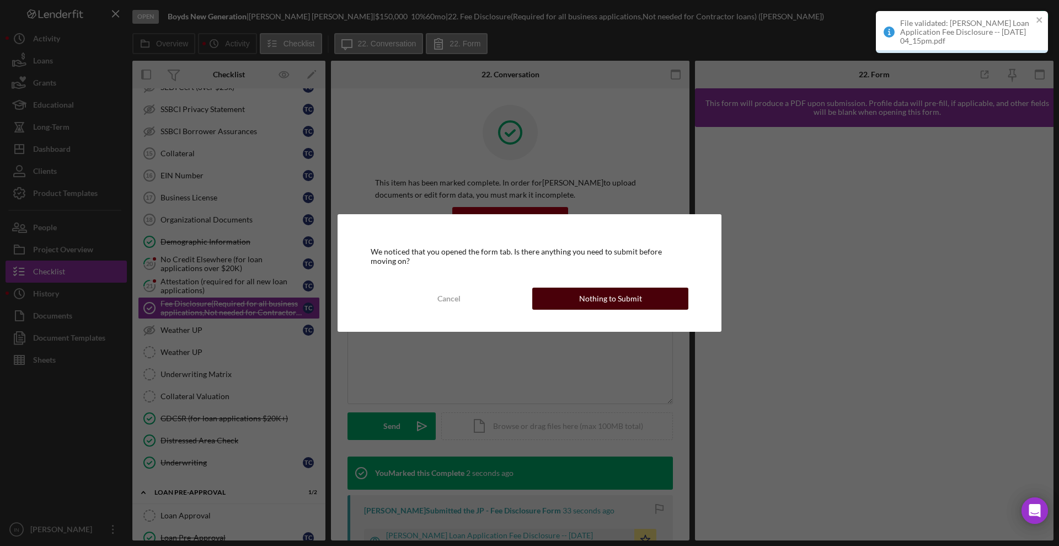
click at [615, 303] on div "Nothing to Submit" at bounding box center [610, 298] width 63 height 22
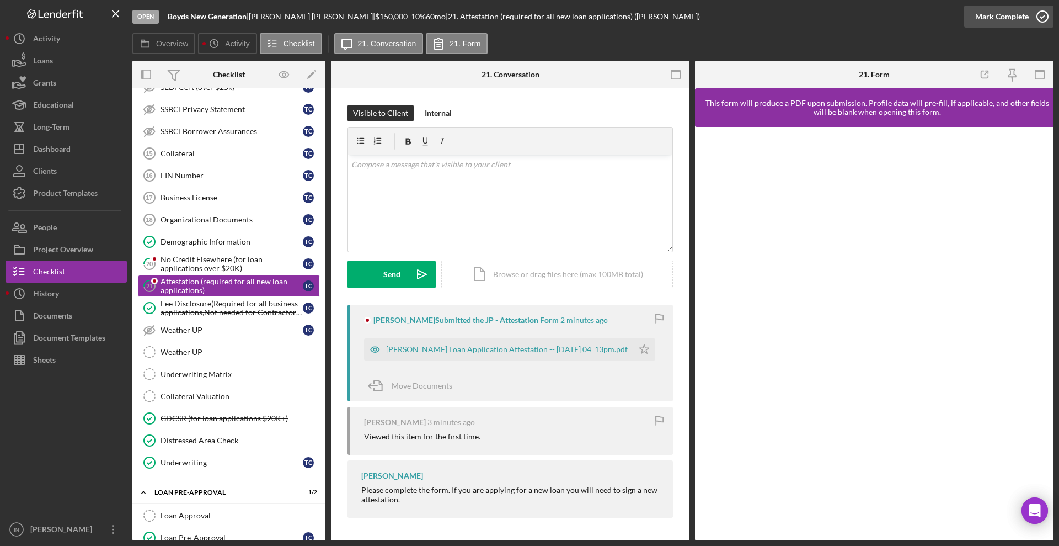
click at [998, 13] on div "Mark Complete" at bounding box center [1002, 17] width 54 height 22
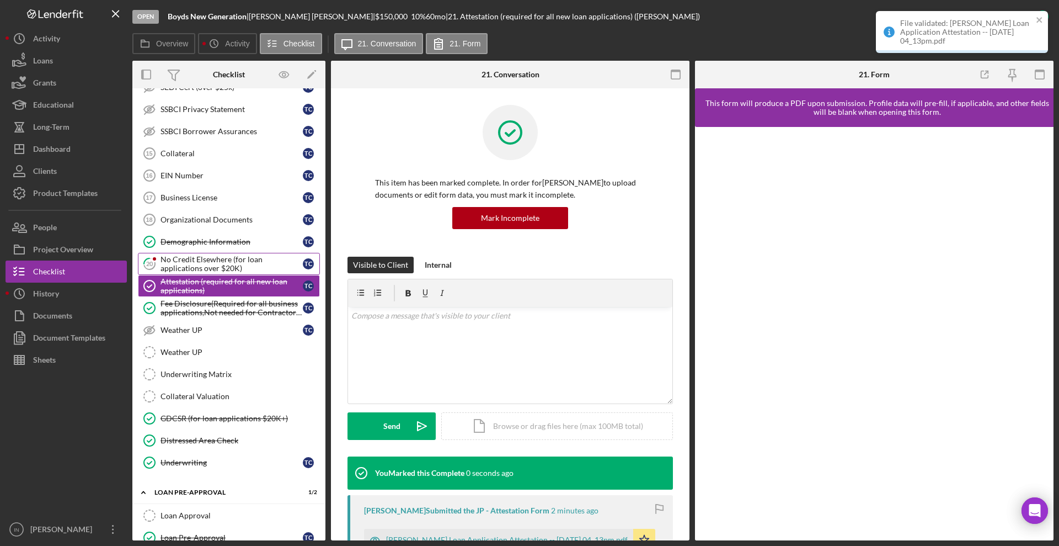
click at [212, 263] on div "No Credit Elsewhere (for loan applications over $20K)" at bounding box center [232, 264] width 142 height 18
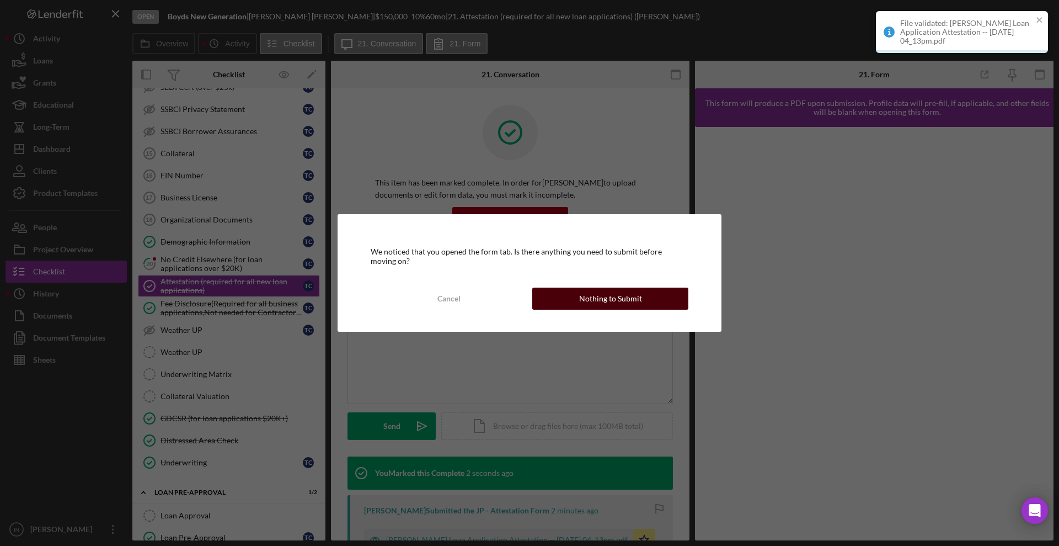
click at [620, 292] on div "Nothing to Submit" at bounding box center [610, 298] width 63 height 22
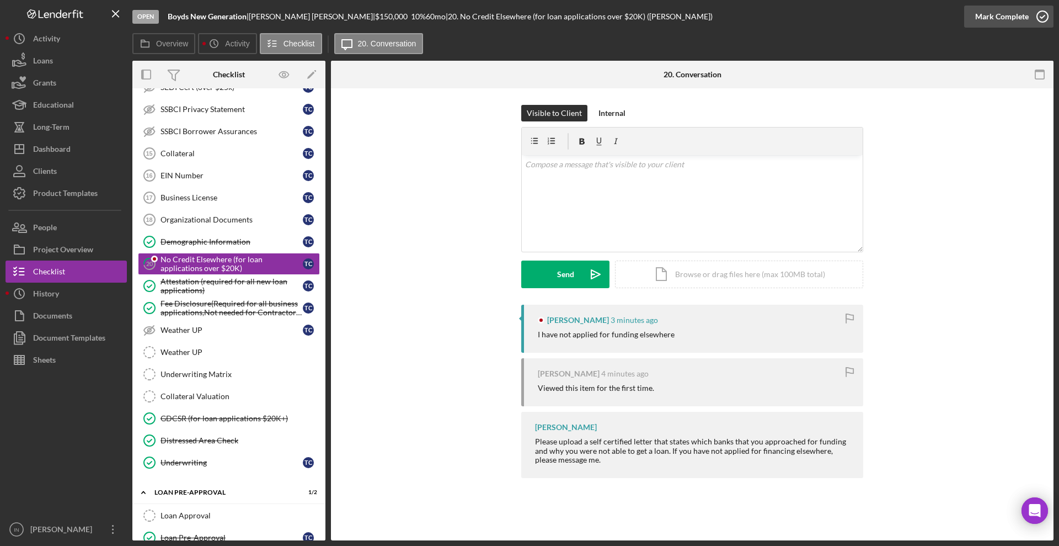
click at [1005, 24] on div "Mark Complete" at bounding box center [1002, 17] width 54 height 22
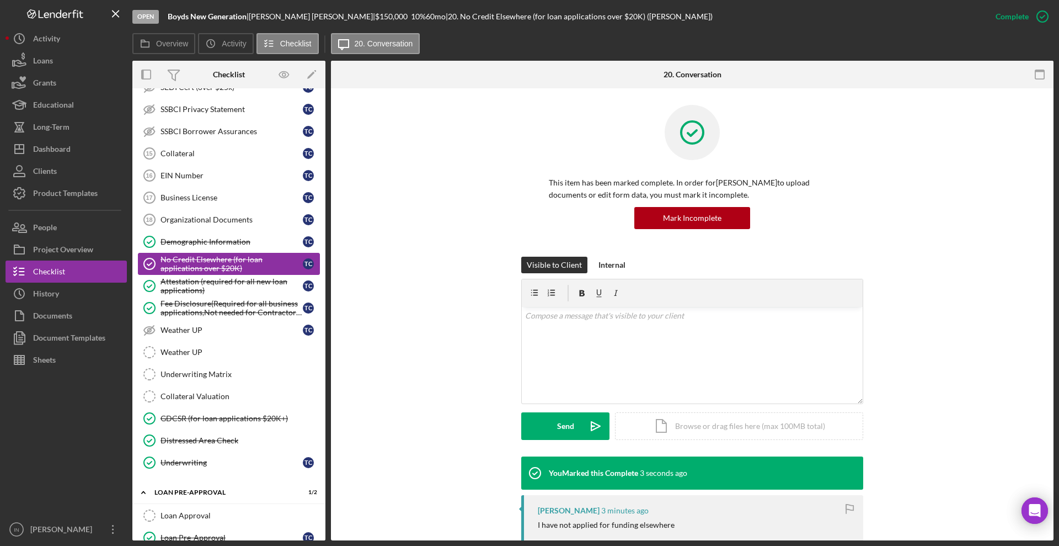
scroll to position [308, 0]
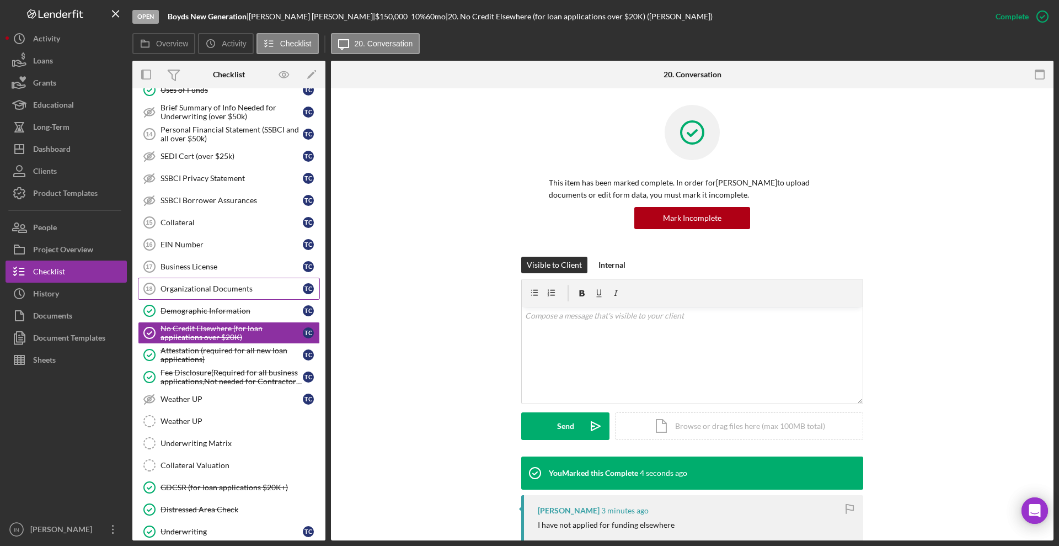
click at [213, 288] on div "Organizational Documents" at bounding box center [232, 288] width 142 height 9
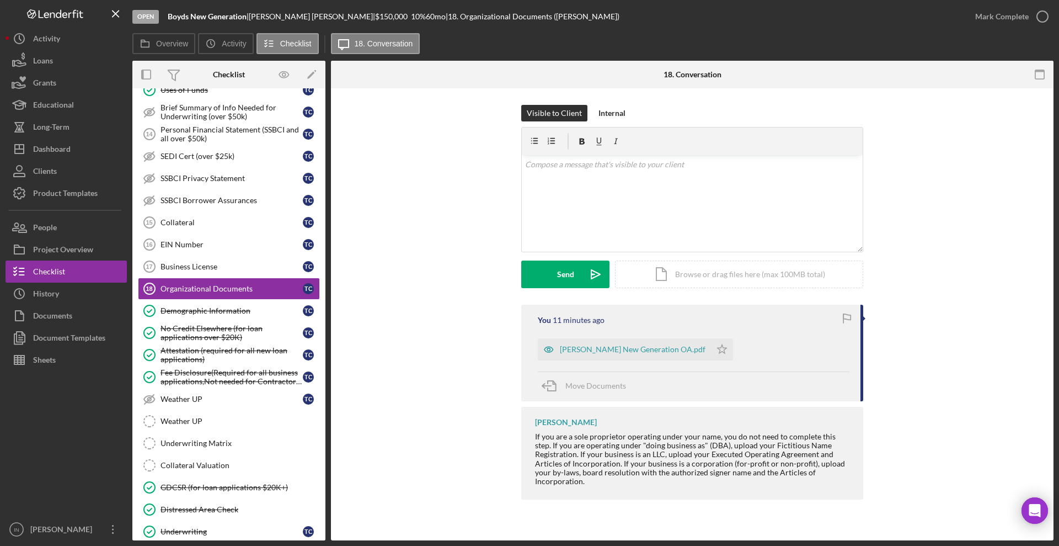
click at [1009, 336] on div "You 11 minutes ago Boyds New Generation OA.pdf Icon/Star Move Documents Ian Nel…" at bounding box center [691, 404] width 689 height 200
click at [558, 282] on div "Upload" at bounding box center [565, 274] width 25 height 28
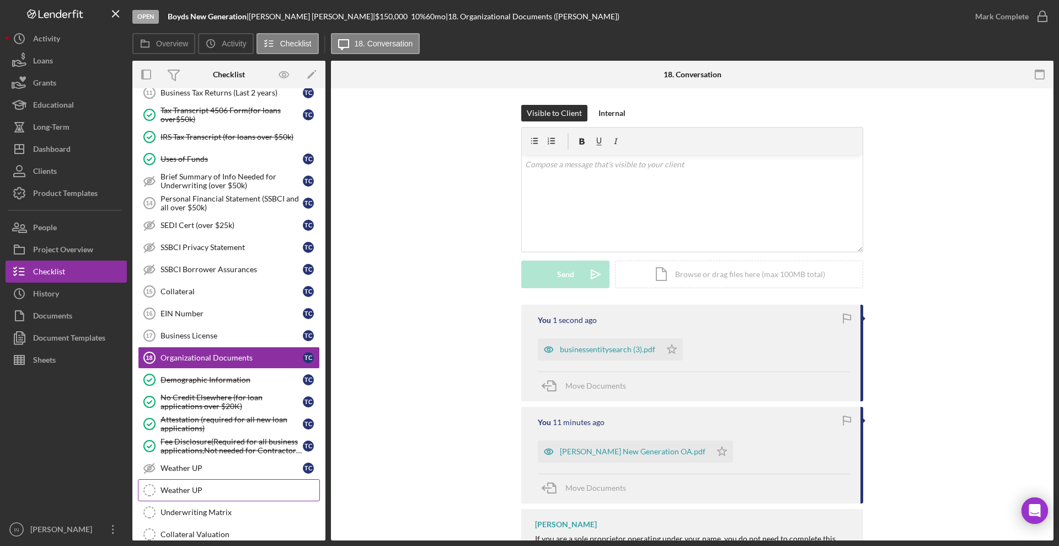
scroll to position [170, 0]
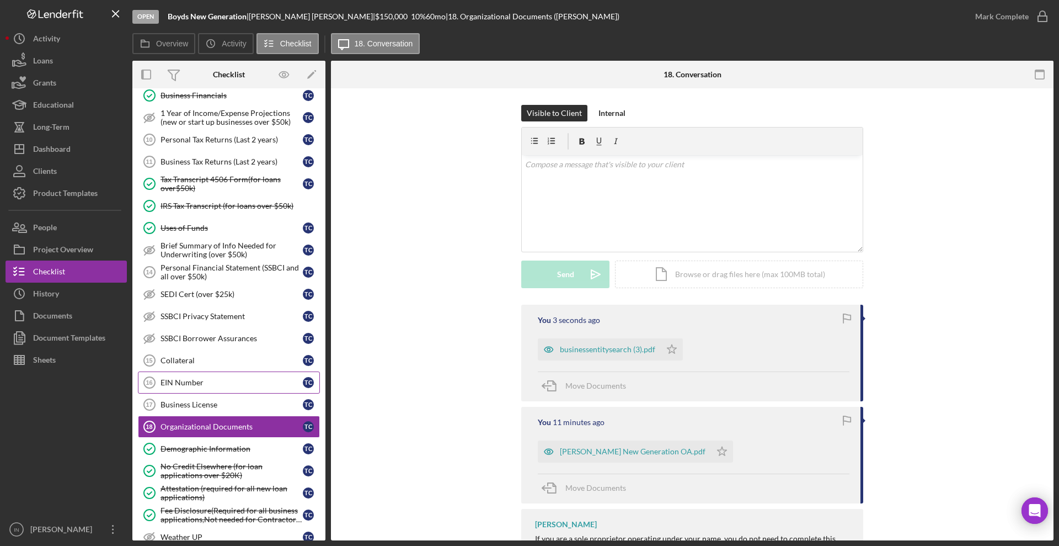
click at [201, 379] on div "EIN Number" at bounding box center [232, 382] width 142 height 9
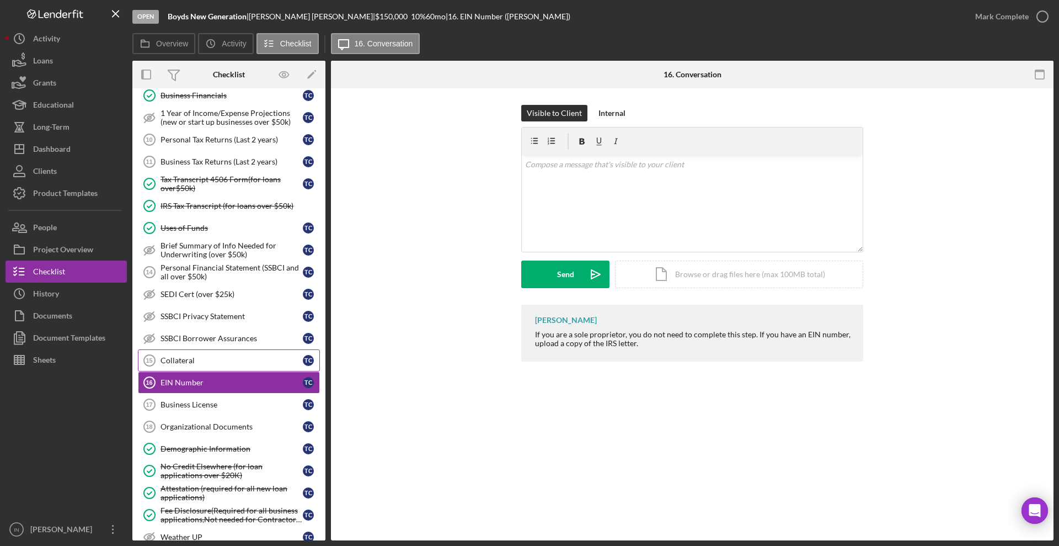
click at [206, 365] on link "Collateral 15 Collateral T C" at bounding box center [229, 360] width 182 height 22
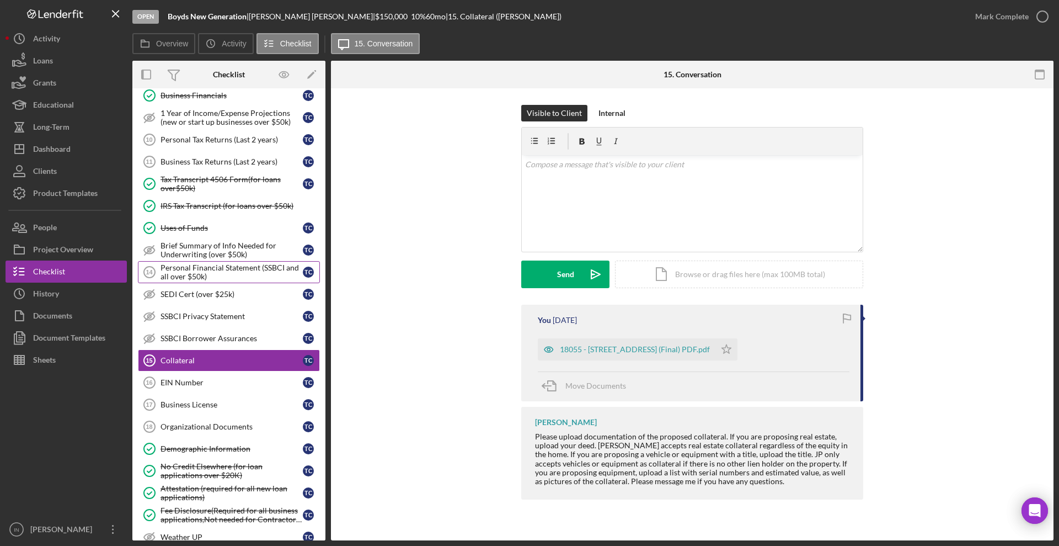
click at [218, 266] on div "Personal Financial Statement (SSBCI and all over $50k)" at bounding box center [232, 272] width 142 height 18
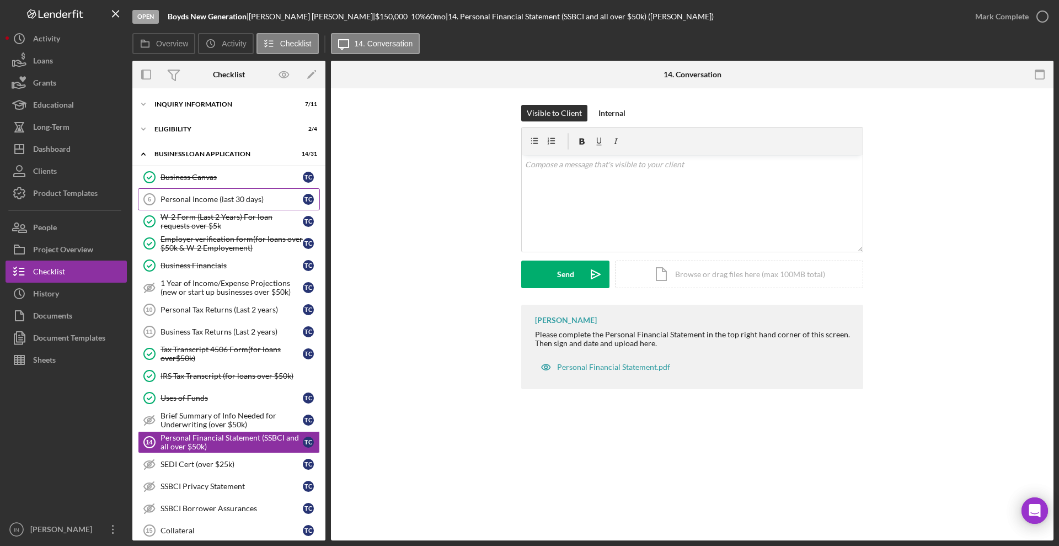
click at [243, 195] on div "Personal Income (last 30 days)" at bounding box center [232, 199] width 142 height 9
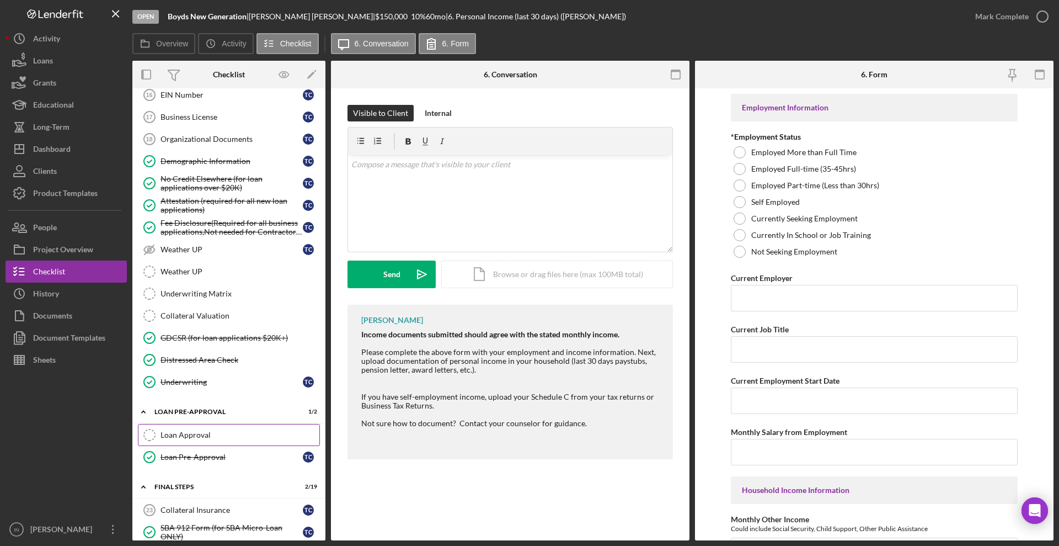
scroll to position [388, 0]
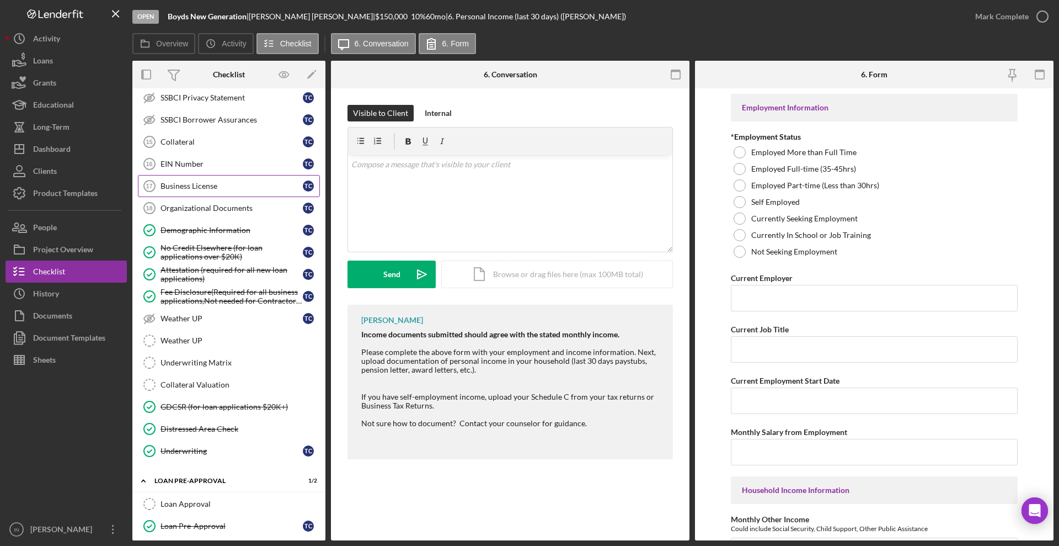
click at [239, 187] on div "Business License" at bounding box center [232, 185] width 142 height 9
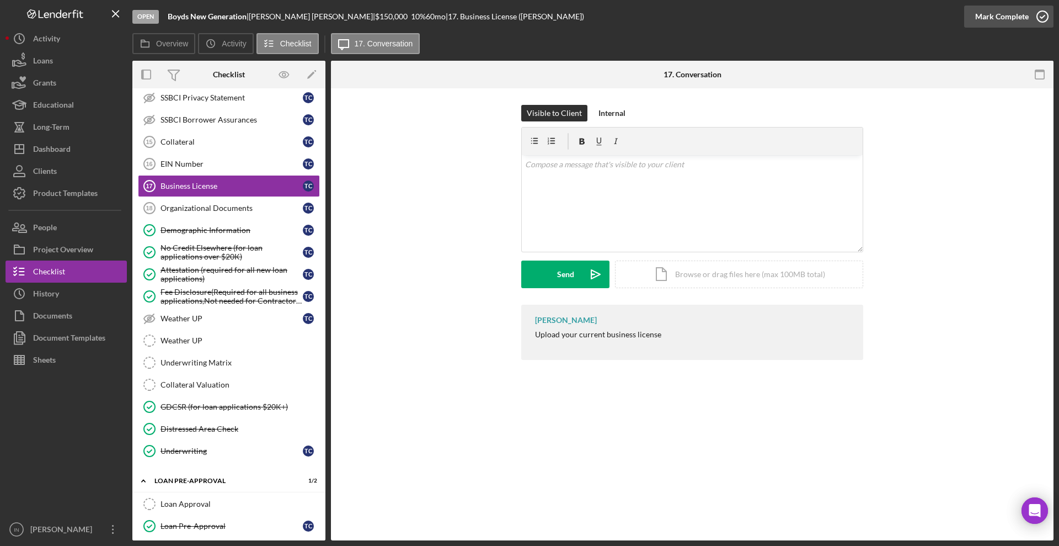
click at [1004, 14] on div "Mark Complete" at bounding box center [1002, 17] width 54 height 22
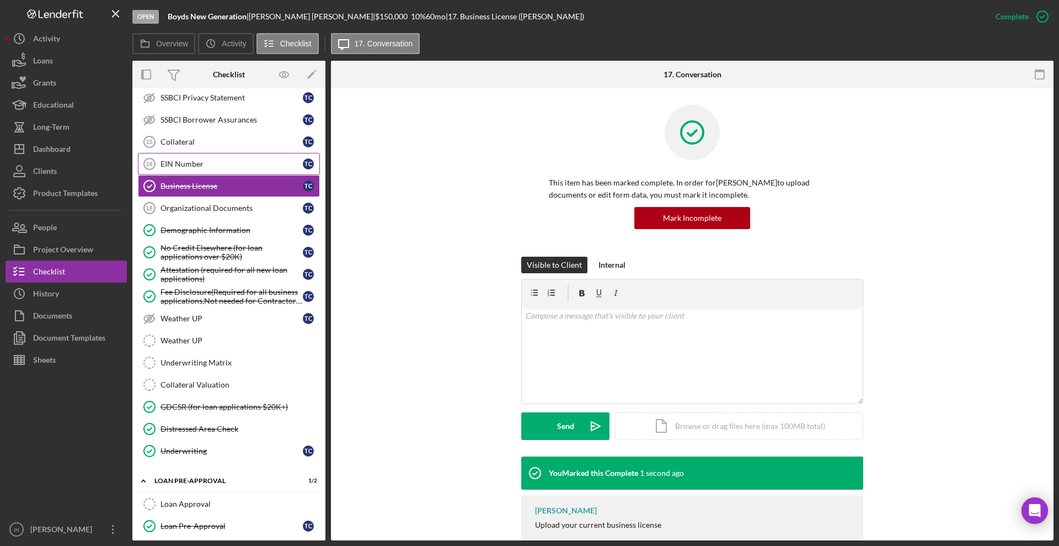
click at [210, 166] on div "EIN Number" at bounding box center [232, 163] width 142 height 9
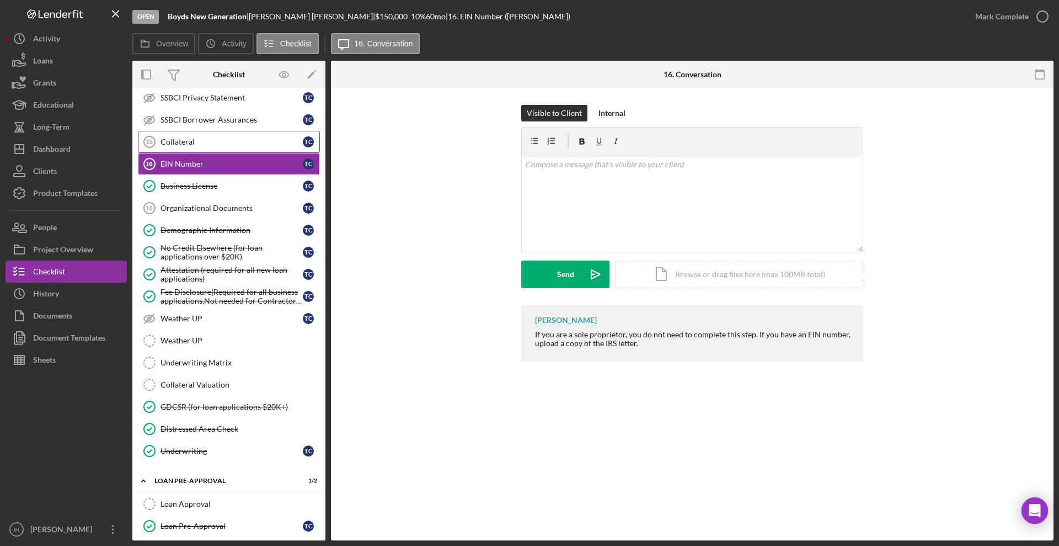
click at [216, 146] on link "Collateral 15 Collateral T C" at bounding box center [229, 142] width 182 height 22
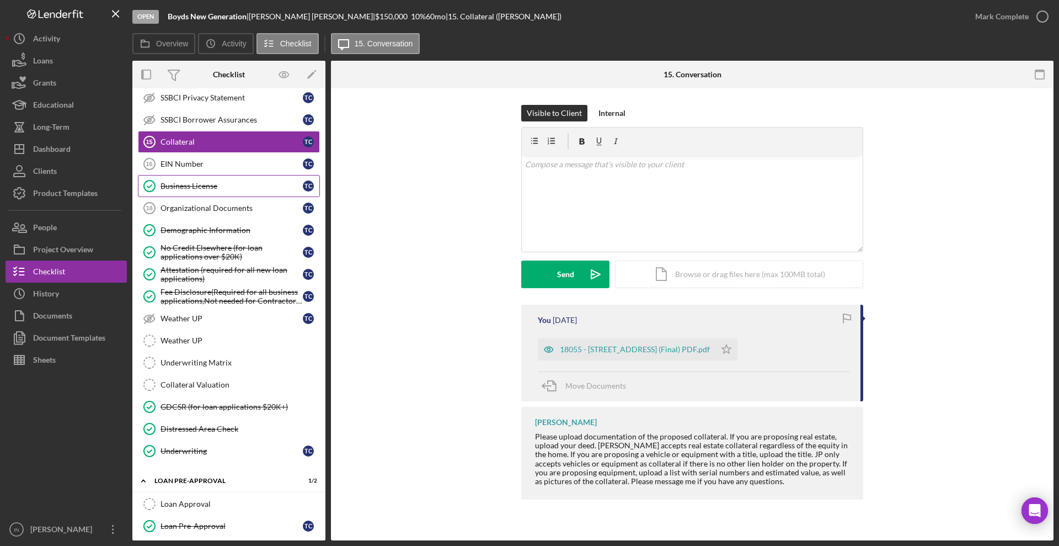
click at [211, 186] on div "Business License" at bounding box center [232, 185] width 142 height 9
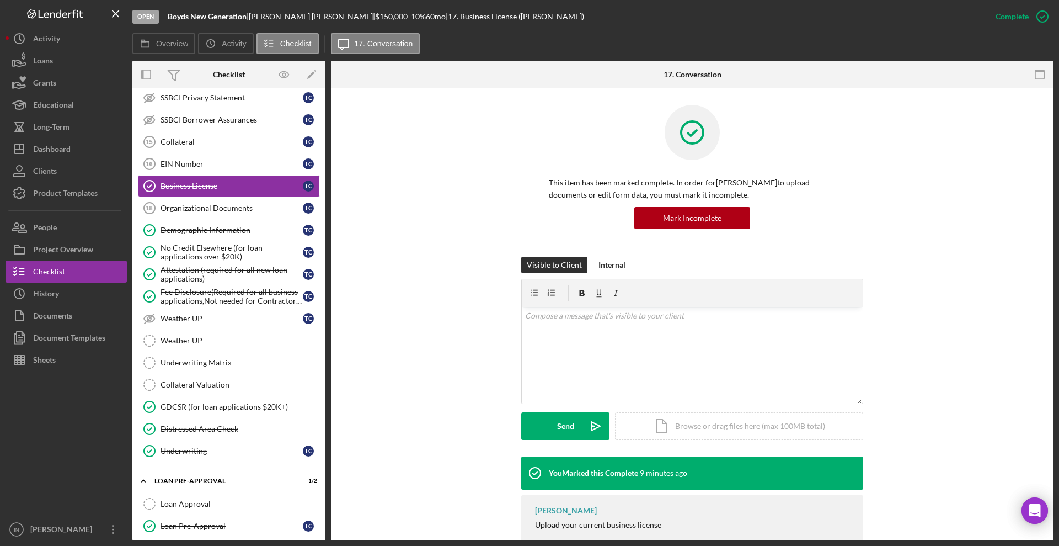
click at [391, 480] on div "You Marked this Complete 9 minutes ago Ian Nelson Upload your current business …" at bounding box center [691, 505] width 689 height 99
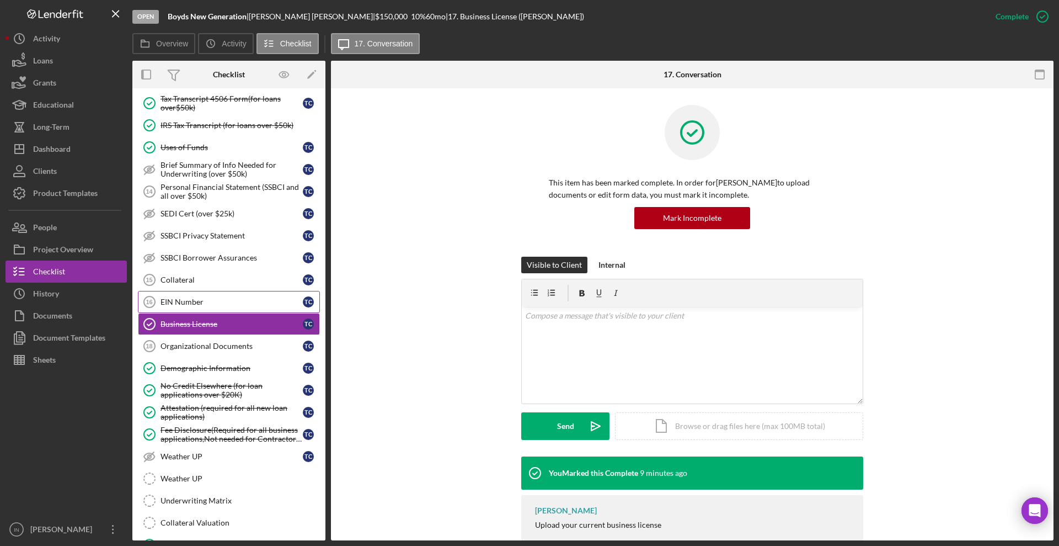
click at [205, 304] on div "EIN Number" at bounding box center [232, 301] width 142 height 9
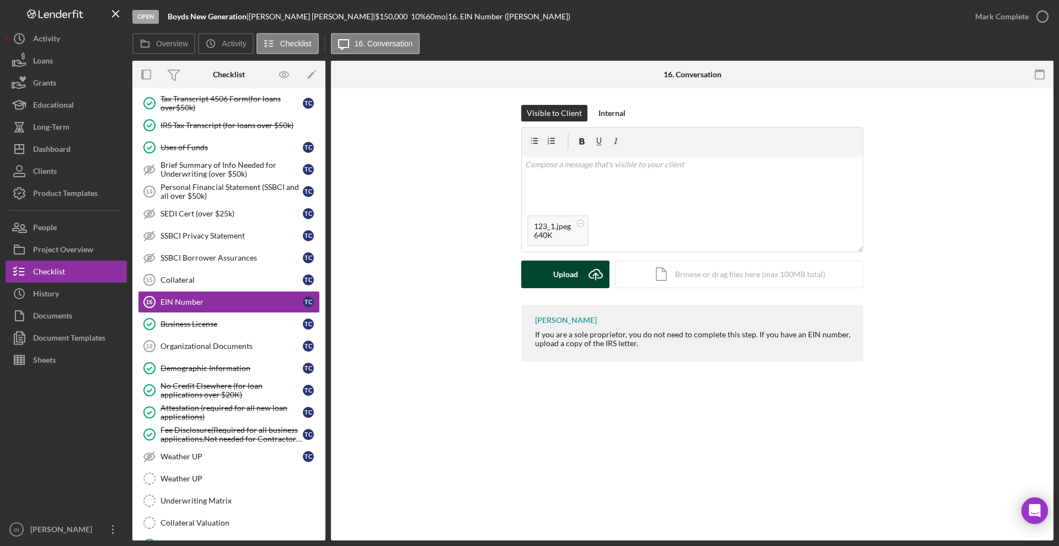
click at [578, 280] on button "Upload Icon/Upload" at bounding box center [565, 274] width 88 height 28
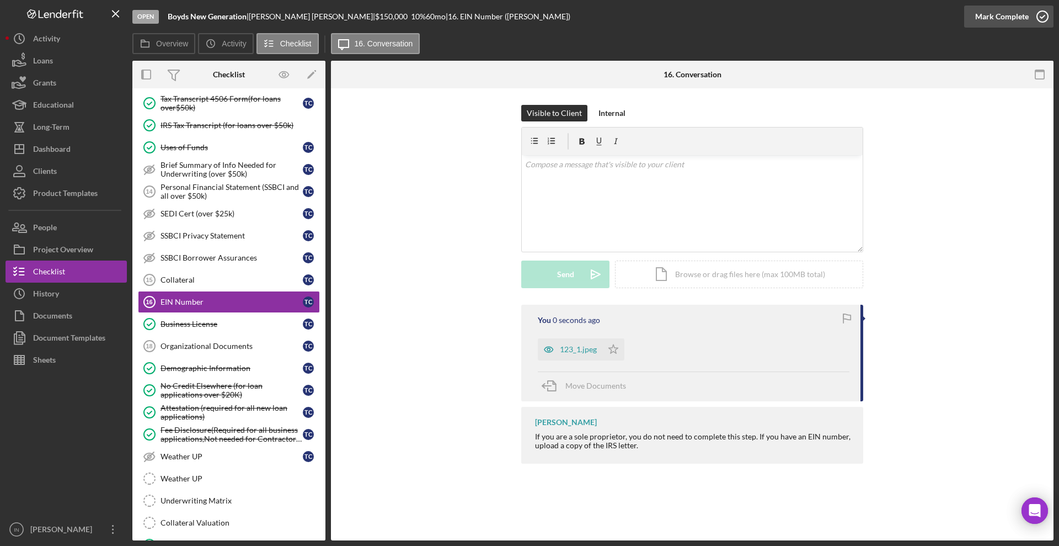
click at [1006, 17] on div "Mark Complete" at bounding box center [1002, 17] width 54 height 22
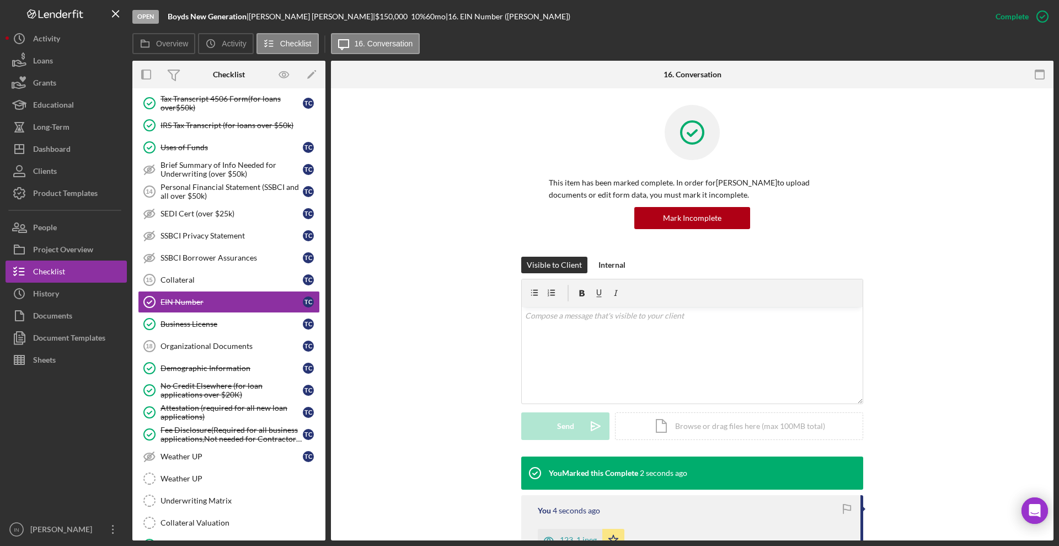
scroll to position [69, 0]
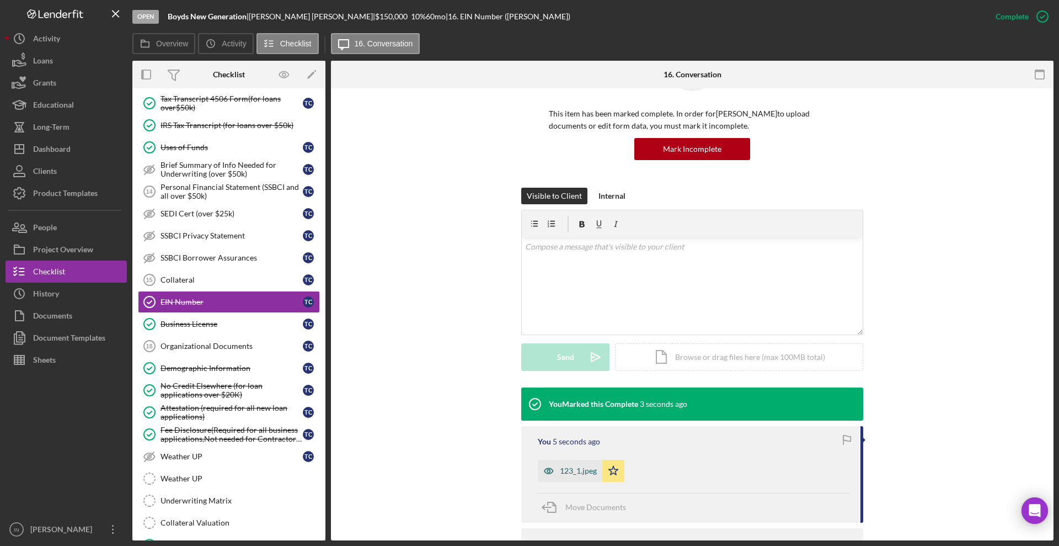
click at [569, 472] on div "123_1.jpeg" at bounding box center [578, 470] width 37 height 9
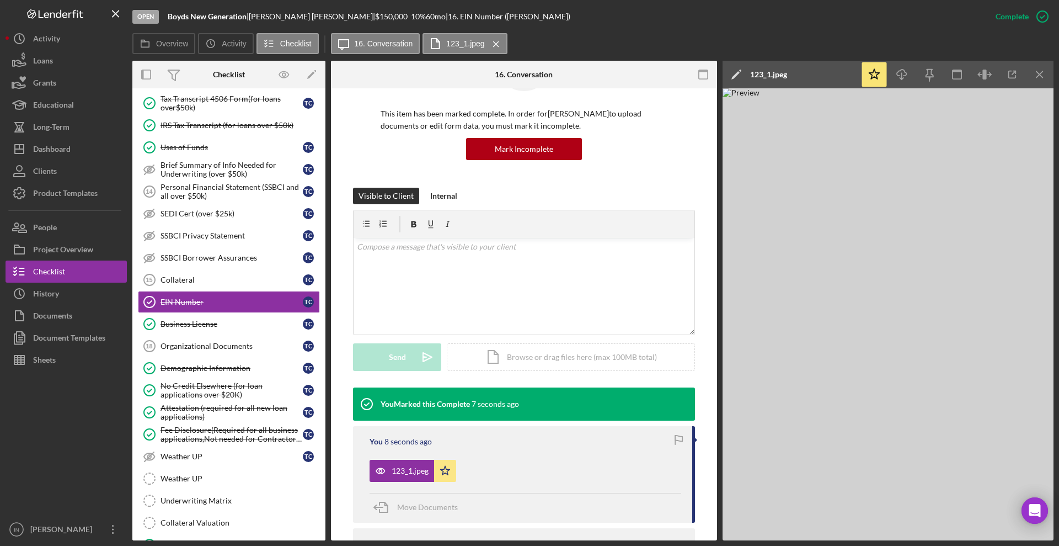
scroll to position [0, 0]
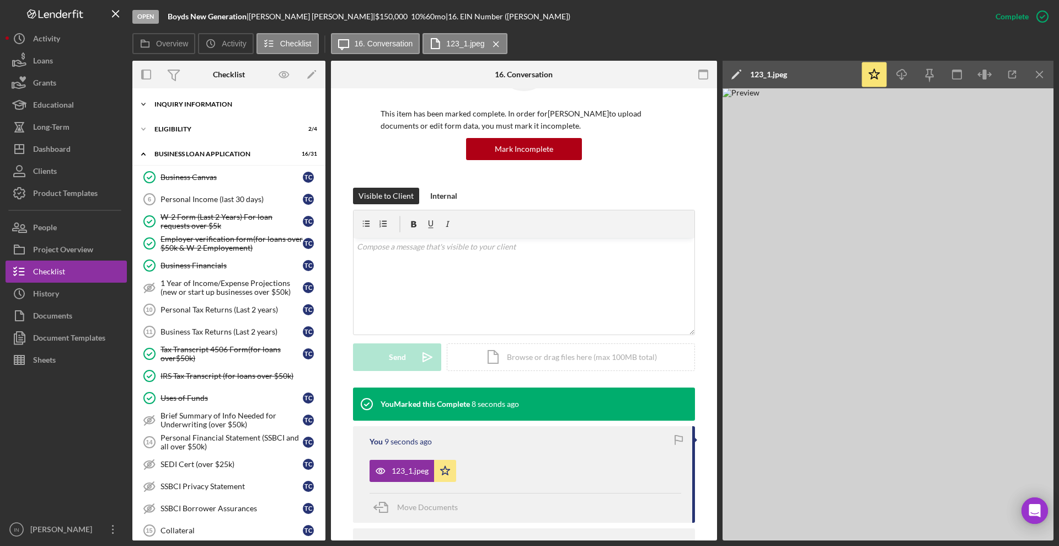
click at [227, 111] on div "Icon/Expander INQUIRY INFORMATION 7 / 11" at bounding box center [228, 104] width 193 height 22
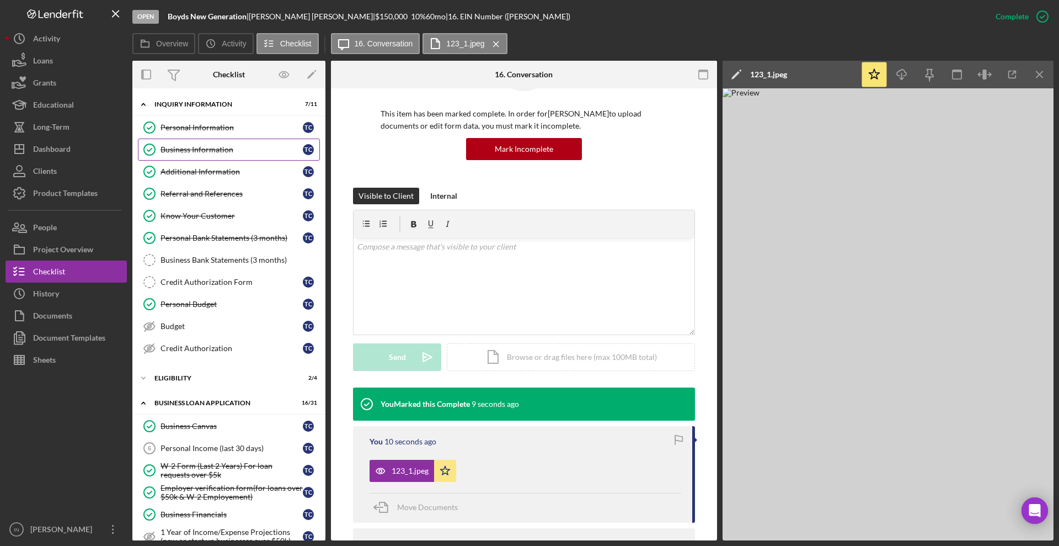
click at [232, 154] on link "Business Information Business Information T C" at bounding box center [229, 149] width 182 height 22
